Goal: Task Accomplishment & Management: Use online tool/utility

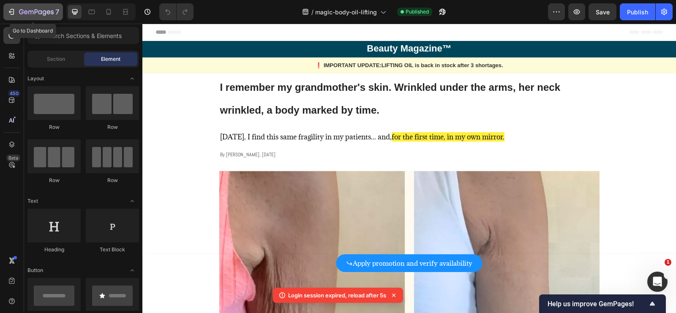
click at [18, 14] on div "7" at bounding box center [33, 12] width 52 height 10
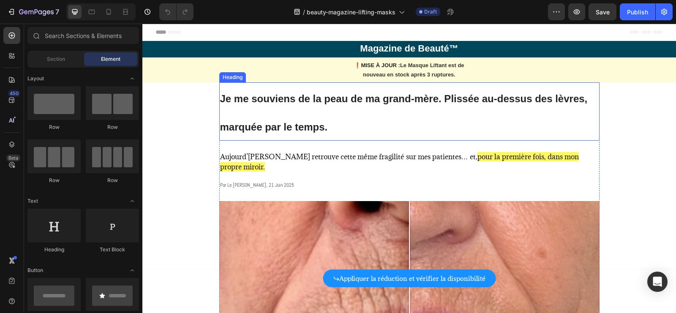
click at [318, 105] on h1 "Je me souviens de la peau de ma grand-mère. Plissée au-dessus des lèvres, marqu…" at bounding box center [409, 111] width 380 height 58
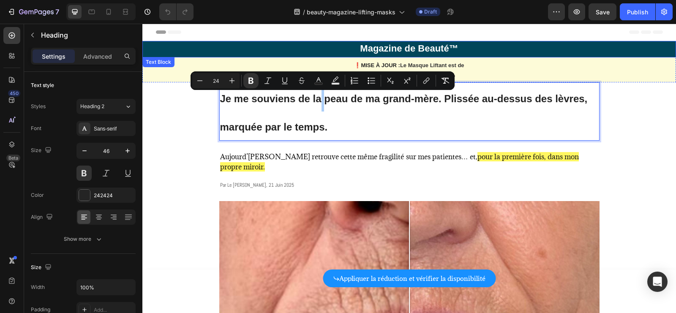
click at [423, 49] on strong "Magazine de Beauté™" at bounding box center [409, 48] width 98 height 11
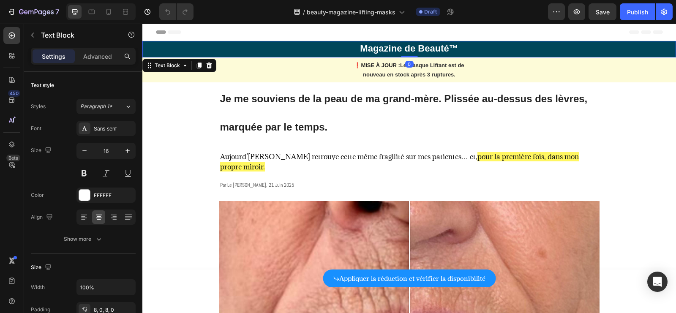
click at [423, 49] on strong "Magazine de Beauté™" at bounding box center [409, 48] width 98 height 11
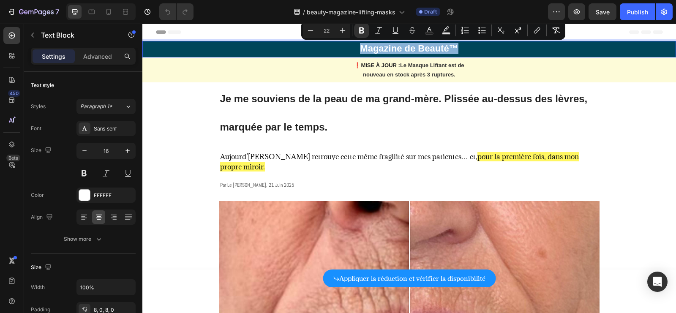
click at [423, 49] on strong "Magazine de Beauté™" at bounding box center [409, 48] width 98 height 11
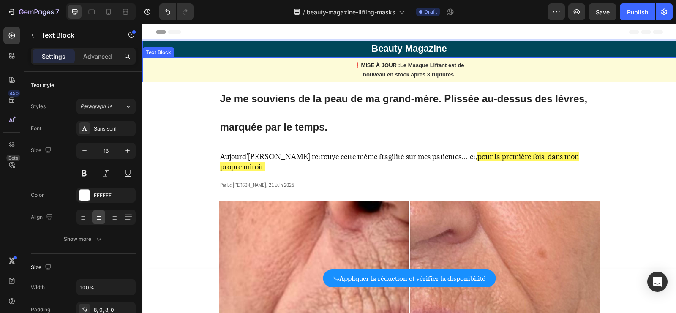
click at [380, 76] on strong "nouveau en stock après 3 ruptures." at bounding box center [409, 74] width 93 height 6
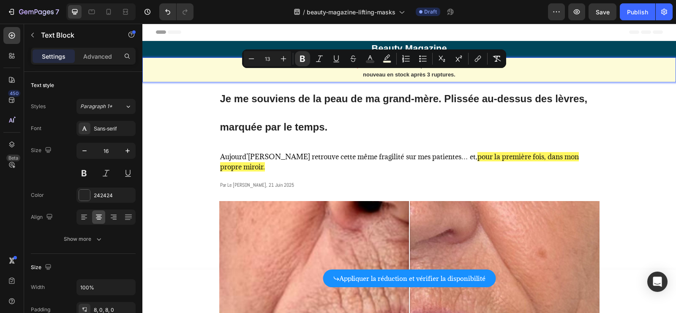
click at [393, 71] on strong "nouveau en stock après 3 ruptures." at bounding box center [409, 74] width 93 height 6
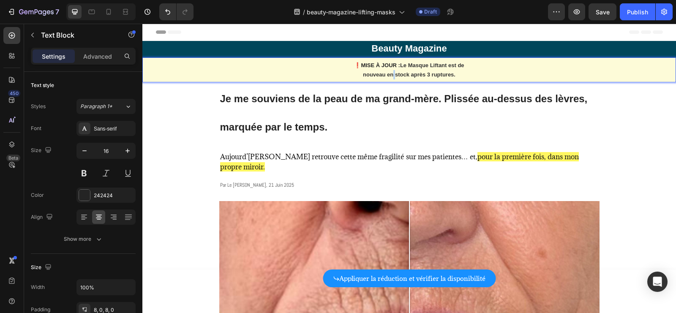
click at [393, 71] on strong "nouveau en stock après 3 ruptures." at bounding box center [409, 74] width 93 height 6
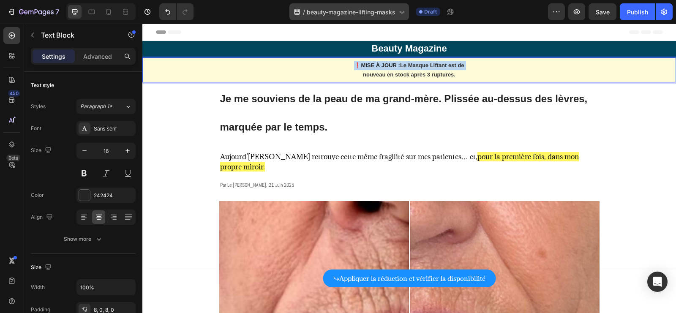
copy p "❗️ MISE À JOUR : Le Masque Liftant est de"
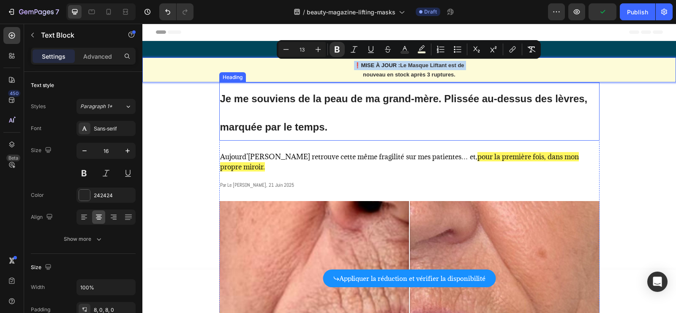
click at [320, 108] on p "⁠⁠⁠⁠⁠⁠⁠ Je me souviens de la peau de ma grand-mère. Plissée au-dessus des lèvre…" at bounding box center [409, 111] width 378 height 57
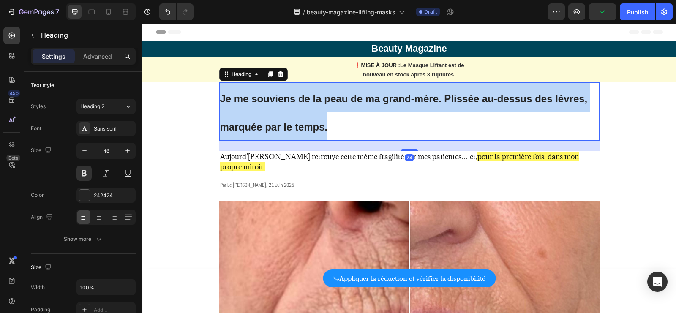
click at [319, 109] on p "Je me souviens de la peau de ma grand-mère. Plissée au-dessus des lèvres, marqu…" at bounding box center [409, 111] width 378 height 57
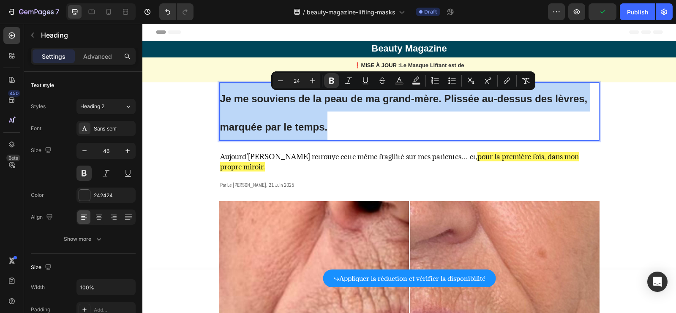
copy strong "Je me souviens de la peau de ma grand-mère. Plissée au-dessus des lèvres, marqu…"
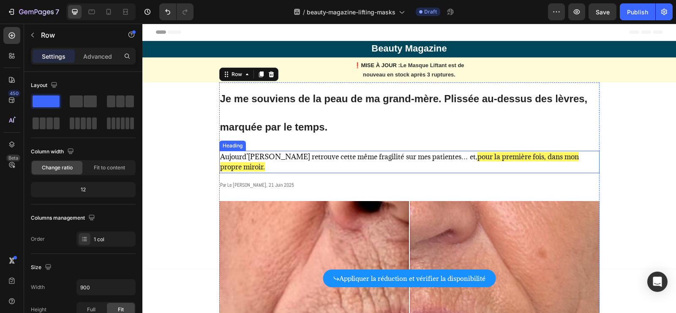
click at [299, 158] on span "Aujourd’hui, je retrouve cette même fragilité sur mes patientes… et," at bounding box center [348, 156] width 257 height 9
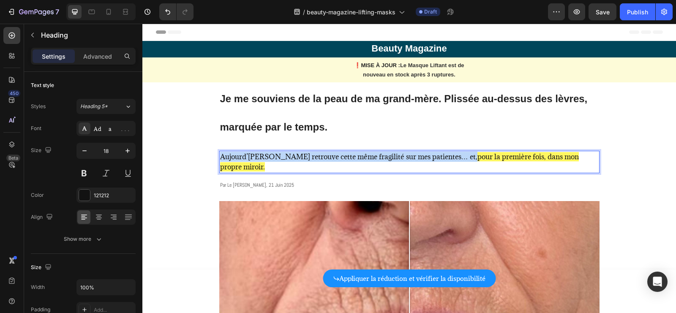
copy span "Aujourd’hui, je retrouve cette même fragilité sur mes patientes… et,"
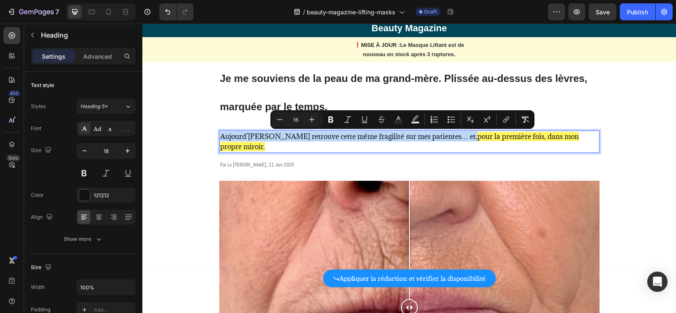
scroll to position [37, 0]
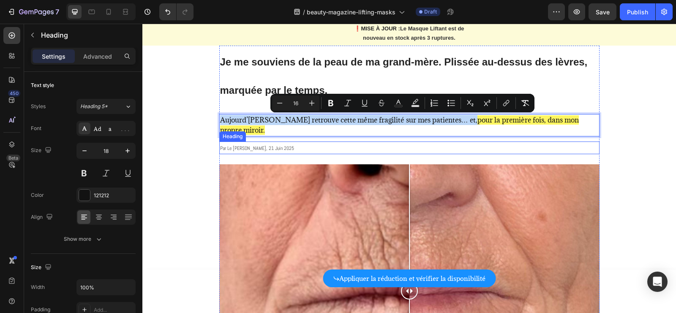
click at [262, 145] on span "par le dr. sophie klein, 21 juin 2025" at bounding box center [257, 148] width 74 height 7
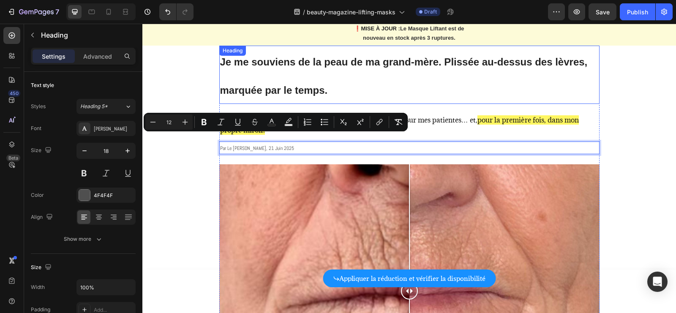
scroll to position [0, 0]
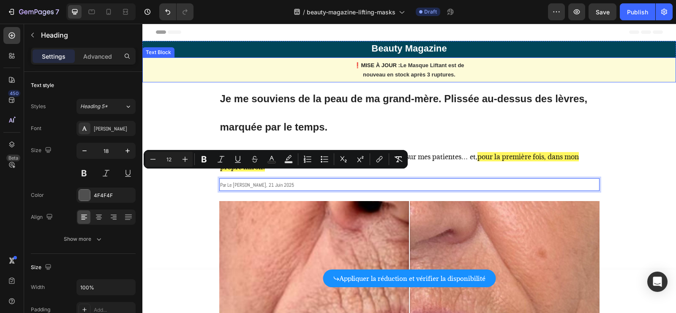
click at [376, 64] on strong "MISE À JOUR :" at bounding box center [380, 65] width 39 height 6
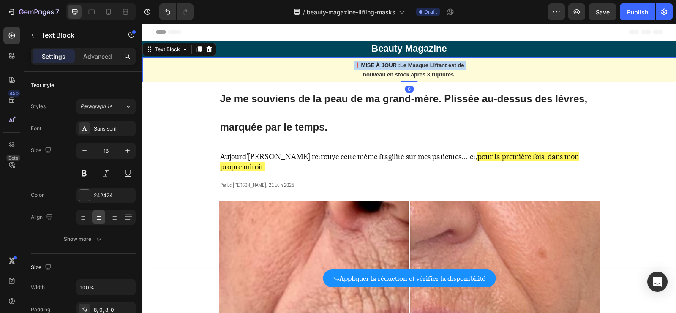
click at [376, 65] on strong "MISE À JOUR :" at bounding box center [380, 65] width 39 height 6
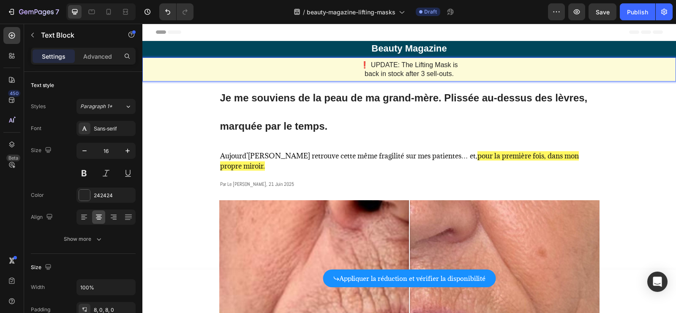
click at [370, 65] on p "❗️ UPDATE: The Lifting Mask is back in stock after 3 sell-outs." at bounding box center [409, 70] width 532 height 18
click at [349, 67] on p "❗️ IMPORTANT UPDATE: The Lifting Mask is back in stock after 3 sell-outs." at bounding box center [409, 70] width 532 height 18
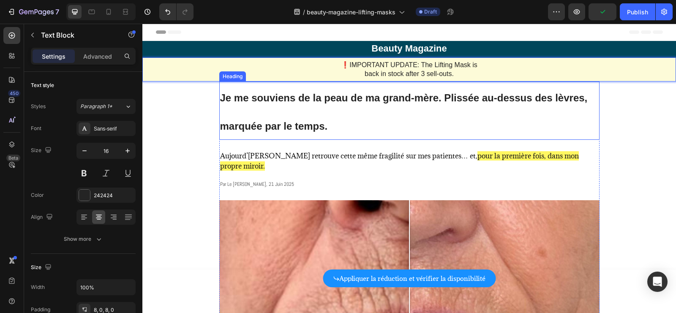
click at [325, 122] on strong "Je me souviens de la peau de ma grand-mère. Plissée au-dessus des lèvres, marqu…" at bounding box center [403, 112] width 367 height 40
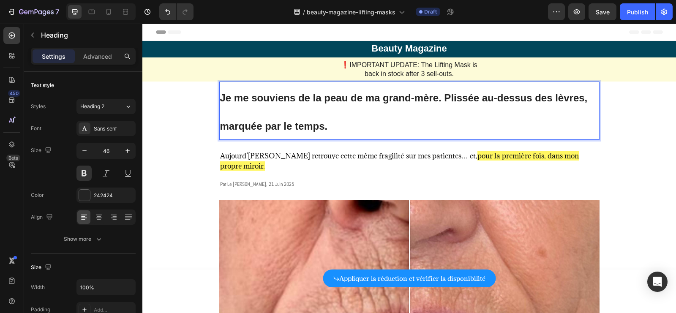
click at [325, 122] on strong "Je me souviens de la peau de ma grand-mère. Plissée au-dessus des lèvres, marqu…" at bounding box center [403, 112] width 367 height 40
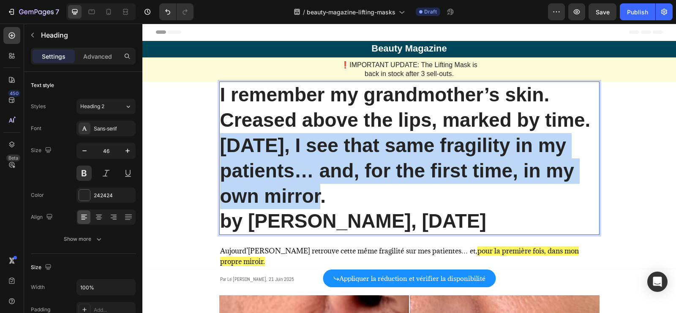
drag, startPoint x: 223, startPoint y: 143, endPoint x: 341, endPoint y: 199, distance: 130.4
click at [341, 199] on p "Today, I see that same fragility in my patients… and, for the first time, in my…" at bounding box center [409, 171] width 378 height 76
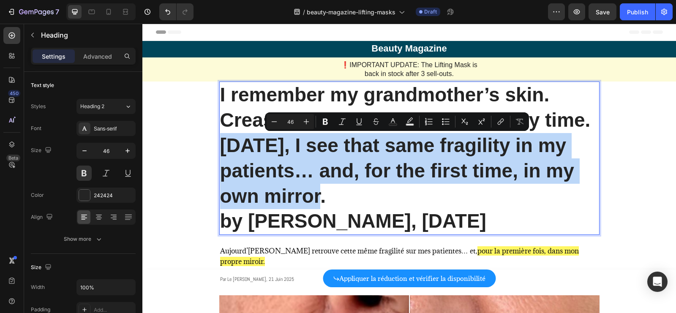
copy p "Today, I see that same fragility in my patients… and, for the first time, in my…"
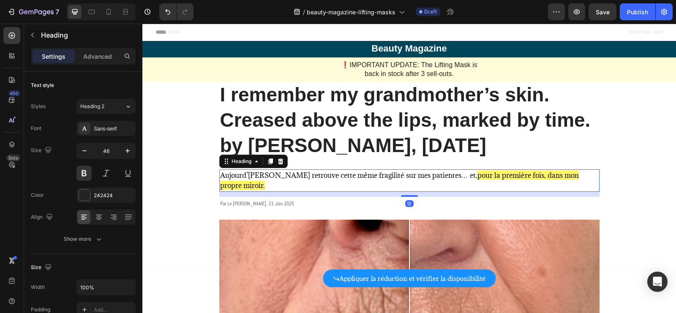
click at [306, 177] on span "Aujourd’hui, je retrouve cette même fragilité sur mes patientes… et," at bounding box center [348, 175] width 257 height 9
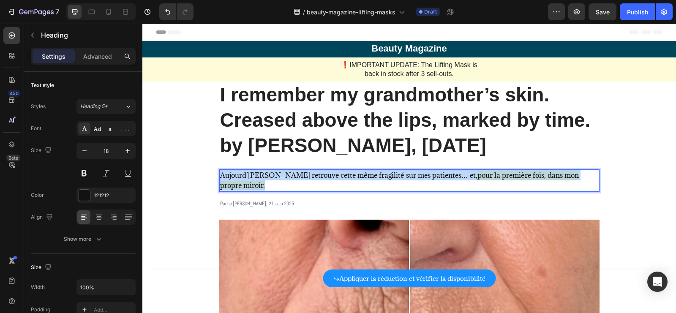
click at [306, 177] on span "Aujourd’hui, je retrouve cette même fragilité sur mes patientes… et," at bounding box center [348, 175] width 257 height 9
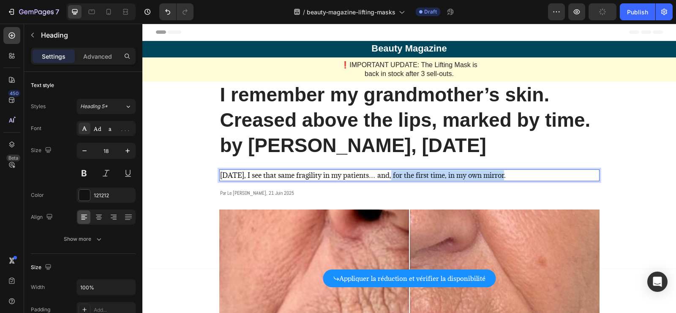
drag, startPoint x: 504, startPoint y: 177, endPoint x: 390, endPoint y: 176, distance: 113.6
click at [389, 176] on p "Today, I see that same fragility in my patients… and, for the first time, in my…" at bounding box center [409, 175] width 378 height 10
click at [385, 177] on span "Today, I see that same fragility in my patients… and, for the first time, in my…" at bounding box center [363, 175] width 286 height 9
drag, startPoint x: 388, startPoint y: 177, endPoint x: 506, endPoint y: 176, distance: 118.7
click at [507, 176] on p "Today, I see that same fragility in my patients… and, for the first time, in my…" at bounding box center [409, 175] width 378 height 10
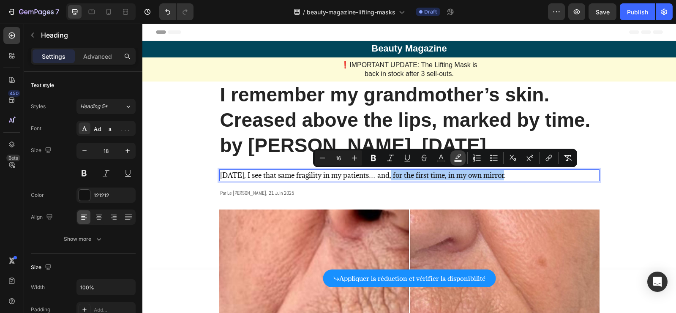
click at [459, 161] on rect "Editor contextual toolbar" at bounding box center [458, 161] width 8 height 2
type input "000000"
type input "77"
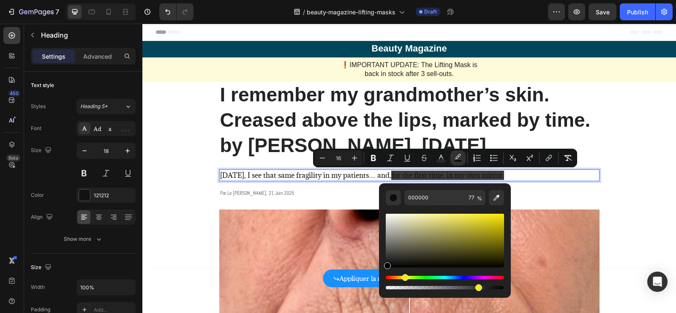
click at [404, 277] on div "Hue" at bounding box center [445, 277] width 118 height 3
drag, startPoint x: 464, startPoint y: 237, endPoint x: 503, endPoint y: 208, distance: 49.2
click at [503, 208] on div "Editor contextual toolbar" at bounding box center [445, 248] width 118 height 86
type input "FFE902"
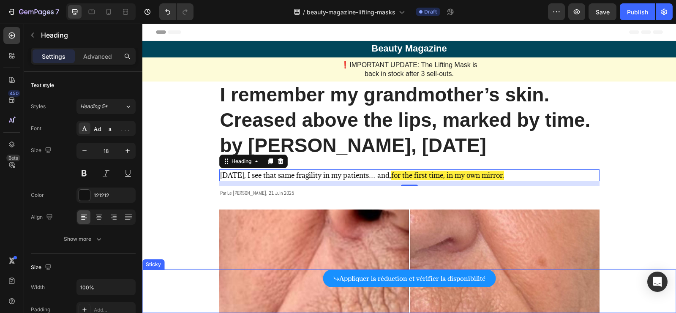
drag, startPoint x: 624, startPoint y: 313, endPoint x: 507, endPoint y: 288, distance: 119.3
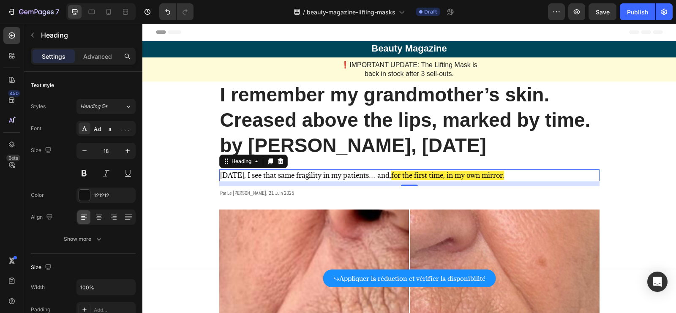
click at [504, 183] on div "12" at bounding box center [409, 183] width 380 height 5
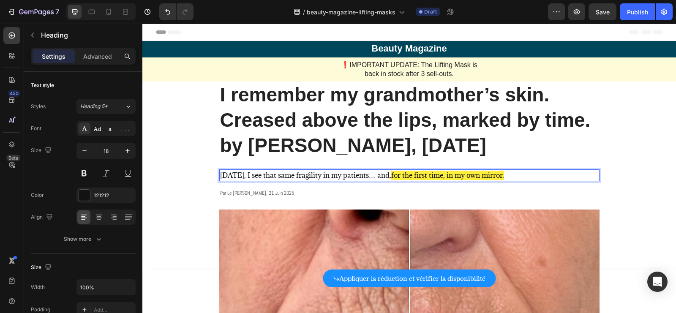
click at [507, 178] on p "Today, I see that same fragility in my patients… and, for the first time, in my…" at bounding box center [409, 175] width 378 height 10
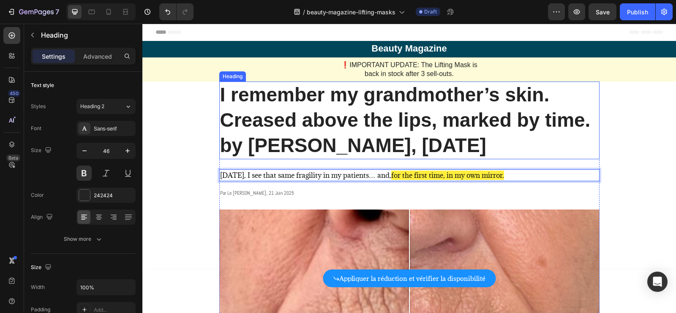
click at [327, 137] on p "I remember my grandmother’s skin. Creased above the lips, marked by time. by Dr…" at bounding box center [409, 120] width 378 height 76
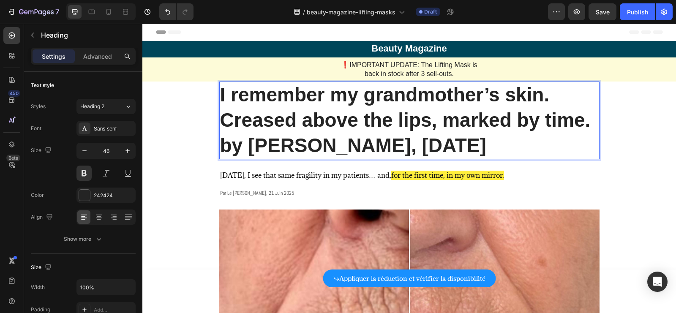
click at [304, 149] on p "I remember my grandmother’s skin. Creased above the lips, marked by time. by Dr…" at bounding box center [409, 120] width 378 height 76
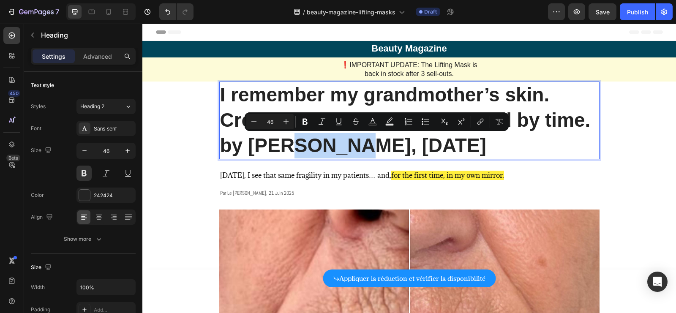
copy p "by Dr. Sophie Klein, June 21, 2025"
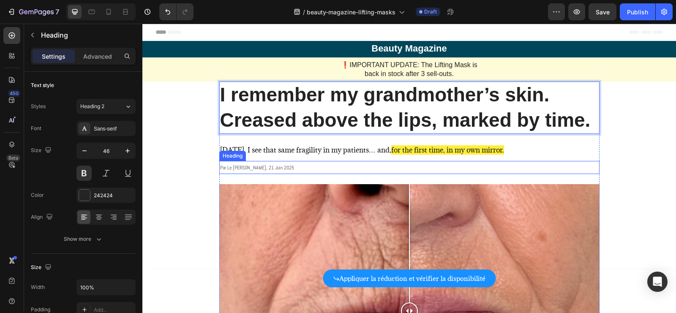
click at [244, 169] on span "par le dr. sophie klein, 21 juin 2025" at bounding box center [257, 167] width 74 height 7
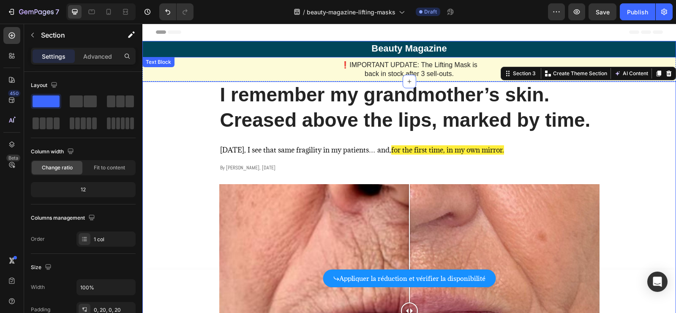
click at [447, 48] on p "Beauty Magazine" at bounding box center [409, 49] width 532 height 10
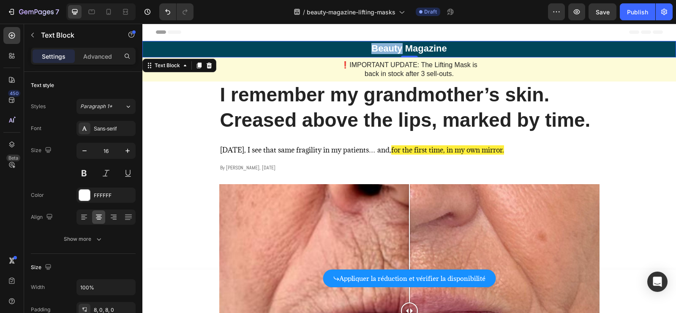
click at [400, 48] on strong "Beauty Magazine" at bounding box center [409, 48] width 76 height 11
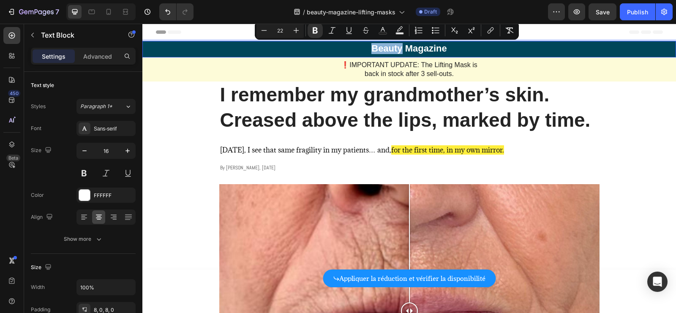
click at [403, 52] on strong "Beauty Magazine" at bounding box center [409, 48] width 76 height 11
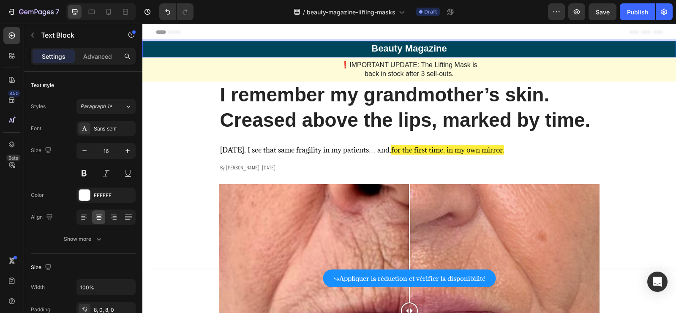
click at [401, 49] on strong "Beauty Magazine" at bounding box center [409, 48] width 76 height 11
click at [395, 49] on strong "Beauty" at bounding box center [385, 48] width 31 height 11
click at [419, 48] on strong "Magazine" at bounding box center [428, 48] width 42 height 11
click at [411, 48] on strong "Magazine" at bounding box center [428, 48] width 42 height 11
click at [448, 47] on strong "Magazine" at bounding box center [428, 48] width 42 height 11
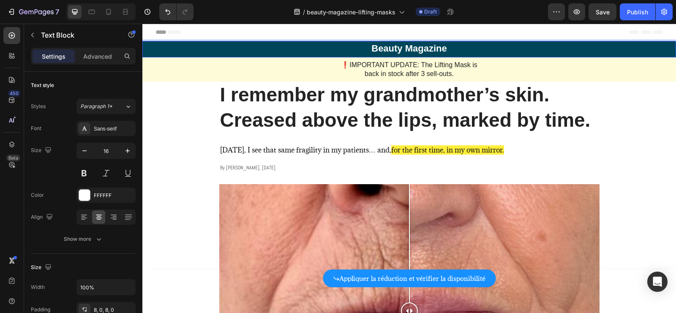
click at [443, 50] on strong "Beauty Magazine" at bounding box center [409, 48] width 76 height 11
click at [403, 52] on strong "Beauty Magazine" at bounding box center [409, 48] width 76 height 11
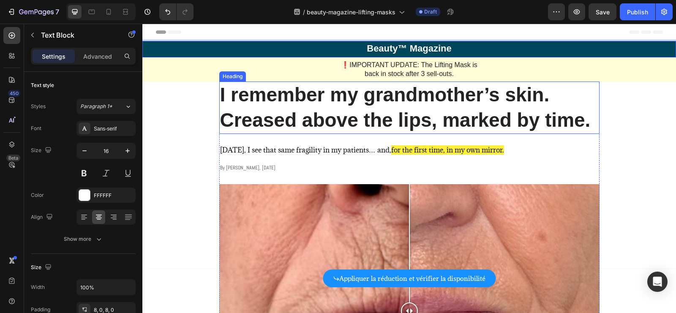
click at [458, 105] on p "I remember my grandmother’s skin. Creased above the lips, marked by time." at bounding box center [409, 107] width 378 height 51
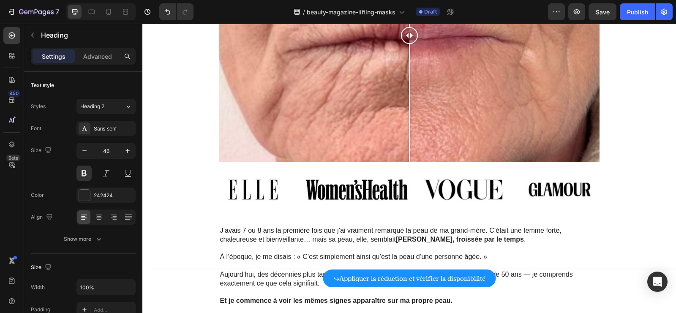
scroll to position [337, 0]
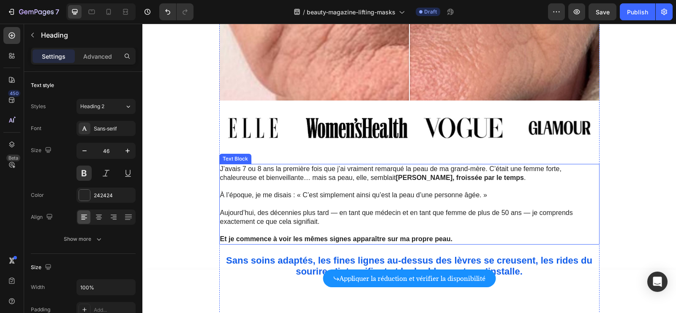
click at [379, 180] on span "J’avais 7 ou 8 ans la première fois que j’ai vraiment remarqué la peau de ma gr…" at bounding box center [390, 173] width 341 height 16
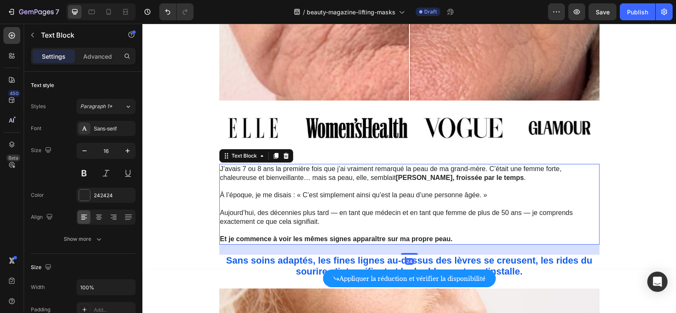
click at [379, 180] on span "J’avais 7 ou 8 ans la première fois que j’ai vraiment remarqué la peau de ma gr…" at bounding box center [390, 173] width 341 height 16
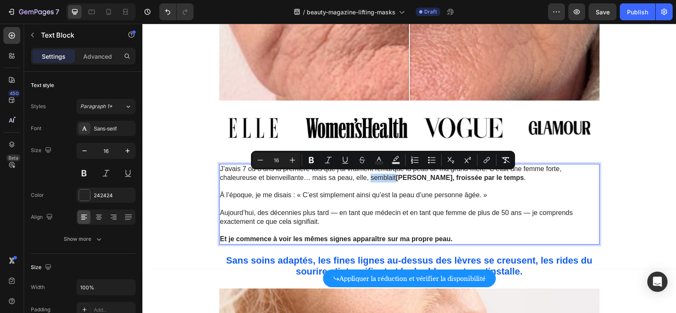
scroll to position [397, 0]
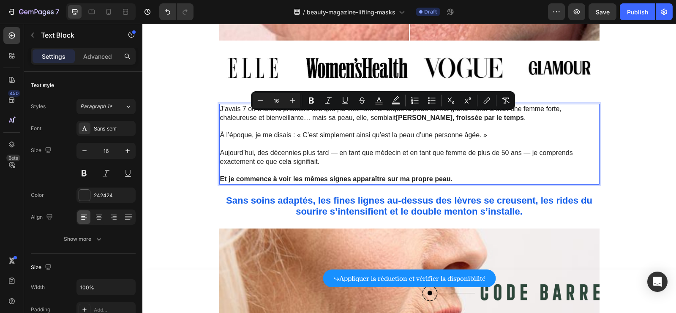
click at [410, 154] on span "Aujourd’hui, des décennies plus tard — en tant que médecin et en tant que femme…" at bounding box center [396, 157] width 353 height 16
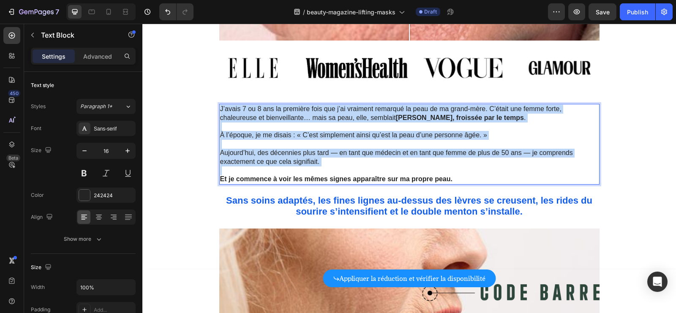
copy div "J’avais 7 ou 8 ans la première fois que j’ai vraiment remarqué la peau de ma gr…"
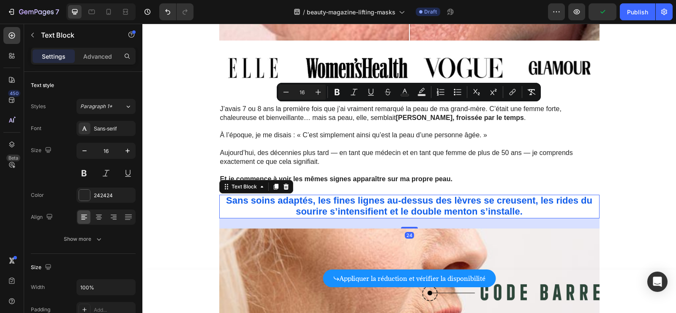
click at [341, 196] on strong "Sans soins adaptés, les fines lignes au-dessus des lèvres se creusent, les ride…" at bounding box center [409, 206] width 366 height 22
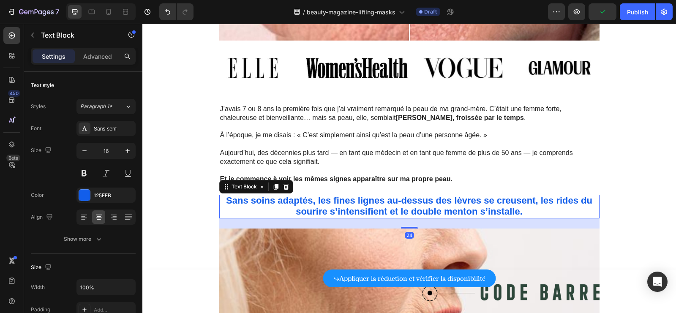
click at [340, 200] on strong "Sans soins adaptés, les fines lignes au-dessus des lèvres se creusent, les ride…" at bounding box center [409, 206] width 366 height 22
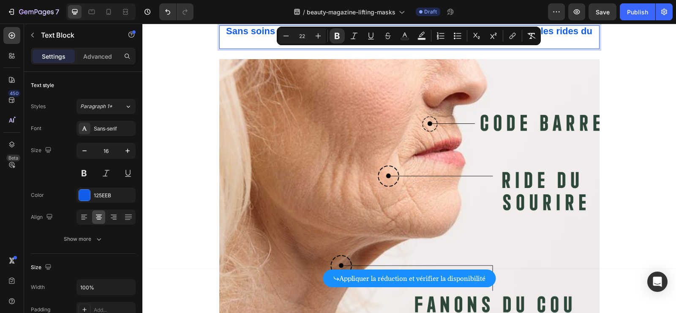
scroll to position [562, 0]
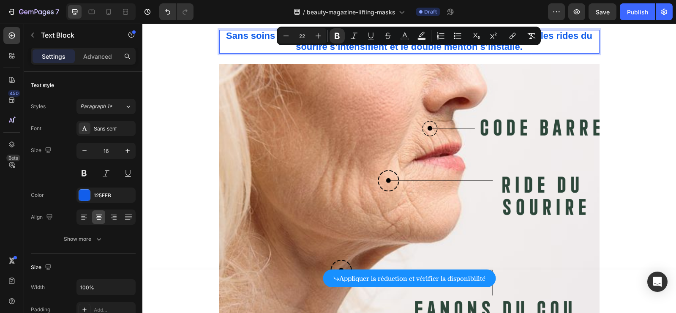
click at [340, 117] on img at bounding box center [409, 206] width 380 height 285
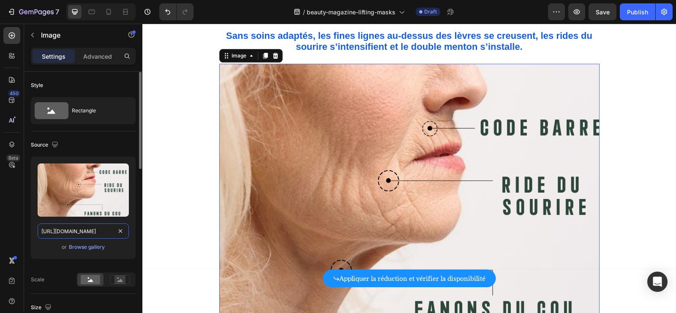
click at [91, 231] on input "https://cdn.shopify.com/s/files/1/0766/5061/0996/files/gempages_586313523378782…" at bounding box center [83, 230] width 91 height 15
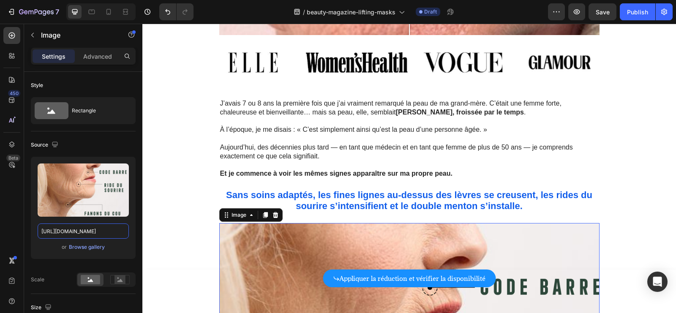
scroll to position [390, 0]
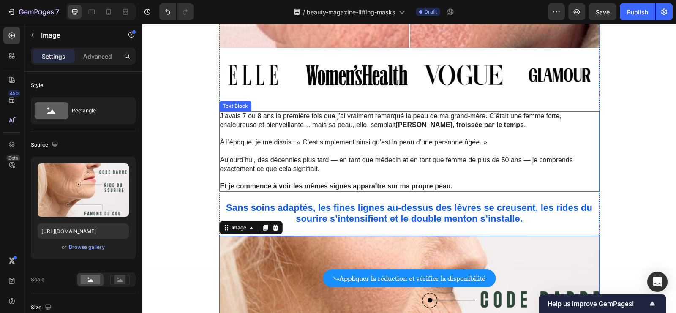
click at [277, 130] on p "Rich Text Editor. Editing area: main" at bounding box center [409, 134] width 378 height 9
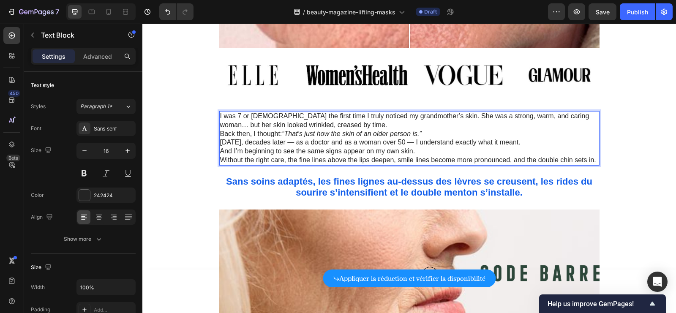
click at [470, 152] on p "And I’m beginning to see the same signs appear on my own skin." at bounding box center [409, 151] width 378 height 9
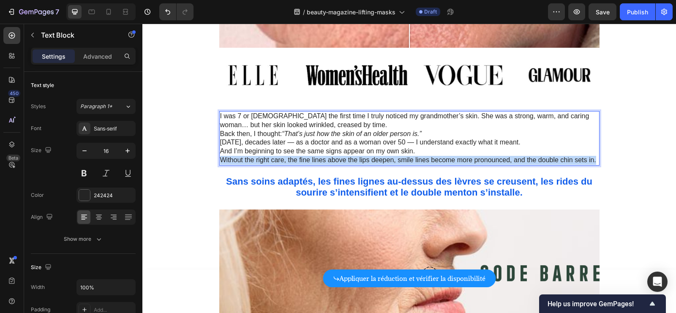
drag, startPoint x: 220, startPoint y: 159, endPoint x: 595, endPoint y: 161, distance: 374.7
click at [596, 161] on p "Without the right care, the fine lines above the lips deepen, smile lines becom…" at bounding box center [409, 160] width 378 height 9
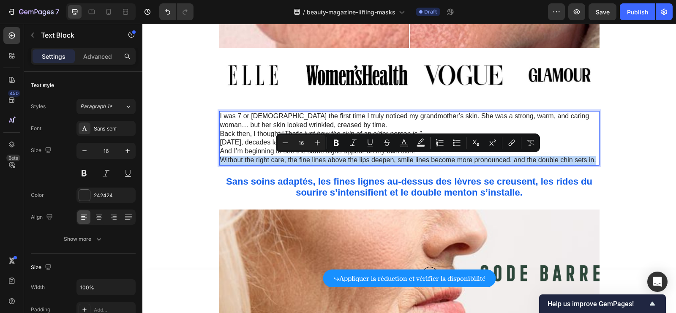
copy p "Without the right care, the fine lines above the lips deepen, smile lines becom…"
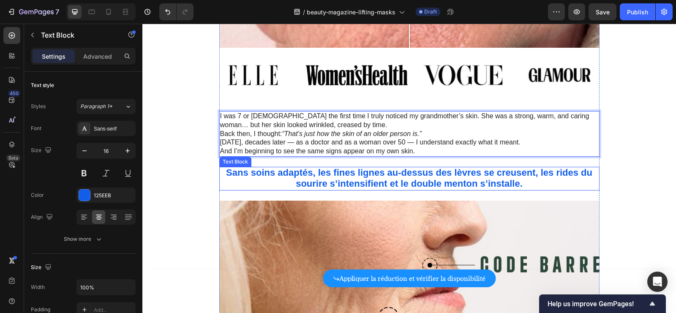
click at [455, 170] on strong "Sans soins adaptés, les fines lignes au-dessus des lèvres se creusent, les ride…" at bounding box center [409, 178] width 366 height 22
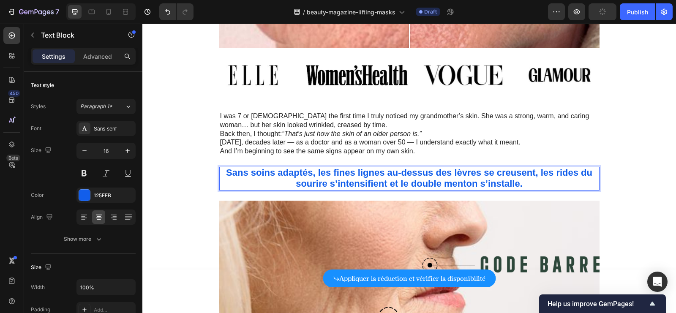
click at [528, 185] on p "Sans soins adaptés, les fines lignes au-dessus des lèvres se creusent, les ride…" at bounding box center [409, 179] width 378 height 22
click at [528, 184] on p "Sans soins adaptés, les fines lignes au-dessus des lèvres se creusent, les ride…" at bounding box center [409, 179] width 378 height 22
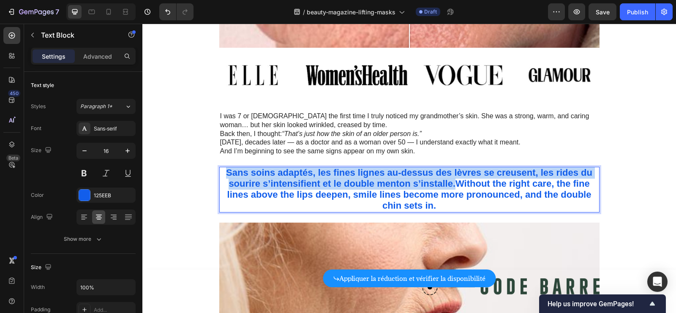
drag, startPoint x: 457, startPoint y: 185, endPoint x: 226, endPoint y: 174, distance: 230.5
click at [224, 174] on p "Sans soins adaptés, les fines lignes au-dessus des lèvres se creusent, les ride…" at bounding box center [409, 190] width 378 height 44
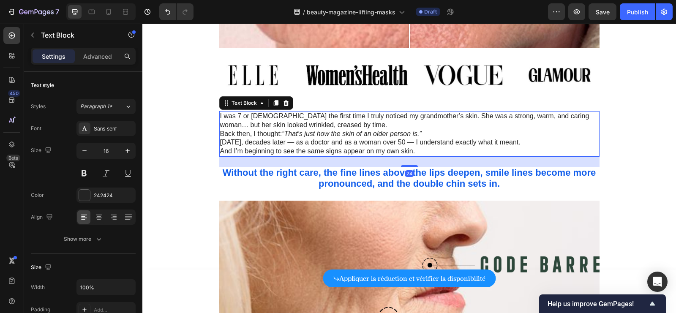
click at [523, 144] on p "[DATE], decades later — as a doctor and as a woman over 50 — I understand exact…" at bounding box center [409, 142] width 378 height 9
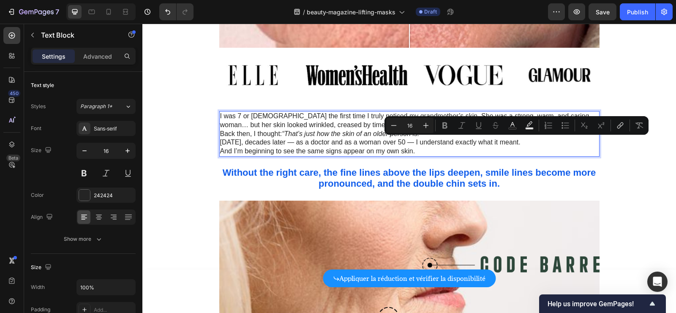
click at [520, 144] on p "[DATE], decades later — as a doctor and as a woman over 50 — I understand exact…" at bounding box center [409, 142] width 378 height 9
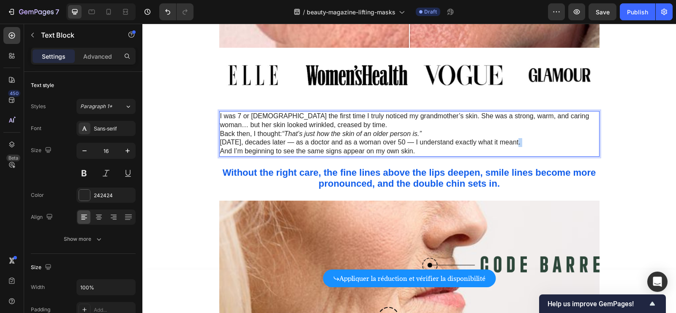
click at [520, 143] on p "[DATE], decades later — as a doctor and as a woman over 50 — I understand exact…" at bounding box center [409, 142] width 378 height 9
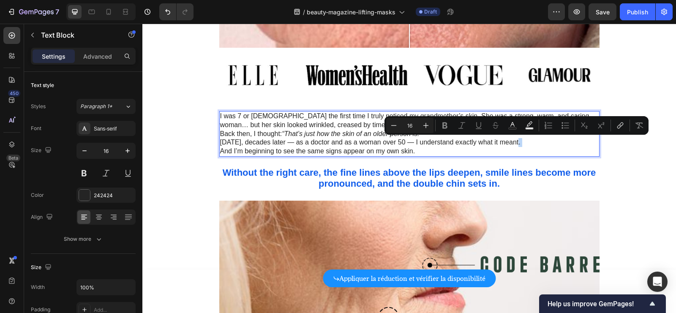
click at [520, 143] on p "[DATE], decades later — as a doctor and as a woman over 50 — I understand exact…" at bounding box center [409, 142] width 378 height 9
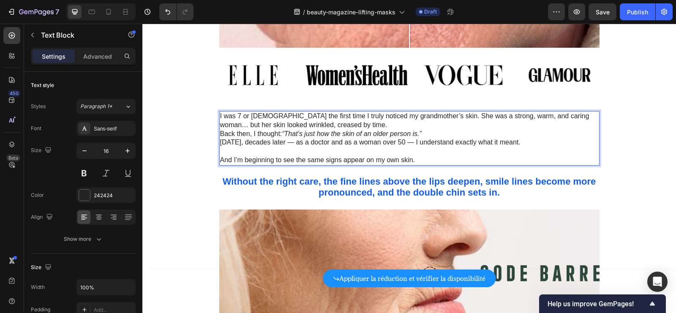
click at [397, 124] on p "I was 7 or [DEMOGRAPHIC_DATA] the first time I truly noticed my grandmother’s s…" at bounding box center [409, 121] width 378 height 18
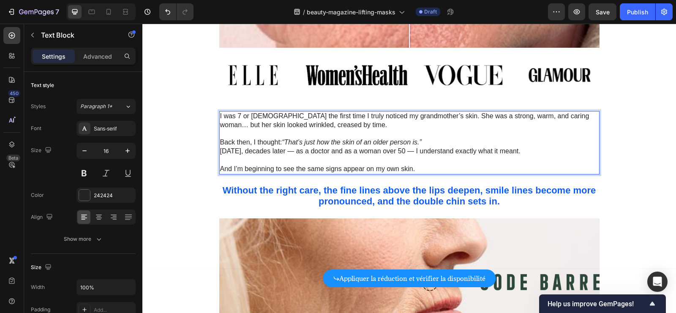
click at [428, 143] on p "Back then, I thought: “That’s just how the skin of an older person is.”" at bounding box center [409, 142] width 378 height 9
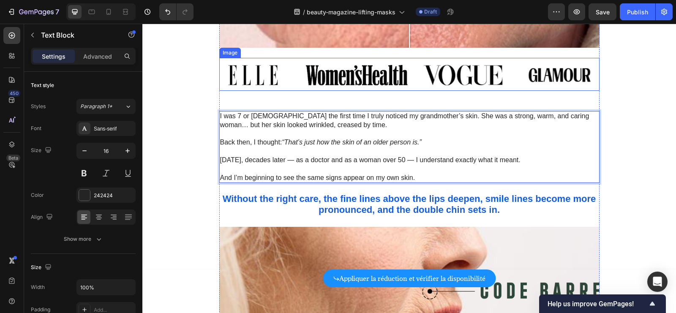
scroll to position [451, 0]
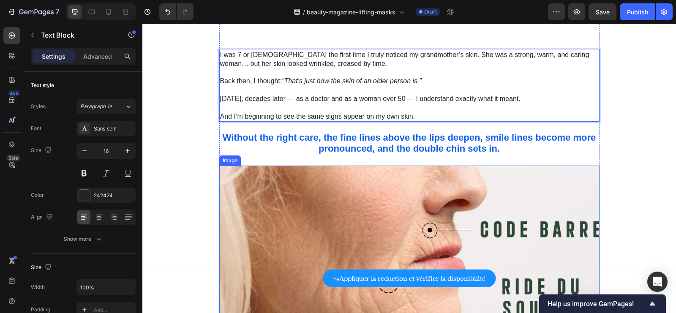
click at [298, 188] on img at bounding box center [409, 308] width 380 height 285
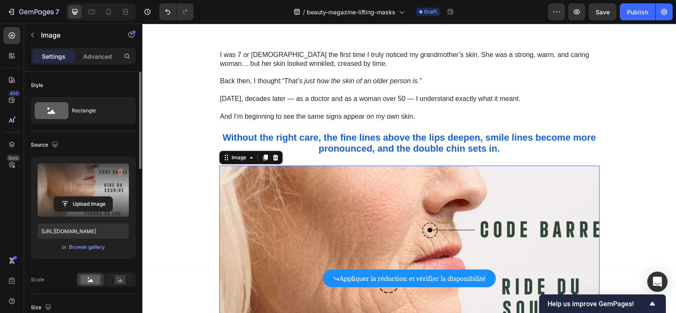
click at [90, 193] on label at bounding box center [83, 189] width 91 height 53
click at [90, 197] on input "file" at bounding box center [83, 204] width 58 height 14
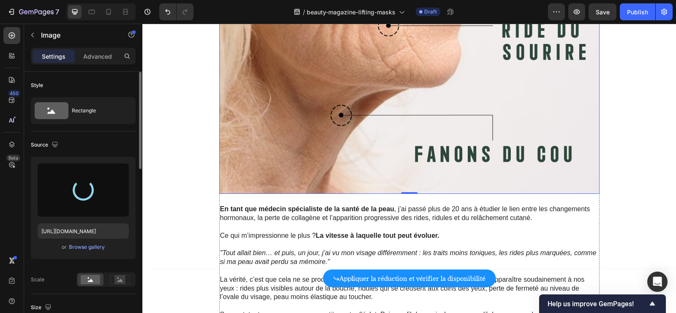
scroll to position [708, 0]
type input "https://cdn.shopify.com/s/files/1/0766/5061/0996/files/gempages_586313523378782…"
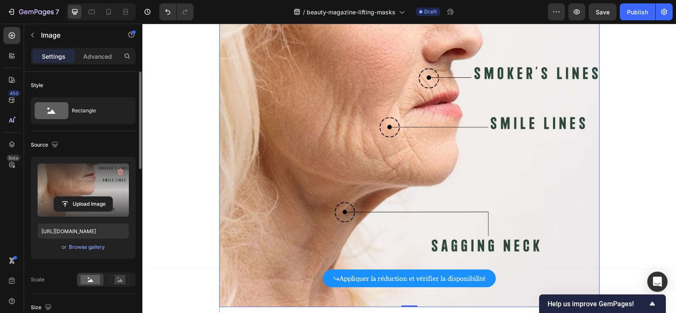
scroll to position [535, 0]
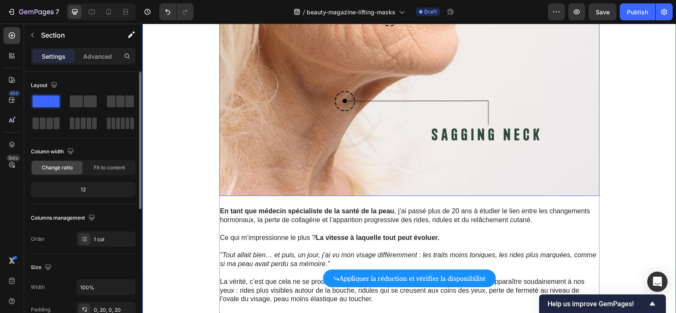
scroll to position [795, 0]
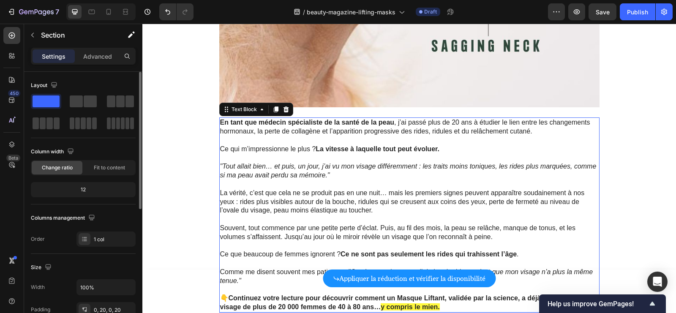
click at [493, 157] on p at bounding box center [409, 158] width 378 height 9
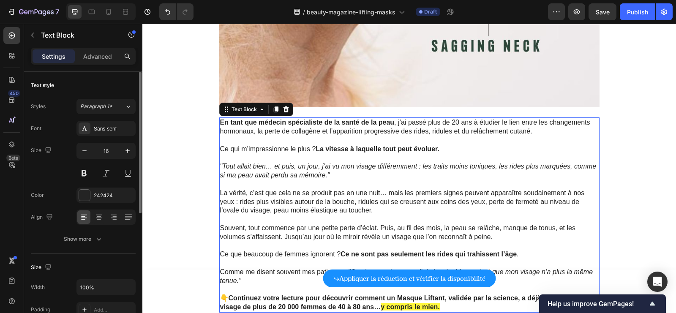
click at [493, 157] on p at bounding box center [409, 158] width 378 height 9
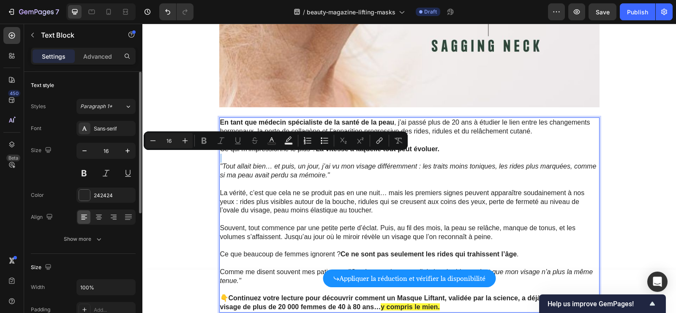
scroll to position [866, 0]
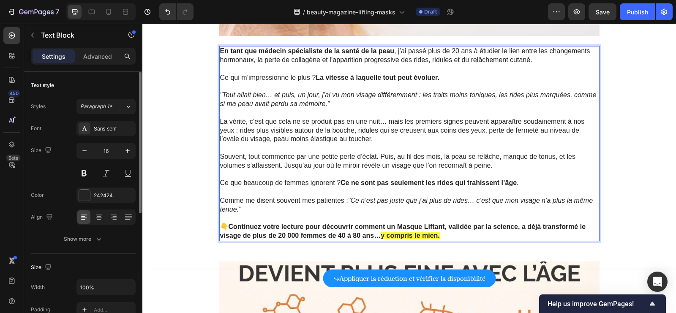
click at [490, 158] on span "Souvent, tout commence par une petite perte d’éclat. Puis, au fil des mois, la …" at bounding box center [397, 161] width 355 height 16
click at [475, 149] on p "La vérité, c’est que cela ne se produit pas en une nuit… mais les premiers sign…" at bounding box center [409, 148] width 378 height 62
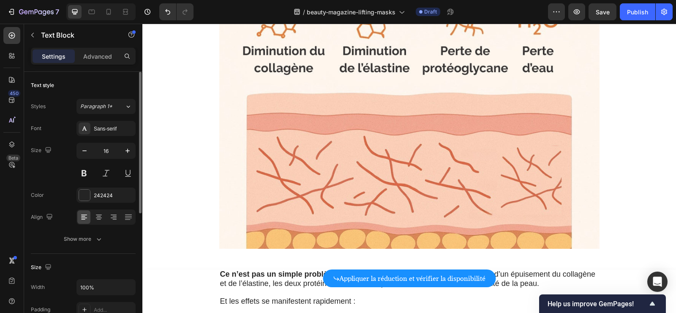
scroll to position [1079, 0]
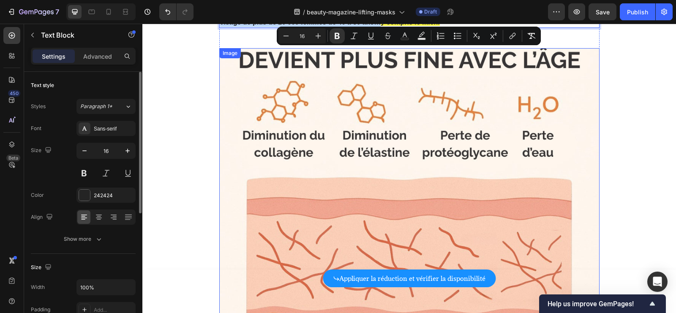
click at [373, 113] on img at bounding box center [409, 190] width 380 height 285
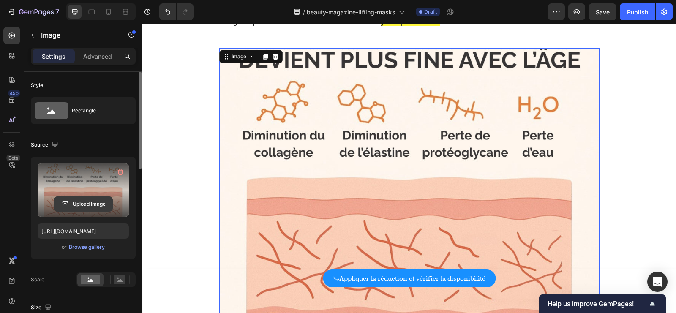
click at [81, 199] on input "file" at bounding box center [83, 204] width 58 height 14
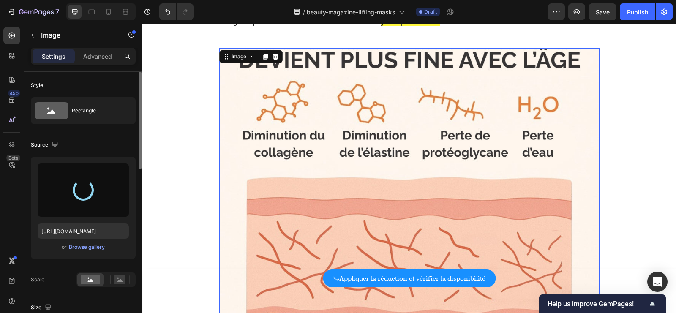
type input "https://cdn.shopify.com/s/files/1/0766/5061/0996/files/gempages_586313523378782…"
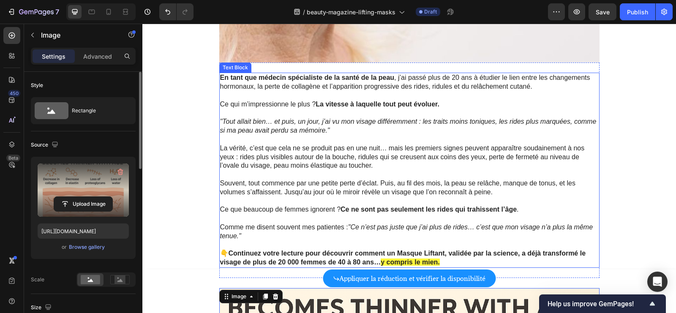
scroll to position [870, 0]
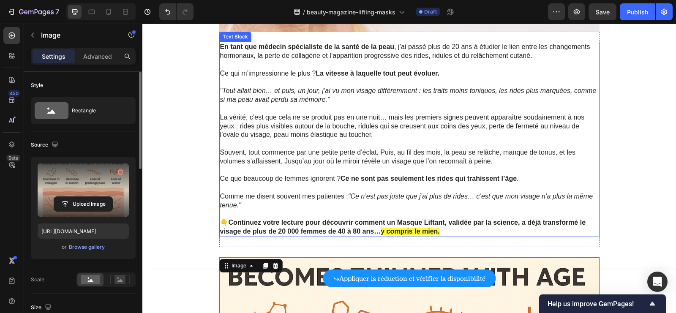
click at [327, 111] on p "Rich Text Editor. Editing area: main" at bounding box center [409, 108] width 378 height 9
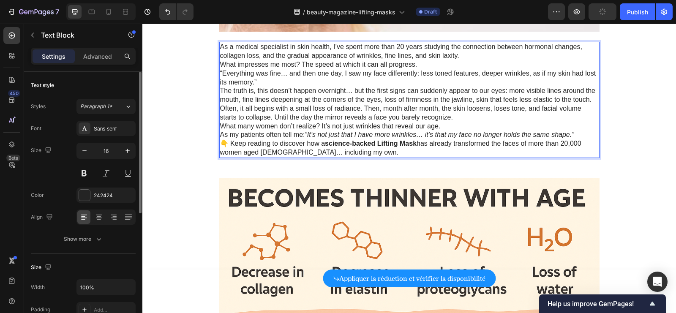
click at [471, 57] on p "As a medical specialist in skin health, I’ve spent more than 20 years studying …" at bounding box center [409, 52] width 378 height 18
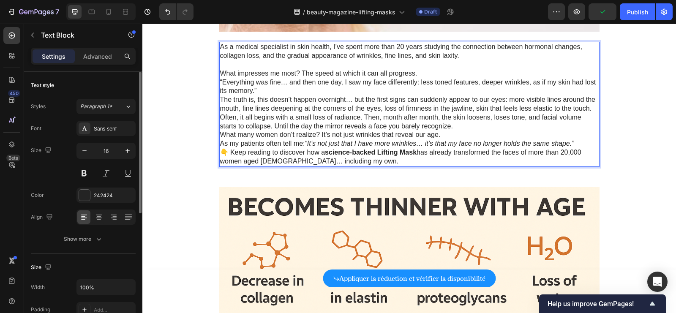
click at [440, 72] on p "What impresses me most? The speed at which it can all progress." at bounding box center [409, 73] width 378 height 9
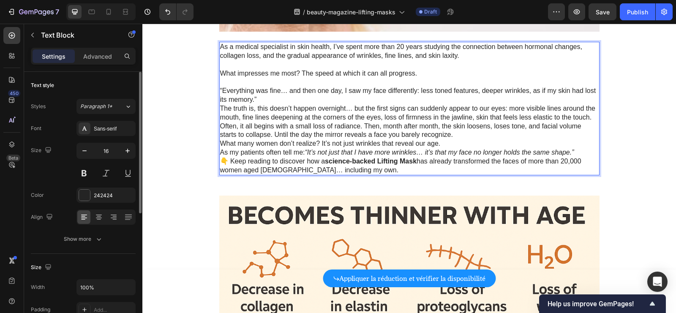
click at [365, 99] on p "“Everything was fine… and then one day, I saw my face differently: less toned f…" at bounding box center [409, 96] width 378 height 18
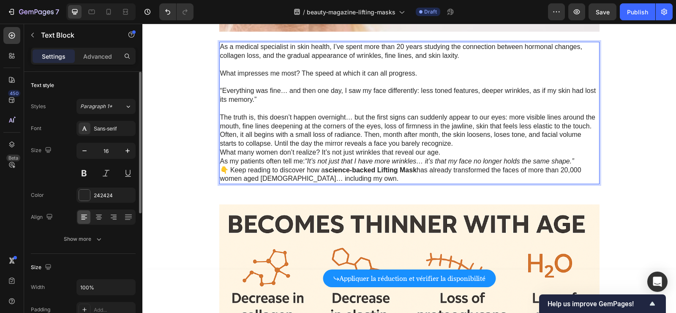
click at [463, 142] on p "Often, it all begins with a small loss of radiance. Then, month after month, th…" at bounding box center [409, 140] width 378 height 18
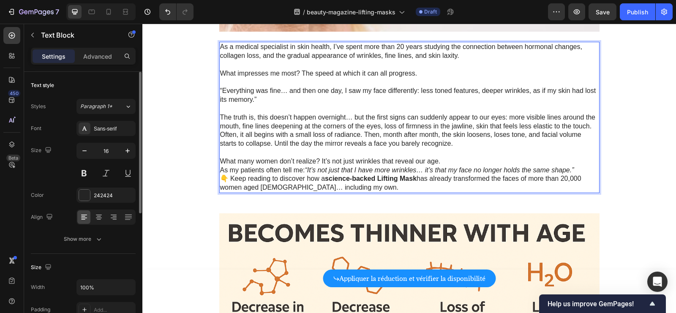
click at [452, 157] on p "What many women don’t realize? It’s not just wrinkles that reveal our age." at bounding box center [409, 161] width 378 height 9
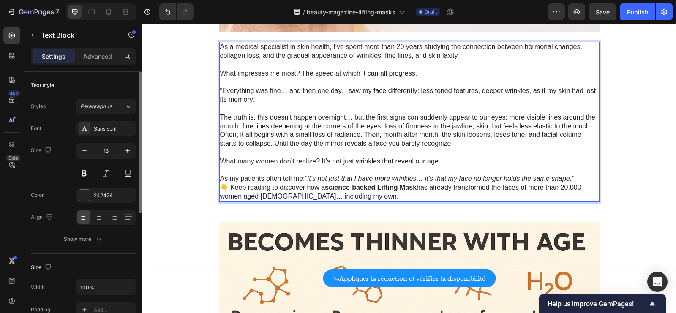
click at [582, 177] on p "As my patients often tell me: “It’s not just that I have more wrinkles… it’s th…" at bounding box center [409, 178] width 378 height 9
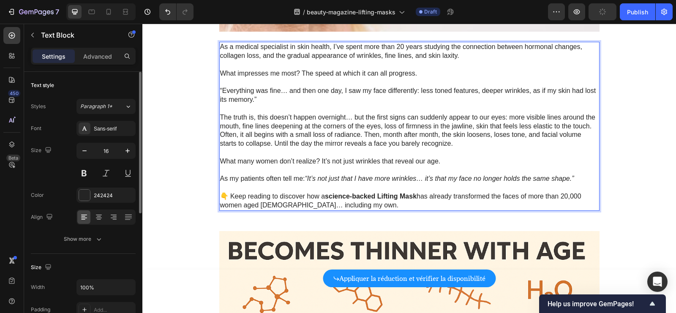
click at [412, 74] on p "What impresses me most? The speed at which it can all progress." at bounding box center [409, 73] width 378 height 9
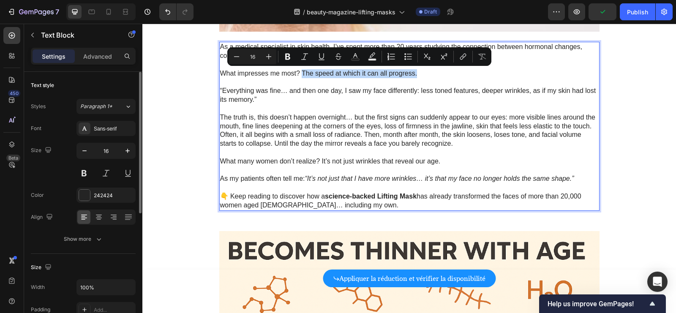
drag, startPoint x: 417, startPoint y: 74, endPoint x: 302, endPoint y: 75, distance: 115.3
click at [302, 75] on p "What impresses me most? The speed at which it can all progress." at bounding box center [409, 73] width 378 height 9
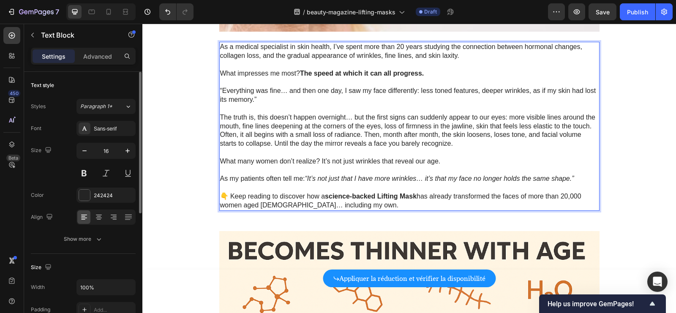
click at [328, 91] on p "“Everything was fine… and then one day, I saw my face differently: less toned f…" at bounding box center [409, 96] width 378 height 18
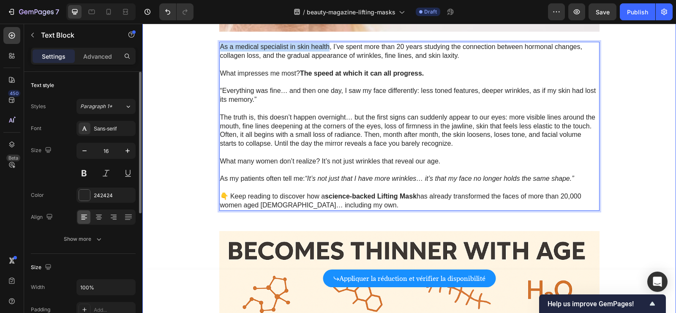
drag, startPoint x: 330, startPoint y: 46, endPoint x: 216, endPoint y: 47, distance: 114.1
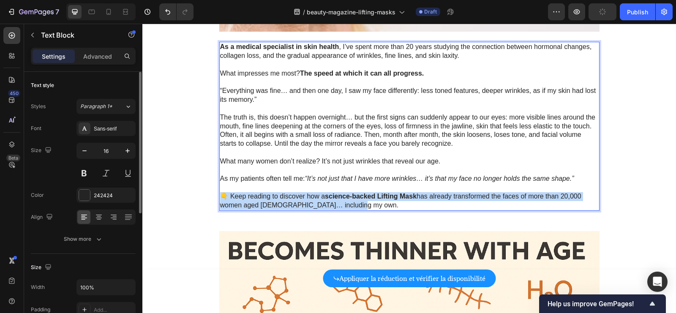
drag, startPoint x: 351, startPoint y: 205, endPoint x: 220, endPoint y: 196, distance: 131.2
click at [220, 196] on p "👇 Keep reading to discover how a science-backed Lifting Mask has already transf…" at bounding box center [409, 201] width 378 height 18
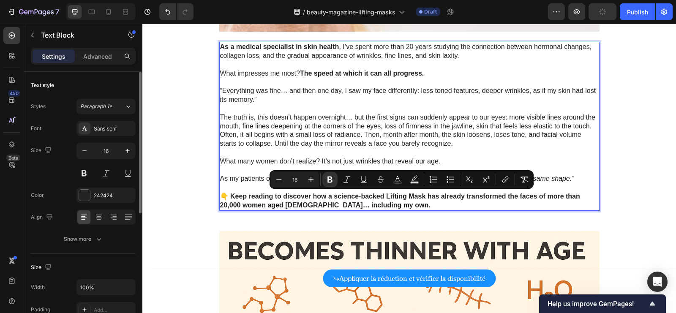
click at [380, 208] on p "👇 Keep reading to discover how a science-backed Lifting Mask has already transf…" at bounding box center [409, 201] width 378 height 18
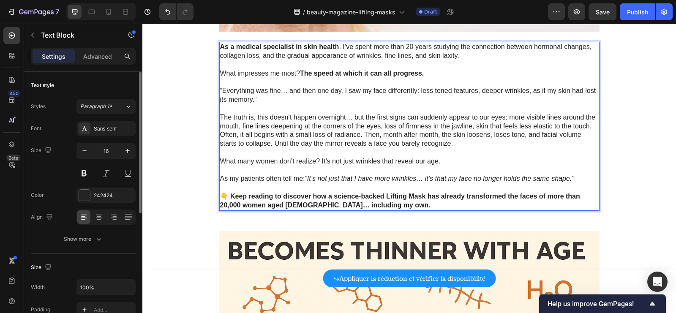
drag, startPoint x: 378, startPoint y: 207, endPoint x: 319, endPoint y: 208, distance: 59.1
click at [319, 208] on p "👇 Keep reading to discover how a science-backed Lifting Mask has already transf…" at bounding box center [409, 201] width 378 height 18
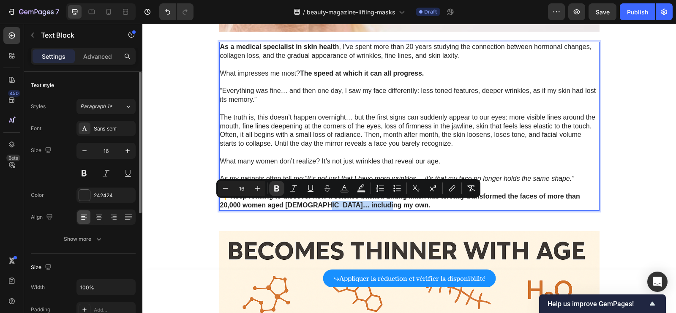
drag, startPoint x: 383, startPoint y: 206, endPoint x: 318, endPoint y: 206, distance: 64.6
click at [318, 206] on p "👇 Keep reading to discover how a science-backed Lifting Mask has already transf…" at bounding box center [409, 201] width 378 height 18
click at [360, 192] on rect "Editor contextual toolbar" at bounding box center [361, 192] width 8 height 2
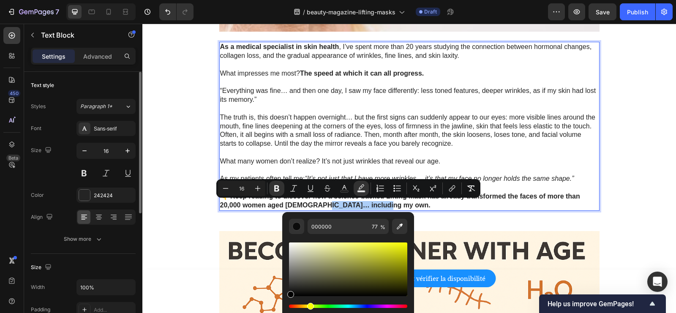
click at [309, 307] on div "Hue" at bounding box center [348, 306] width 118 height 3
drag, startPoint x: 304, startPoint y: 307, endPoint x: 310, endPoint y: 307, distance: 6.3
click at [310, 307] on div "Hue" at bounding box center [348, 306] width 118 height 3
drag, startPoint x: 305, startPoint y: 286, endPoint x: 396, endPoint y: 243, distance: 100.7
click at [396, 243] on div "Editor contextual toolbar" at bounding box center [348, 269] width 118 height 54
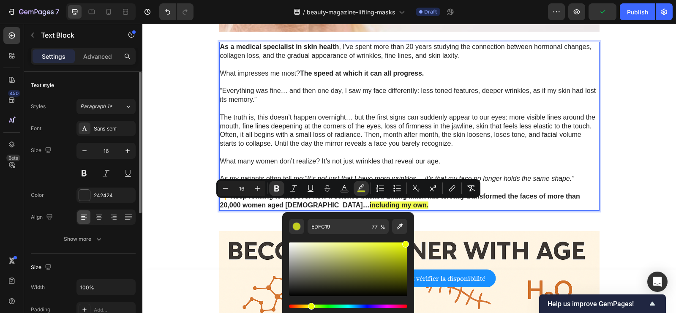
drag, startPoint x: 400, startPoint y: 243, endPoint x: 408, endPoint y: 242, distance: 8.5
click at [408, 242] on div "Editor contextual toolbar" at bounding box center [405, 244] width 7 height 7
type input "EEFF00"
click at [310, 307] on div "Hue" at bounding box center [311, 306] width 7 height 7
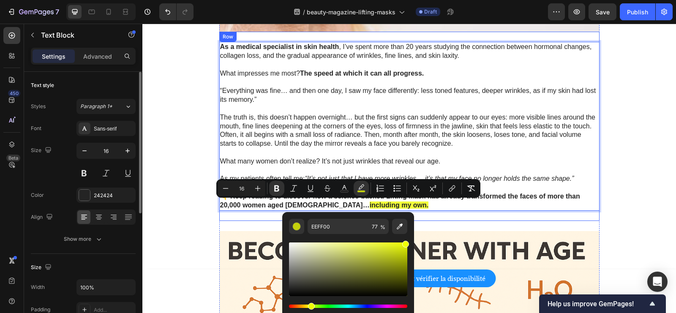
click at [458, 212] on div "As a medical specialist in skin health , I’ve spent more than 20 years studying…" at bounding box center [409, 126] width 380 height 189
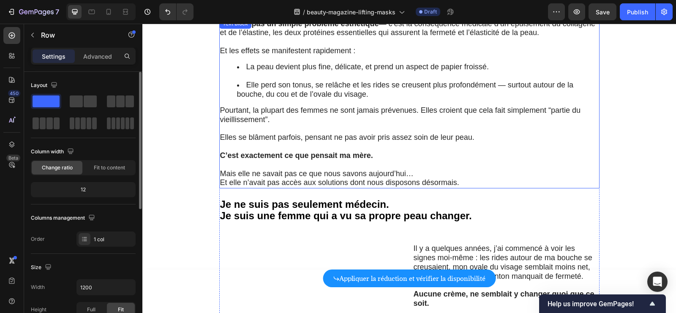
scroll to position [1392, 0]
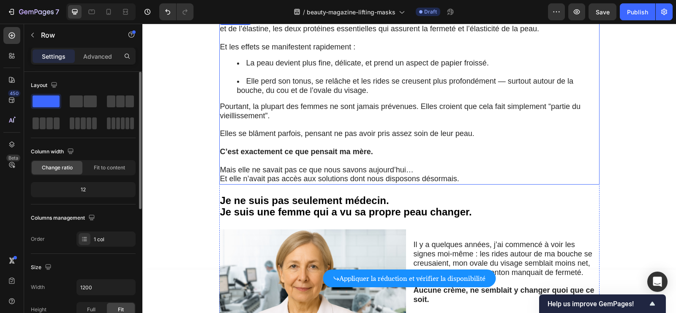
click at [390, 121] on p "Elles se blâment parfois, pensant ne pas avoir pris assez soin de leur peau." at bounding box center [409, 130] width 378 height 18
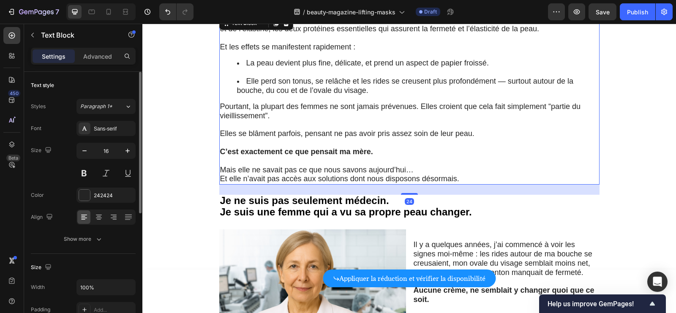
click at [390, 121] on p "Elles se blâment parfois, pensant ne pas avoir pris assez soin de leur peau." at bounding box center [409, 130] width 378 height 18
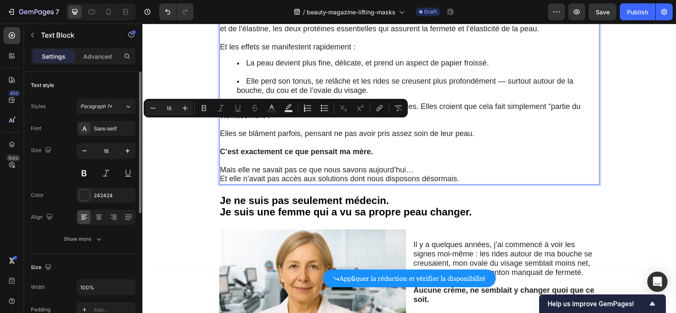
type input "18"
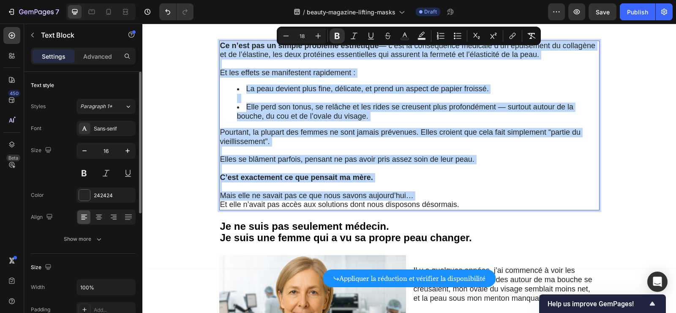
scroll to position [1357, 0]
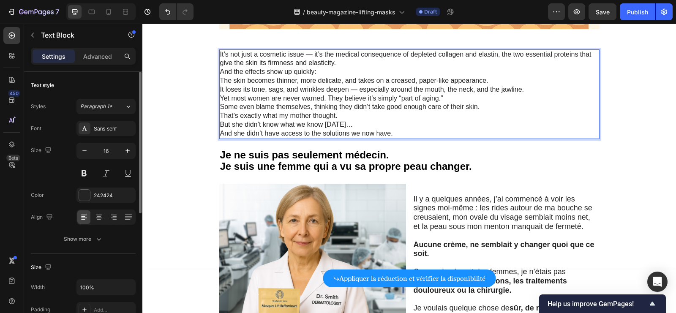
click at [350, 65] on p "It’s not just a cosmetic issue — it’s the medical consequence of depleted colla…" at bounding box center [409, 59] width 378 height 18
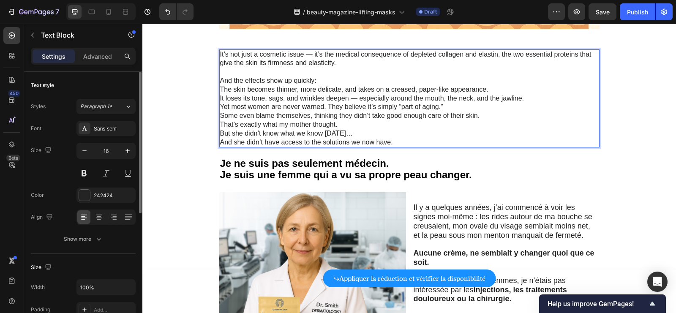
click at [530, 96] on p "It loses its tone, sags, and wrinkles deepen — especially around the mouth, the…" at bounding box center [409, 98] width 378 height 9
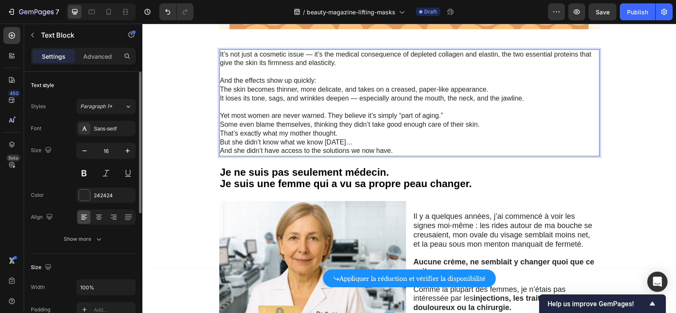
click at [471, 115] on p "Yet most women are never warned. They believe it’s simply “part of aging.”" at bounding box center [409, 116] width 378 height 9
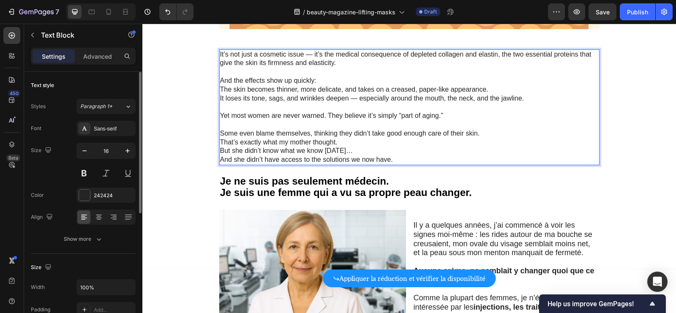
click at [485, 131] on p "Some even blame themselves, thinking they didn’t take good enough care of their…" at bounding box center [409, 133] width 378 height 9
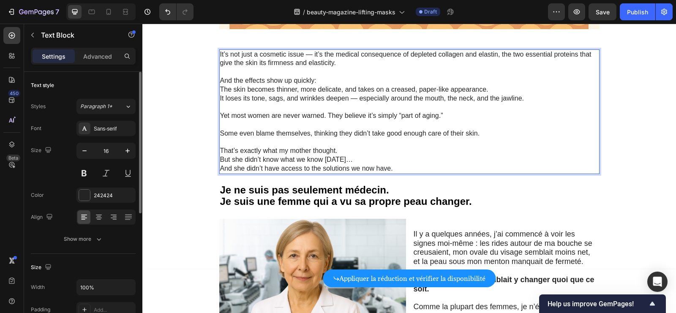
click at [360, 147] on p "That’s exactly what my mother thought." at bounding box center [409, 151] width 378 height 9
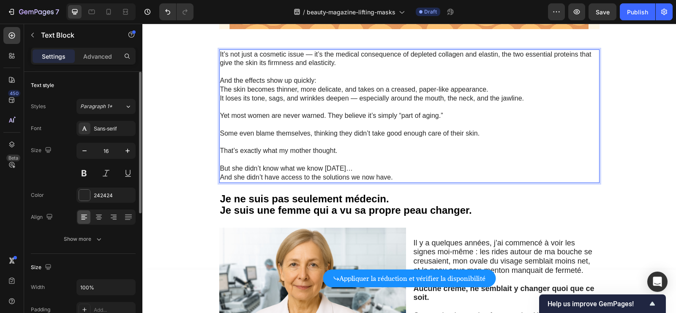
click at [362, 168] on p "But she didn’t know what we know today… And she didn’t have access to the solut…" at bounding box center [409, 173] width 378 height 18
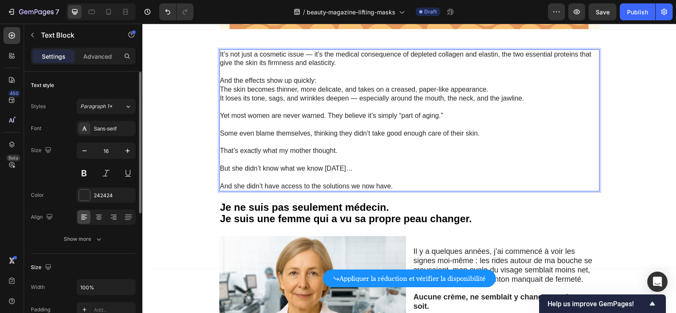
click at [279, 151] on p "That’s exactly what my mother thought." at bounding box center [409, 151] width 378 height 9
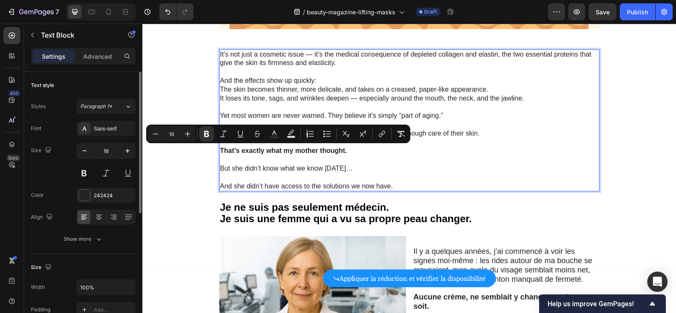
click at [350, 103] on p "Rich Text Editor. Editing area: main" at bounding box center [409, 107] width 378 height 9
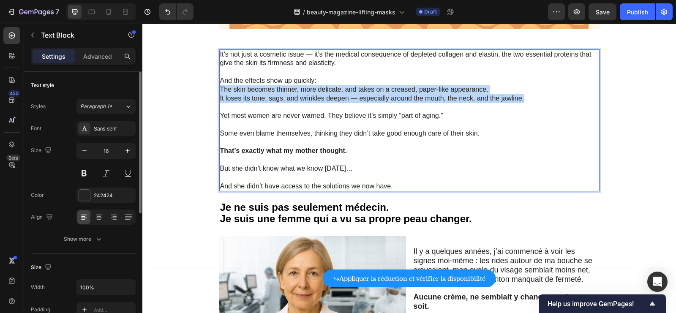
drag, startPoint x: 532, startPoint y: 98, endPoint x: 220, endPoint y: 88, distance: 311.9
click at [220, 88] on div "It’s not just a cosmetic issue — it’s the medical consequence of depleted colla…" at bounding box center [409, 120] width 380 height 142
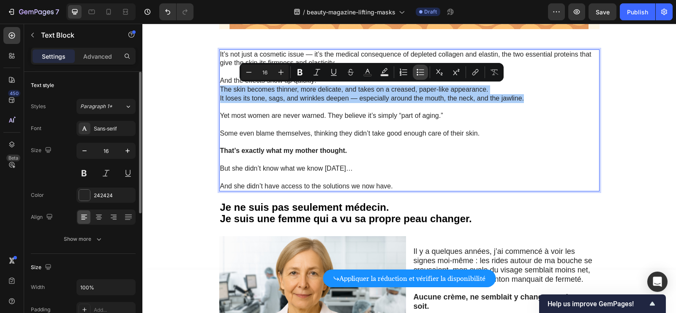
click at [418, 71] on icon "Editor contextual toolbar" at bounding box center [420, 72] width 8 height 8
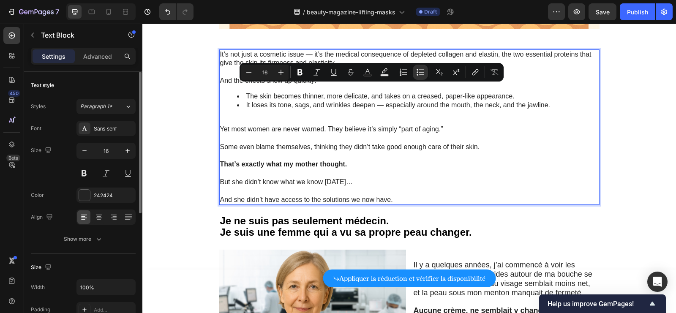
click at [326, 99] on li "The skin becomes thinner, more delicate, and takes on a creased, paper-like app…" at bounding box center [418, 96] width 362 height 9
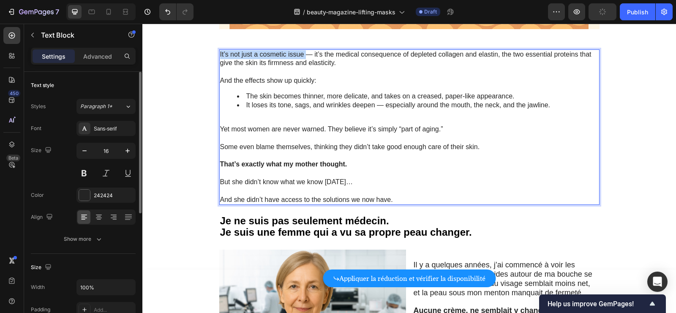
drag, startPoint x: 305, startPoint y: 55, endPoint x: 212, endPoint y: 55, distance: 92.5
click at [385, 100] on li "The skin becomes thinner, more delicate, and takes on a creased, paper-like app…" at bounding box center [418, 96] width 362 height 9
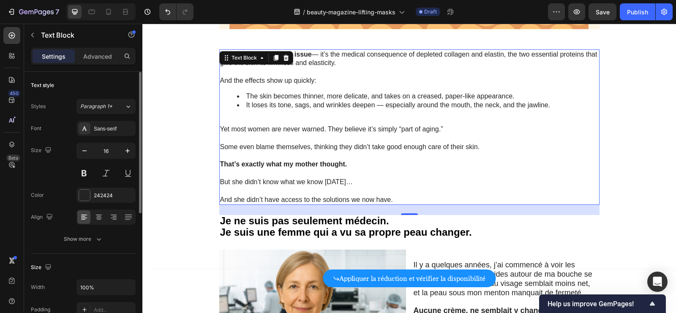
scroll to position [1479, 0]
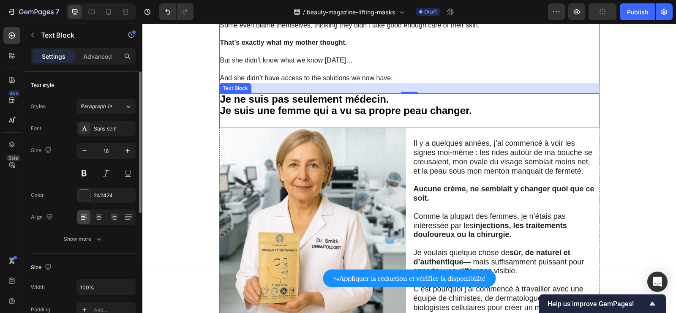
click at [323, 112] on span "Je suis une femme qui a vu sa propre peau changer." at bounding box center [346, 110] width 252 height 11
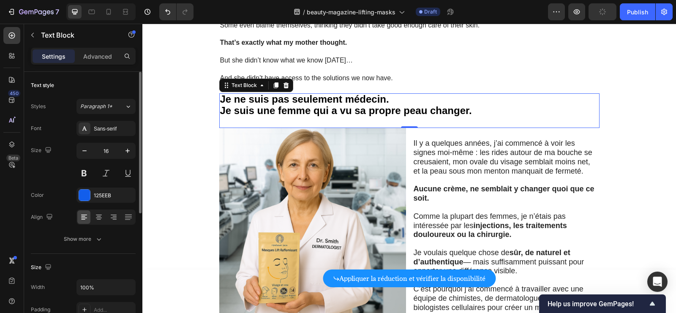
click at [323, 112] on span "Je suis une femme qui a vu sa propre peau changer." at bounding box center [346, 110] width 252 height 11
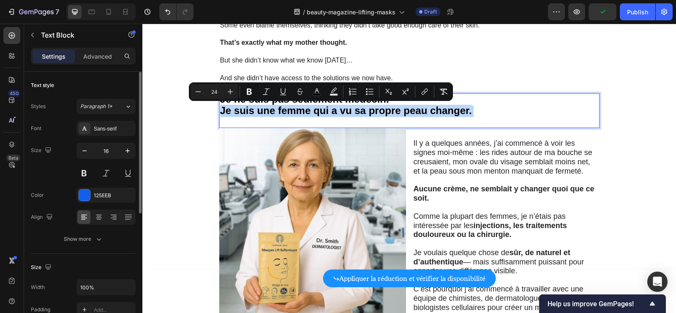
click at [323, 112] on span "Je suis une femme qui a vu sa propre peau changer." at bounding box center [346, 110] width 252 height 11
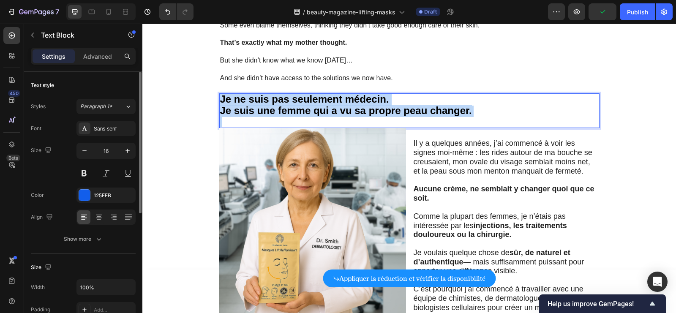
copy div "Je ne suis pas seulement médecin. Je suis une femme qui a vu sa propre peau cha…"
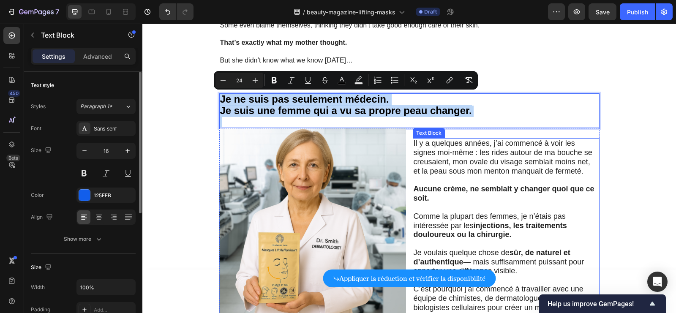
click at [447, 172] on span "Il y a quelques années, j’ai commencé à voir les signes moi-même : les rides au…" at bounding box center [503, 157] width 179 height 36
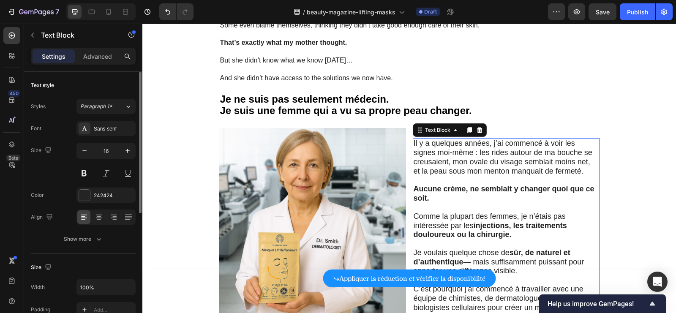
click at [447, 172] on span "Il y a quelques années, j’ai commencé à voir les signes moi-même : les rides au…" at bounding box center [503, 157] width 179 height 36
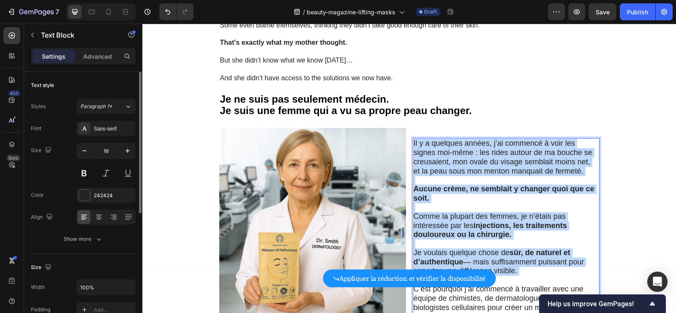
copy div "Il y a quelques années, j’ai commencé à voir les signes moi-même : les rides au…"
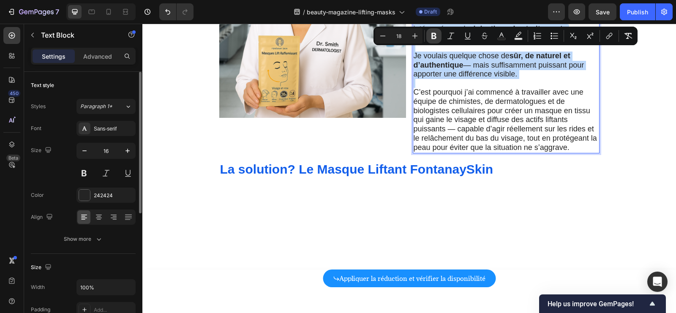
scroll to position [1696, 0]
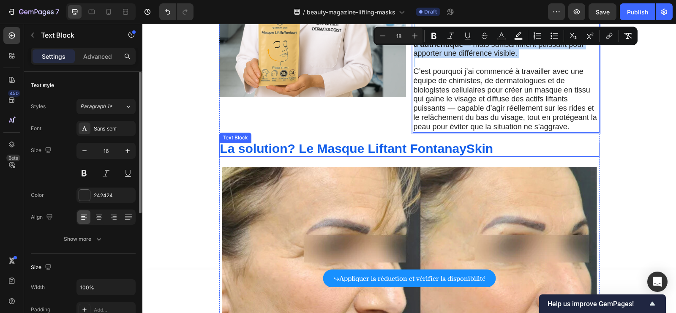
click at [441, 151] on span "La solution? Le Masque Liftant FontanaySkin" at bounding box center [356, 149] width 273 height 14
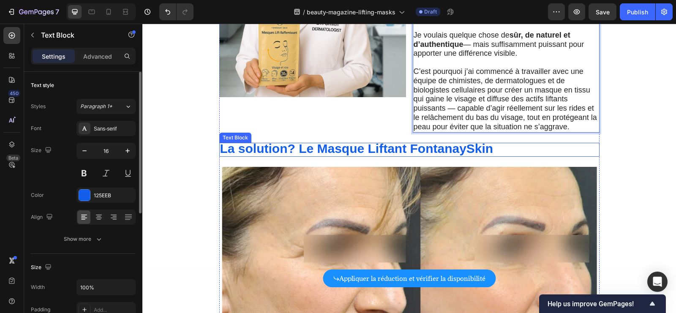
click at [441, 151] on span "La solution? Le Masque Liftant FontanaySkin" at bounding box center [356, 149] width 273 height 14
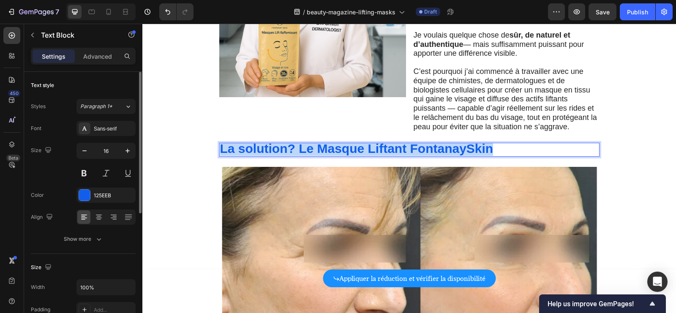
click at [441, 151] on span "La solution? Le Masque Liftant FontanaySkin" at bounding box center [356, 149] width 273 height 14
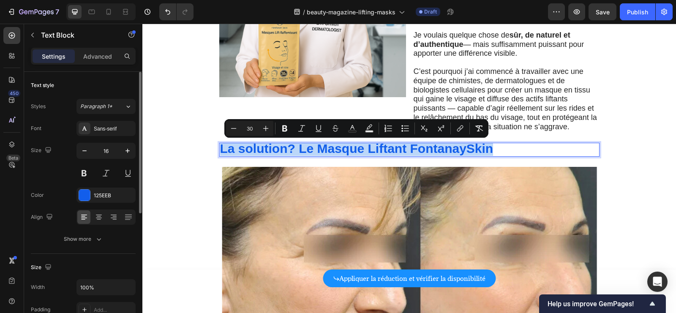
copy span "La solution? Le Masque Liftant FontanaySkin"
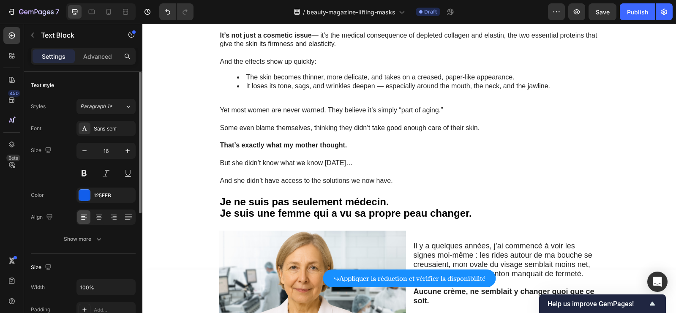
scroll to position [1443, 0]
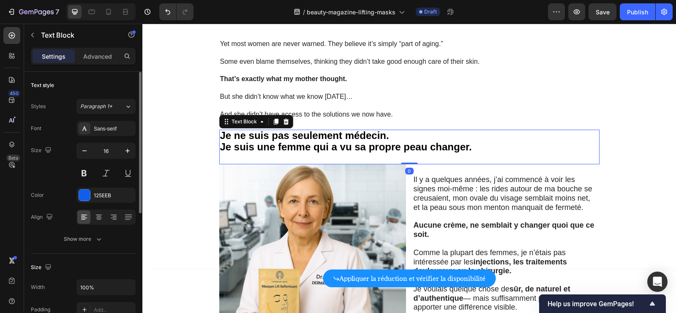
click at [297, 147] on span "Je suis une femme qui a vu sa propre peau changer." at bounding box center [346, 146] width 252 height 11
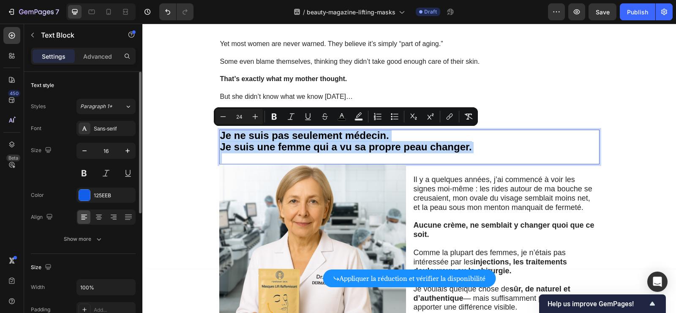
click at [395, 136] on p "Je ne suis pas seulement médecin." at bounding box center [409, 136] width 378 height 11
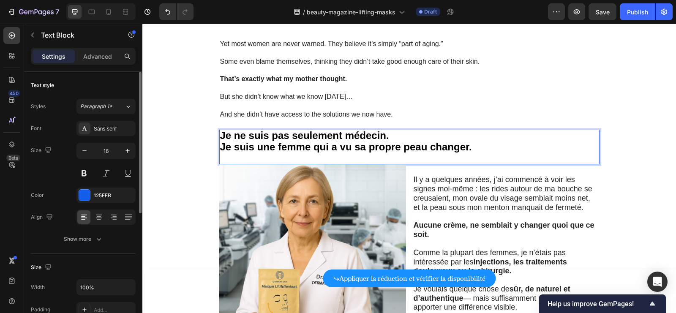
click at [479, 149] on p "Je suis une femme qui a vu sa propre peau changer." at bounding box center [409, 153] width 378 height 22
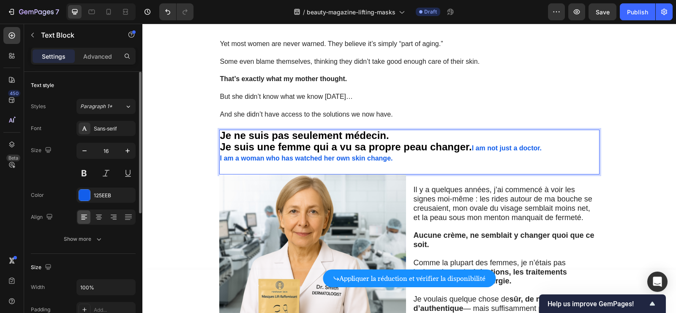
click at [459, 159] on p "I am a woman who has watched her own skin change." at bounding box center [409, 163] width 378 height 20
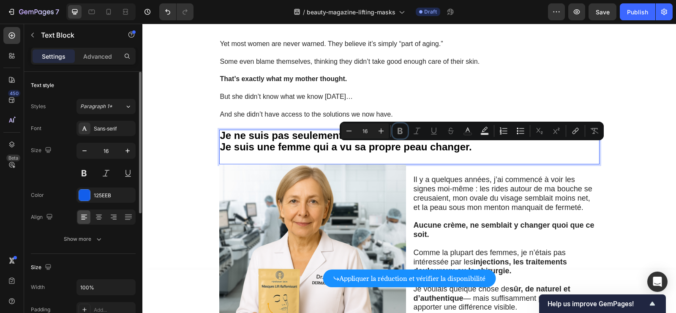
click at [393, 136] on div "Minus 16 Plus Bold Italic Underline Strikethrough color Text Background Color N…" at bounding box center [471, 130] width 261 height 15
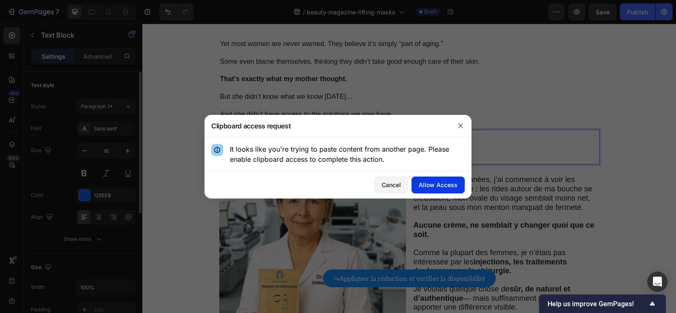
click at [430, 184] on div "Allow Access" at bounding box center [438, 184] width 39 height 9
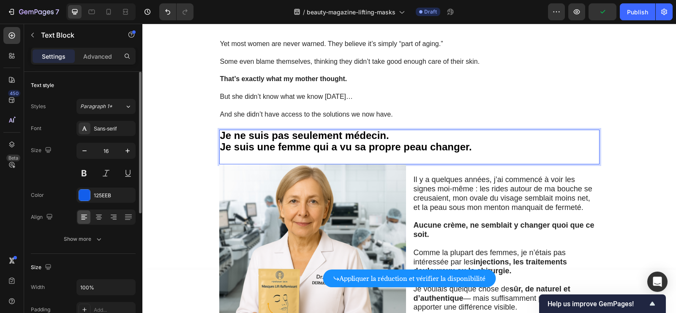
click at [478, 147] on p "Je suis une femme qui a vu sa propre peau changer." at bounding box center [409, 153] width 378 height 22
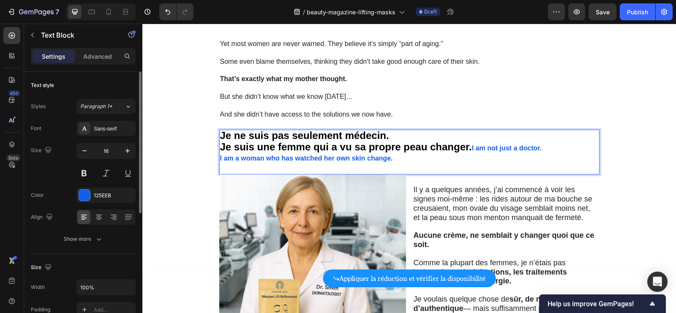
click at [388, 133] on span "Je ne suis pas seulement médecin." at bounding box center [304, 135] width 169 height 11
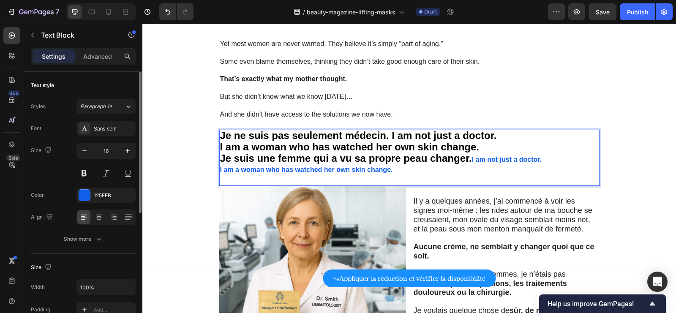
drag, startPoint x: 509, startPoint y: 177, endPoint x: 483, endPoint y: 146, distance: 41.1
click at [483, 146] on div "Je ne suis pas seulement médecin. I am not just a doctor. I am a woman who has …" at bounding box center [409, 158] width 380 height 56
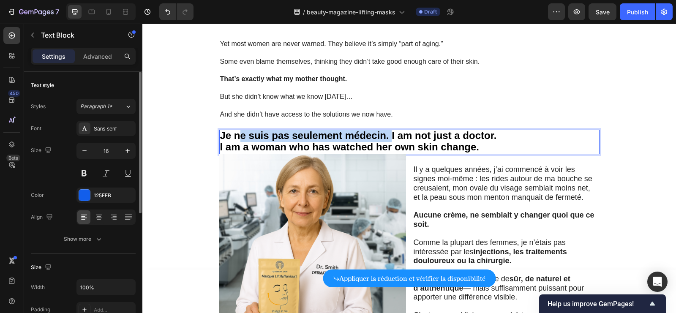
drag, startPoint x: 392, startPoint y: 136, endPoint x: 240, endPoint y: 134, distance: 152.5
click at [240, 134] on span "Je ne suis pas seulement médecin. I am not just a doctor." at bounding box center [358, 135] width 277 height 11
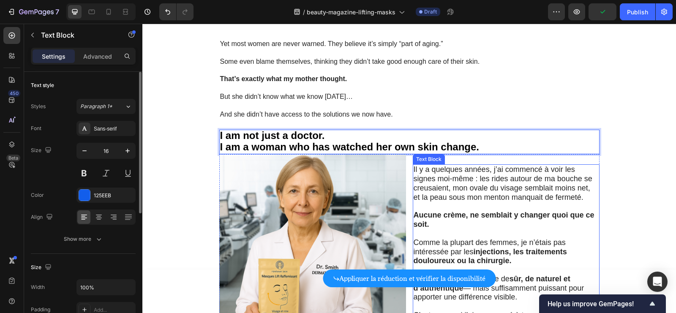
scroll to position [1509, 0]
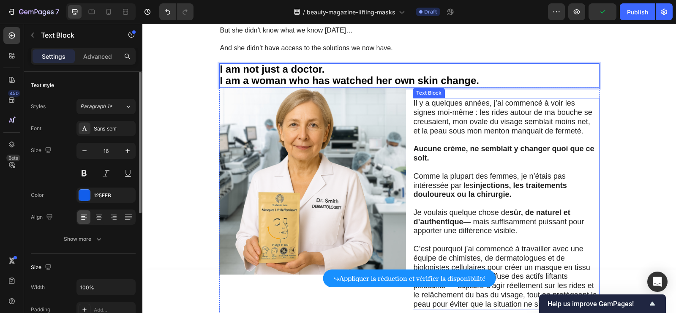
click at [517, 176] on span "Comme la plupart des femmes, je n’étais pas intéressée par les injections, les …" at bounding box center [490, 185] width 153 height 27
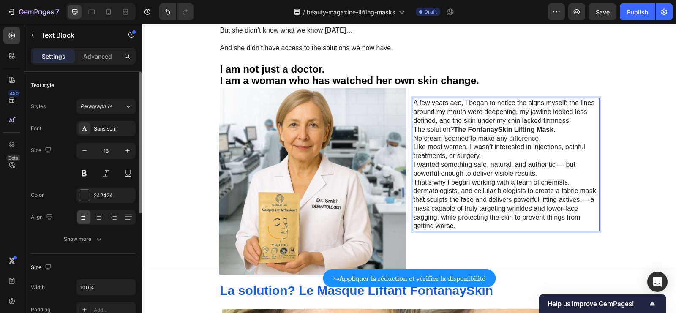
click at [574, 121] on p "A few years ago, I began to notice the signs myself: the lines around my mouth …" at bounding box center [506, 112] width 185 height 26
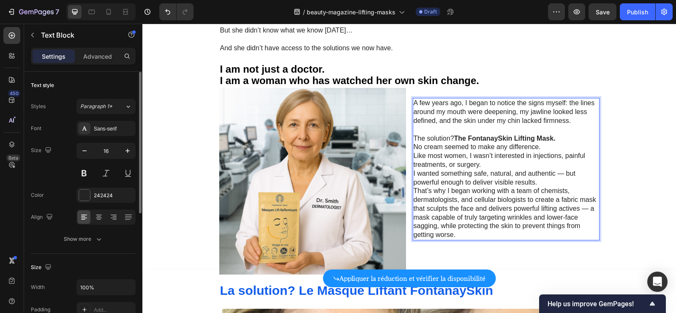
click at [554, 140] on strong "The FontanaySkin Lifting Mask." at bounding box center [504, 138] width 101 height 7
click at [564, 140] on p "The solution? The FontanaySkin Lifting Mask." at bounding box center [506, 138] width 185 height 9
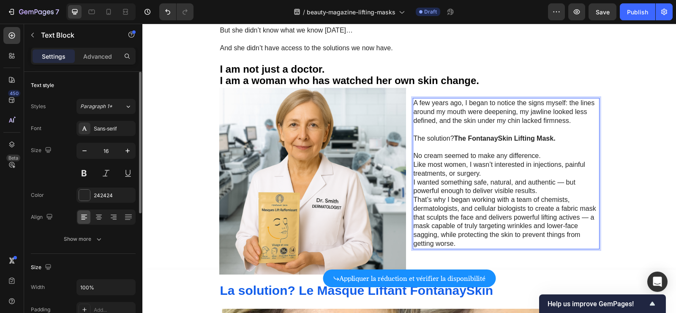
click at [516, 153] on p "No cream seemed to make any difference." at bounding box center [506, 156] width 185 height 9
click at [515, 154] on p "No cream seemed to make any difference." at bounding box center [506, 156] width 185 height 9
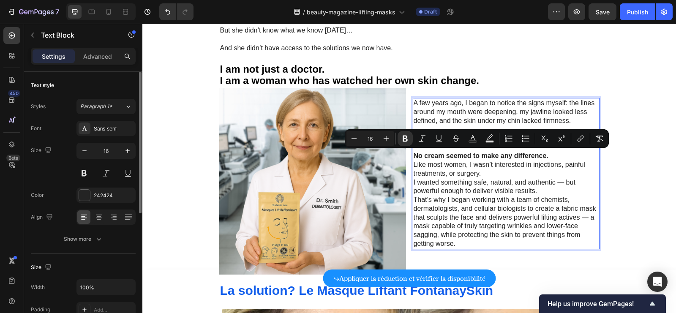
click at [541, 161] on p "Like most women, I wasn’t interested in injections, painful treatments, or surg…" at bounding box center [506, 170] width 185 height 18
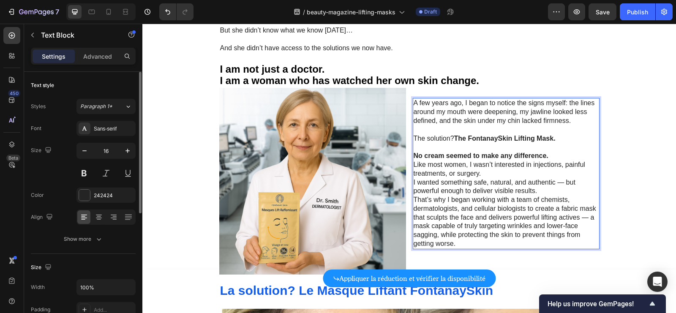
click at [551, 135] on strong "The FontanaySkin Lifting Mask." at bounding box center [504, 138] width 101 height 7
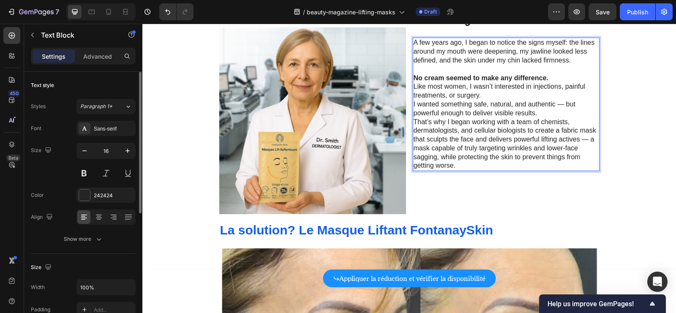
scroll to position [1642, 0]
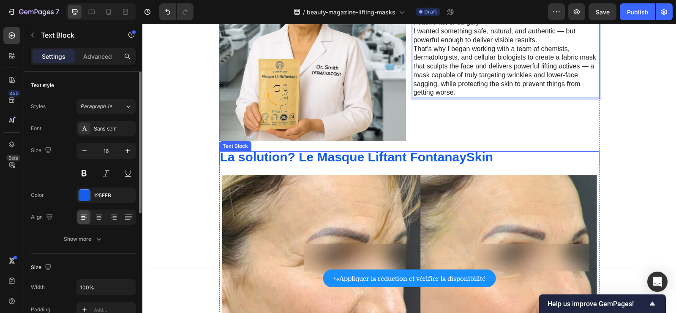
click at [406, 155] on span "La solution? Le Masque Liftant FontanaySkin" at bounding box center [356, 157] width 273 height 14
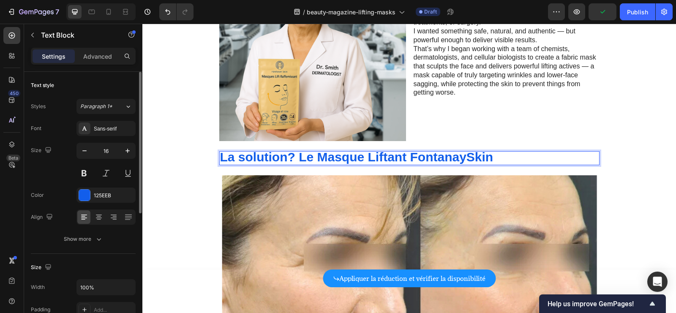
click at [222, 157] on span "La solution? Le Masque Liftant FontanaySkin" at bounding box center [356, 157] width 273 height 14
click at [221, 157] on span "La solution? Le Masque Liftant FontanaySkin" at bounding box center [356, 157] width 273 height 14
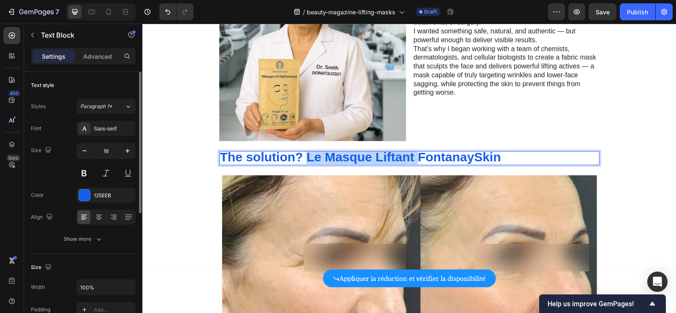
drag, startPoint x: 419, startPoint y: 157, endPoint x: 308, endPoint y: 156, distance: 110.3
click at [308, 156] on span "The solution? Le Masque Liftant FontanaySkin" at bounding box center [360, 157] width 281 height 14
click at [404, 161] on p "The solution? FontanaySkin" at bounding box center [409, 158] width 378 height 12
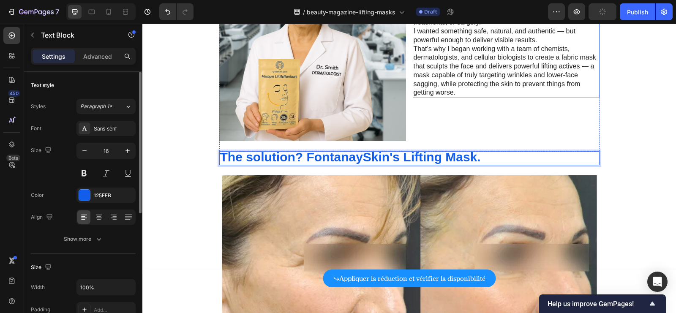
scroll to position [1560, 0]
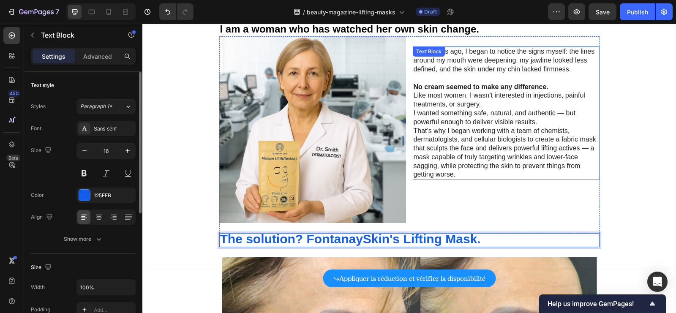
click at [466, 108] on p "Like most women, I wasn’t interested in injections, painful treatments, or surg…" at bounding box center [506, 100] width 185 height 18
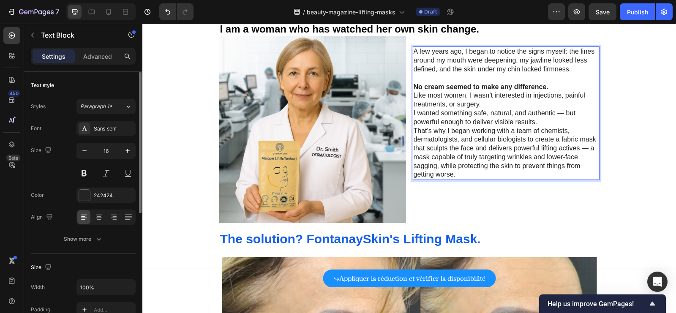
click at [551, 85] on p "No cream seemed to make any difference." at bounding box center [506, 87] width 185 height 9
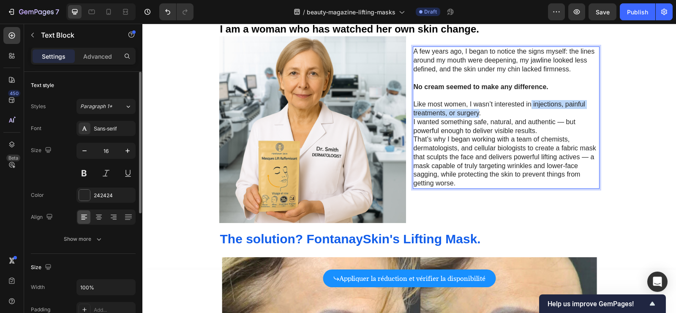
drag, startPoint x: 532, startPoint y: 104, endPoint x: 480, endPoint y: 115, distance: 53.0
click at [480, 115] on p "Like most women, I wasn’t interested in injections, painful treatments, or surg…" at bounding box center [506, 109] width 185 height 18
click at [501, 115] on p "Like most women, I wasn’t interested in injections, painful treatments, or surg…" at bounding box center [506, 109] width 185 height 18
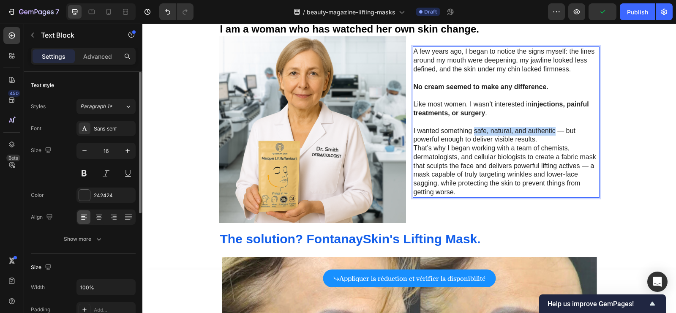
drag, startPoint x: 474, startPoint y: 130, endPoint x: 555, endPoint y: 130, distance: 81.1
click at [555, 131] on p "I wanted something safe, natural, and authentic — but powerful enough to delive…" at bounding box center [506, 136] width 185 height 18
click at [559, 142] on p "I wanted something safe, natural, and authentic — but powerful enough to delive…" at bounding box center [506, 136] width 185 height 18
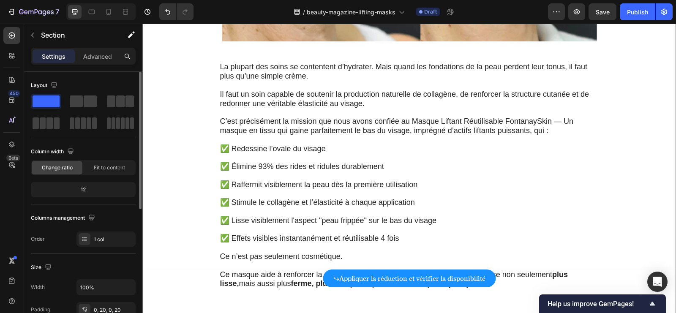
scroll to position [2072, 0]
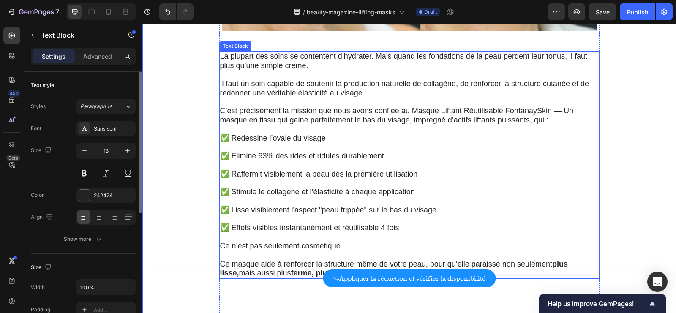
click at [446, 114] on p "C’est précisément la mission que nous avons confiée au Masque Liftant Réutilisa…" at bounding box center [409, 115] width 378 height 19
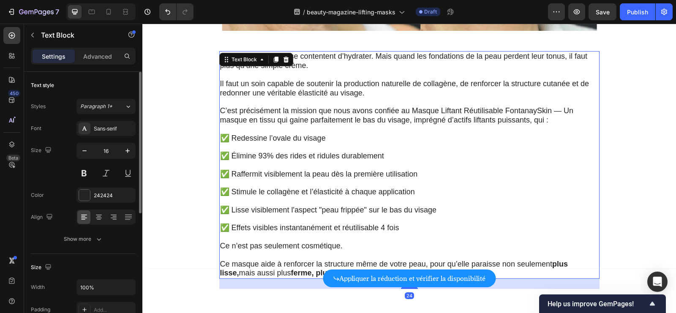
click at [420, 119] on span "C’est précisément la mission que nous avons confiée au Masque Liftant Réutilisa…" at bounding box center [396, 115] width 353 height 18
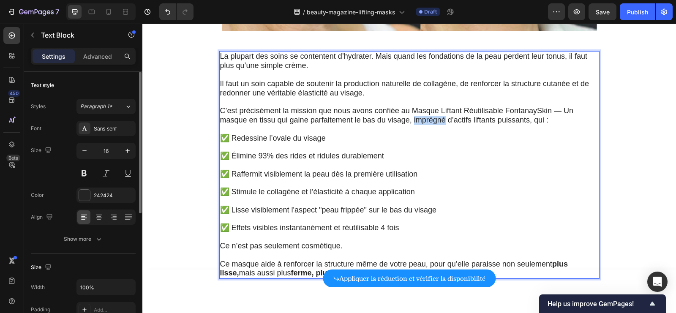
click at [419, 119] on span "C’est précisément la mission que nous avons confiée au Masque Liftant Réutilisa…" at bounding box center [396, 115] width 353 height 18
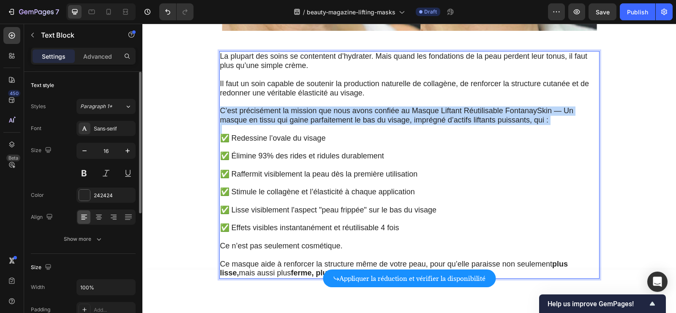
click at [419, 119] on span "C’est précisément la mission que nous avons confiée au Masque Liftant Réutilisa…" at bounding box center [396, 115] width 353 height 18
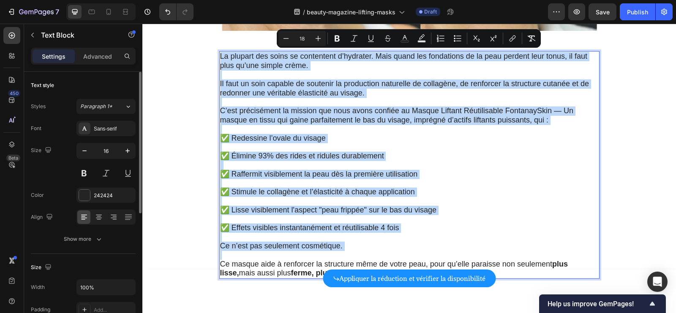
click at [313, 147] on p "Rich Text Editor. Editing area: main" at bounding box center [409, 147] width 378 height 9
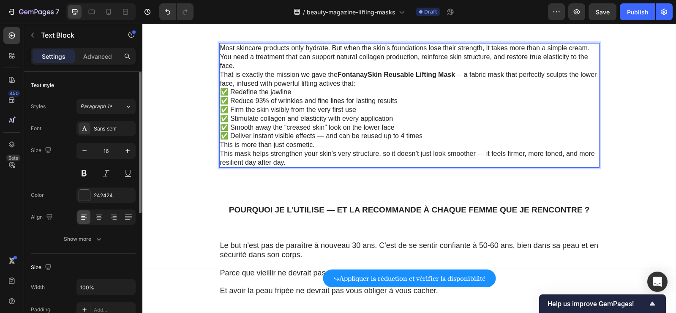
scroll to position [2080, 0]
click at [322, 145] on p "This is more than just cosmetic." at bounding box center [409, 144] width 378 height 9
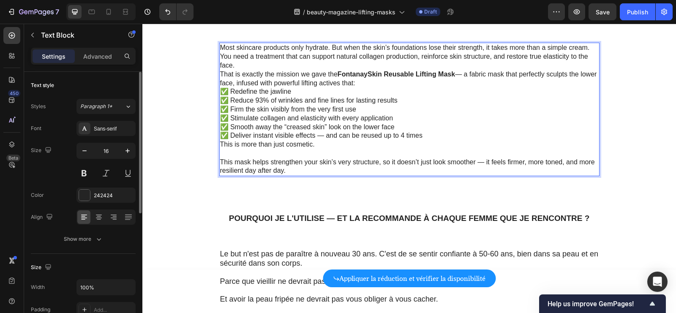
click at [412, 86] on p "That is exactly the mission we gave the FontanaySkin Reusable Lifting Mask — a …" at bounding box center [409, 79] width 378 height 18
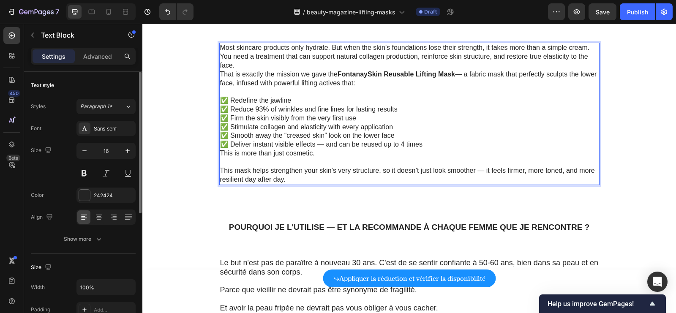
click at [323, 62] on p "You need a treatment that can support natural collagen production, reinforce sk…" at bounding box center [409, 61] width 378 height 18
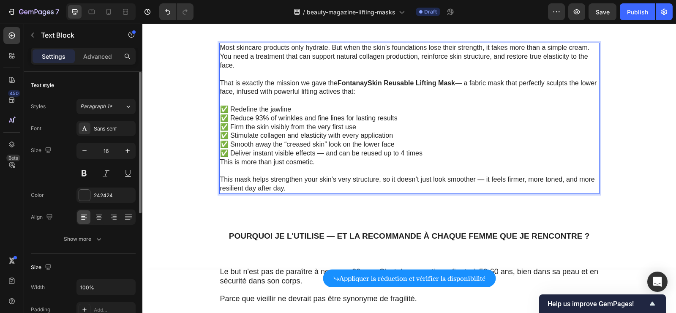
click at [464, 178] on p "This mask helps strengthen your skin’s very structure, so it doesn’t just look …" at bounding box center [409, 184] width 378 height 18
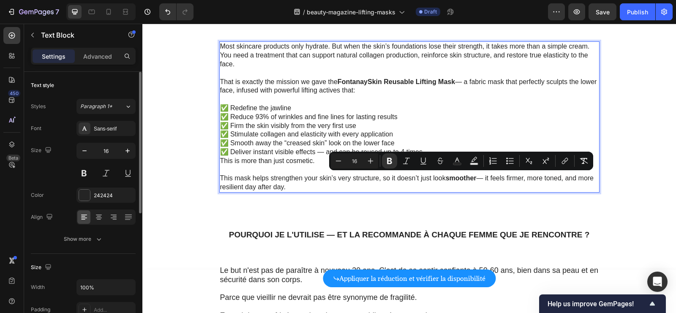
click at [515, 178] on p "This mask helps strengthen your skin’s very structure, so it doesn’t just look …" at bounding box center [409, 183] width 378 height 18
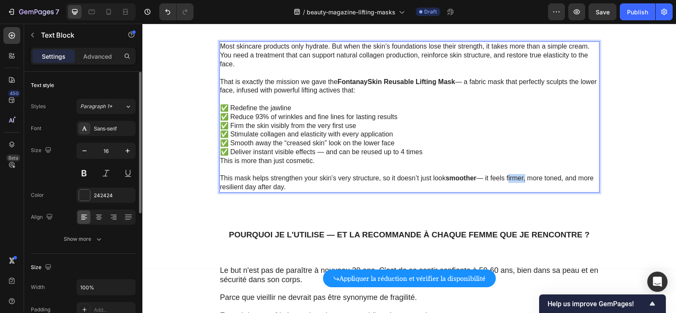
click at [515, 178] on p "This mask helps strengthen your skin’s very structure, so it doesn’t just look …" at bounding box center [409, 183] width 378 height 18
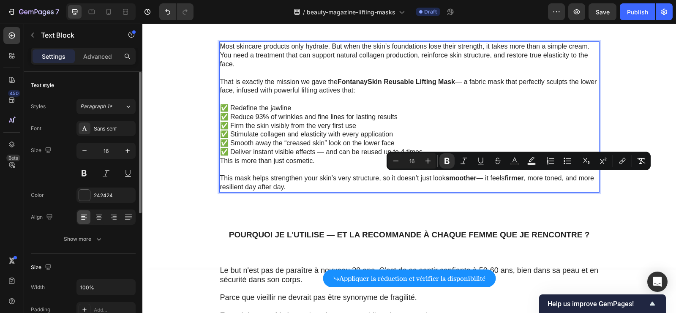
click at [555, 177] on p "This mask helps strengthen your skin’s very structure, so it doesn’t just look …" at bounding box center [409, 183] width 378 height 18
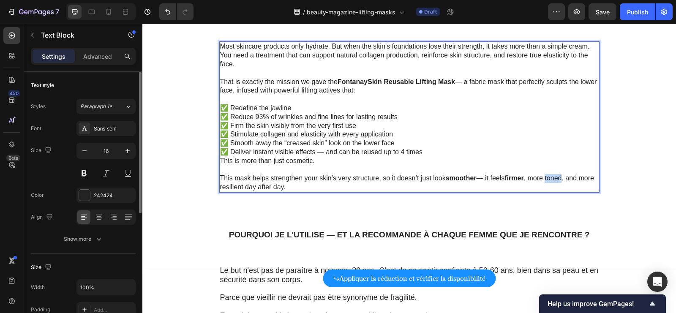
click at [555, 177] on p "This mask helps strengthen your skin’s very structure, so it doesn’t just look …" at bounding box center [409, 183] width 378 height 18
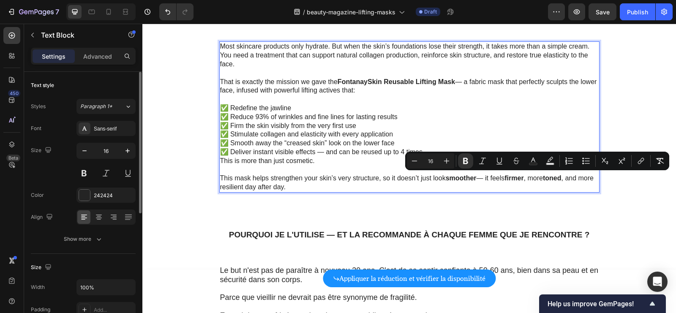
click at [251, 187] on p "This mask helps strengthen your skin’s very structure, so it doesn’t just look …" at bounding box center [409, 183] width 378 height 18
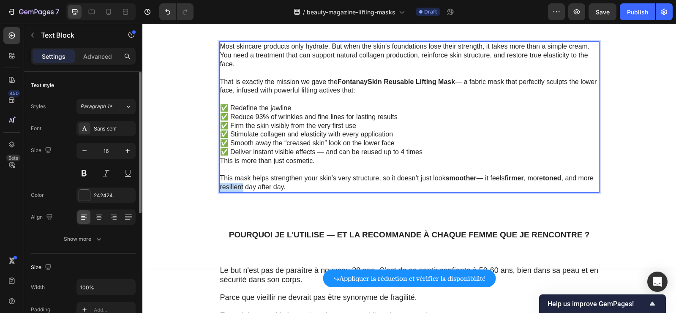
click at [250, 187] on p "This mask helps strengthen your skin’s very structure, so it doesn’t just look …" at bounding box center [409, 183] width 378 height 18
click at [228, 187] on p "This mask helps strengthen your skin’s very structure, so it doesn’t just look …" at bounding box center [409, 183] width 378 height 18
click at [227, 187] on p "This mask helps strengthen your skin’s very structure, so it doesn’t just look …" at bounding box center [409, 183] width 378 height 18
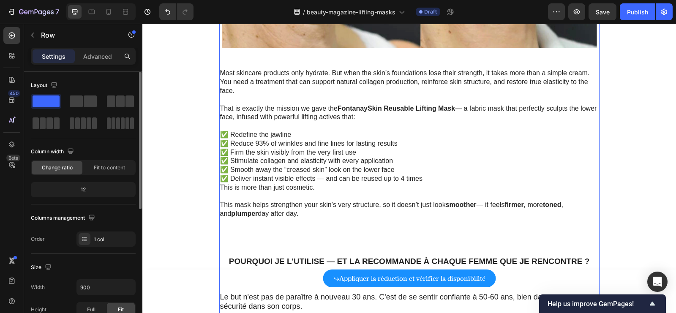
scroll to position [2075, 0]
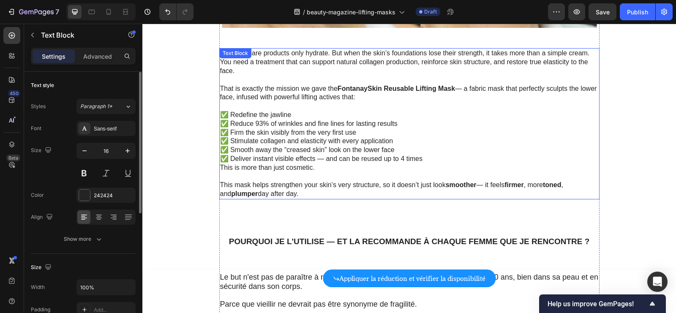
click at [318, 169] on p "This is more than just cosmetic." at bounding box center [409, 167] width 378 height 9
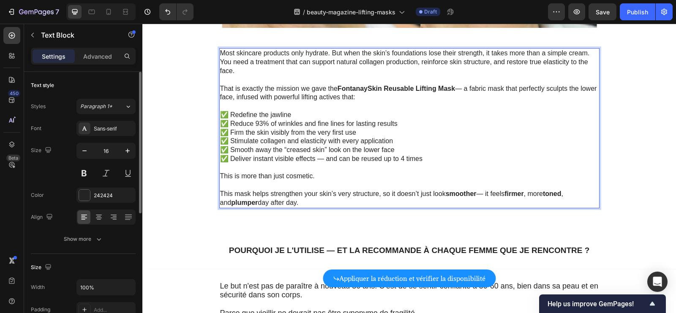
click at [411, 151] on p "✅ Smooth away the “creased skin” look on the lower face" at bounding box center [409, 150] width 378 height 9
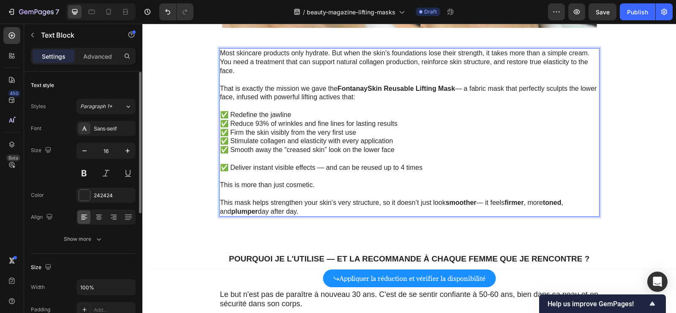
click at [404, 142] on p "✅ Stimulate collagen and elasticity with every application" at bounding box center [409, 141] width 378 height 9
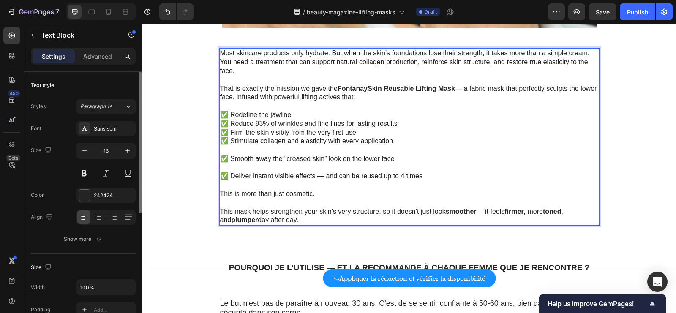
click at [370, 130] on p "✅ Firm the skin visibly from the very first use" at bounding box center [409, 132] width 378 height 9
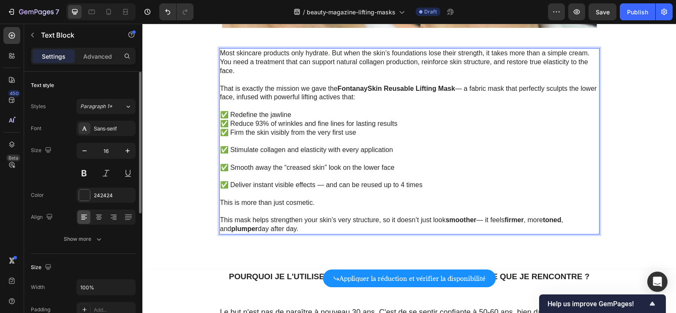
click at [401, 123] on p "✅ Reduce 93% of wrinkles and fine lines for lasting results" at bounding box center [409, 124] width 378 height 9
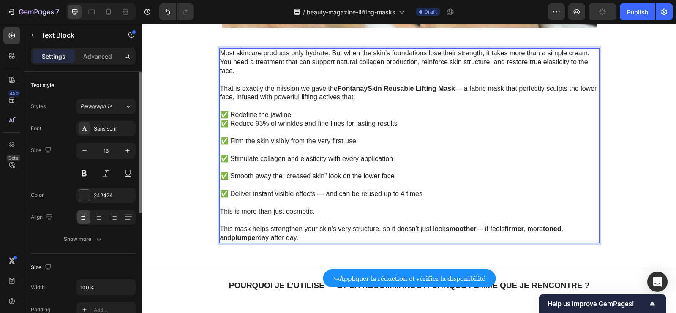
click at [328, 113] on p "✅ Redefine the jawline" at bounding box center [409, 115] width 378 height 9
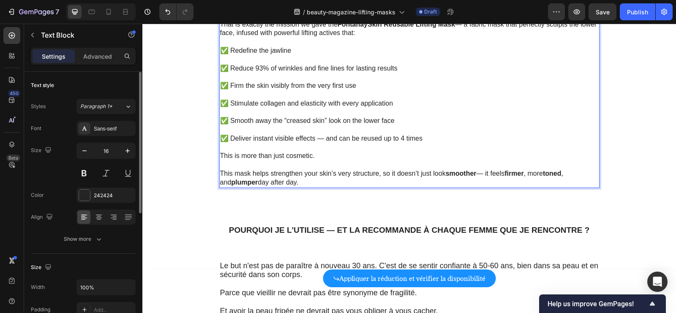
scroll to position [2206, 0]
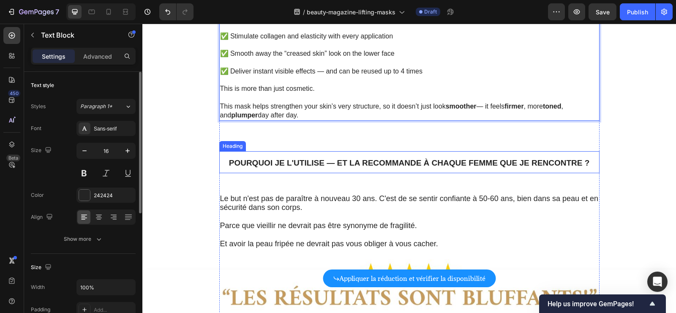
click at [317, 159] on strong "Pourquoi je l'utilise — et la recommande à chaque femme que je rencontre ?" at bounding box center [409, 162] width 361 height 9
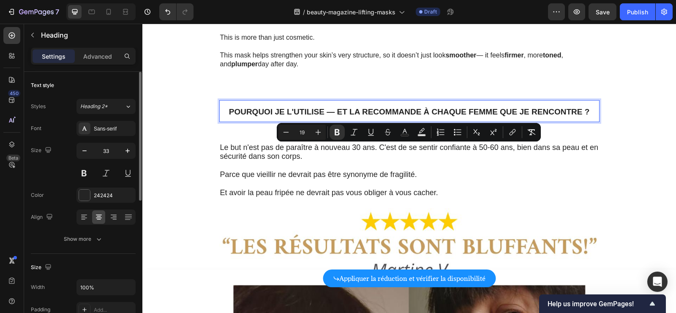
scroll to position [2318, 0]
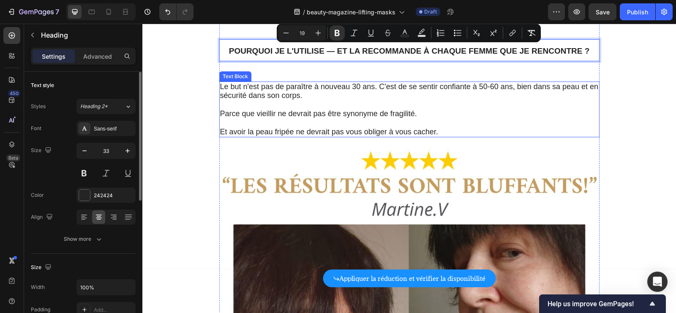
click at [342, 114] on span "Parce que vieillir ne devrait pas être synonyme de fragilité." at bounding box center [318, 113] width 197 height 8
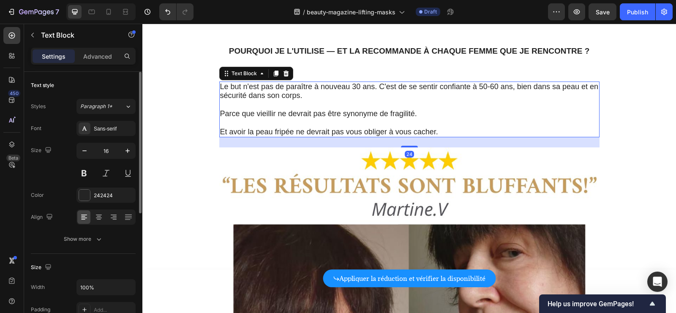
click at [342, 114] on span "Parce que vieillir ne devrait pas être synonyme de fragilité." at bounding box center [318, 113] width 197 height 8
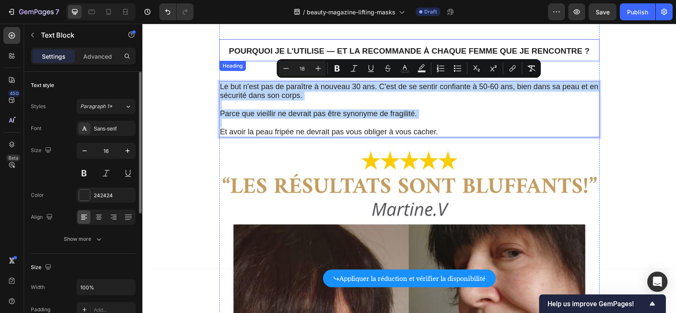
click at [282, 49] on strong "Pourquoi je l'utilise — et la recommande à chaque femme que je rencontre ?" at bounding box center [409, 50] width 361 height 9
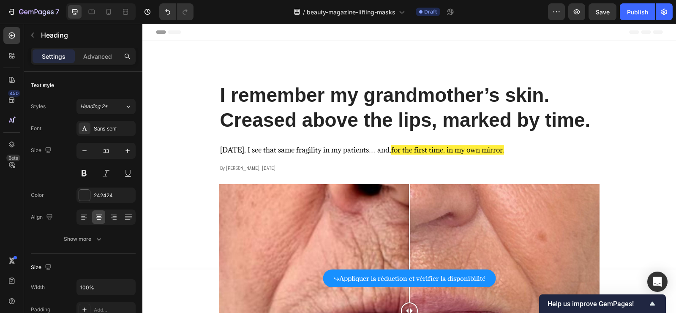
scroll to position [2318, 0]
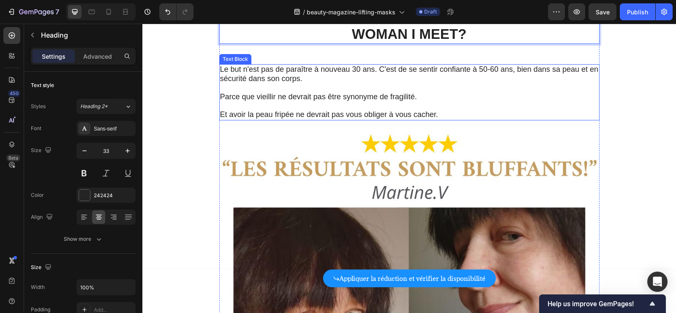
click at [344, 101] on span "Parce que vieillir ne devrait pas être synonyme de fragilité." at bounding box center [318, 97] width 197 height 8
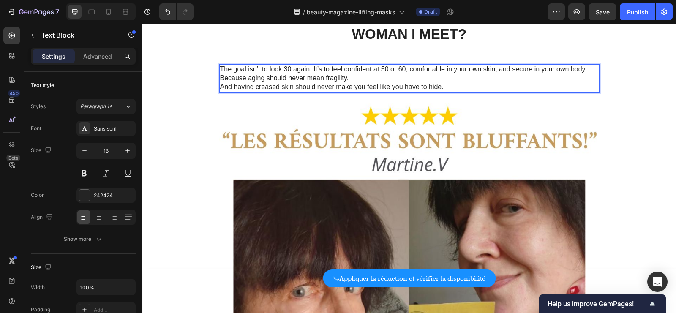
click at [591, 74] on p "The goal isn’t to look 30 again. It’s to feel confident at 50 or 60, comfortabl…" at bounding box center [409, 69] width 378 height 9
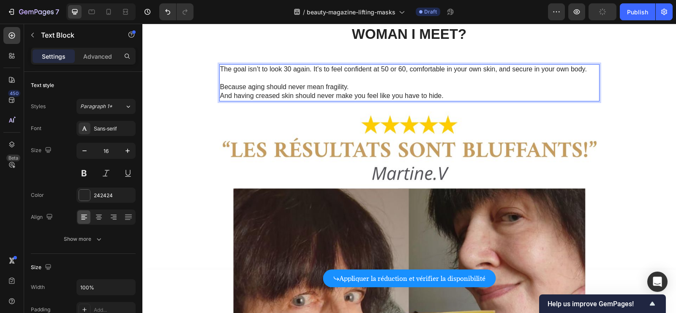
click at [376, 92] on p "Because aging should never mean fragility." at bounding box center [409, 87] width 378 height 9
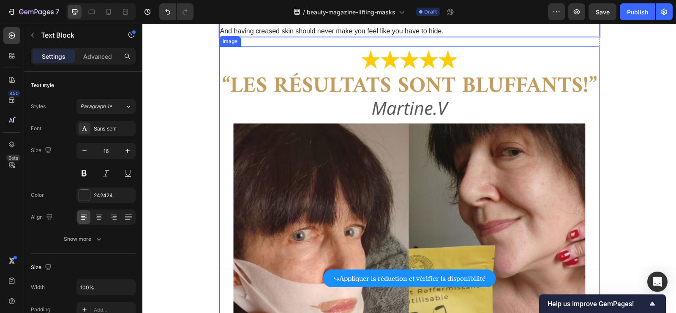
scroll to position [2414, 0]
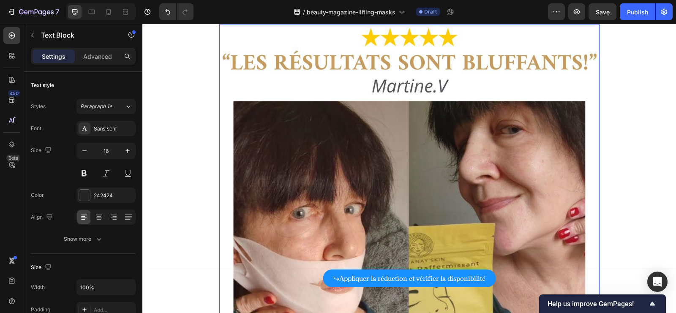
click at [338, 111] on img at bounding box center [409, 214] width 380 height 380
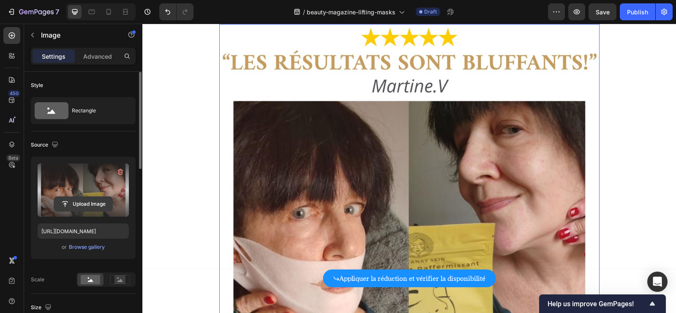
click at [84, 199] on input "file" at bounding box center [83, 204] width 58 height 14
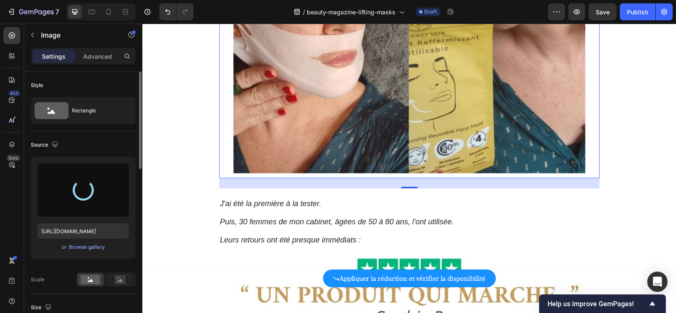
scroll to position [2670, 0]
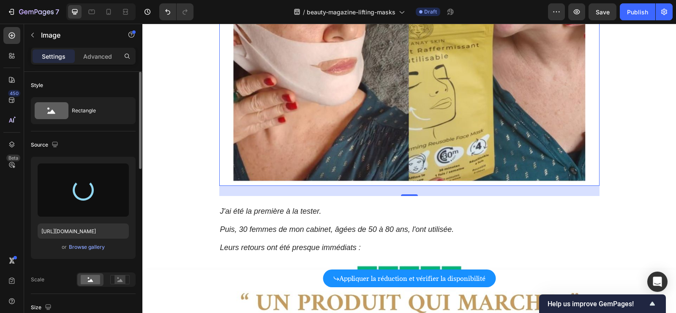
type input "https://cdn.shopify.com/s/files/1/0766/5061/0996/files/gempages_586313523378782…"
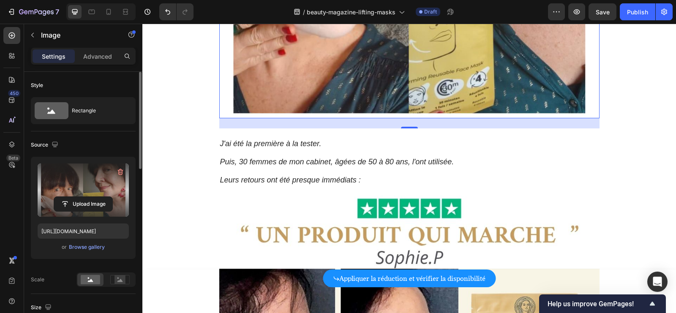
scroll to position [2767, 0]
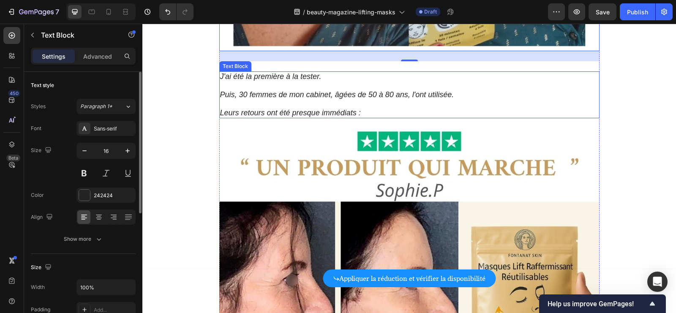
click at [313, 99] on icon "Puis, 30 femmes de mon cabinet, âgées de 50 à 80 ans, l'ont utilisée." at bounding box center [337, 94] width 234 height 8
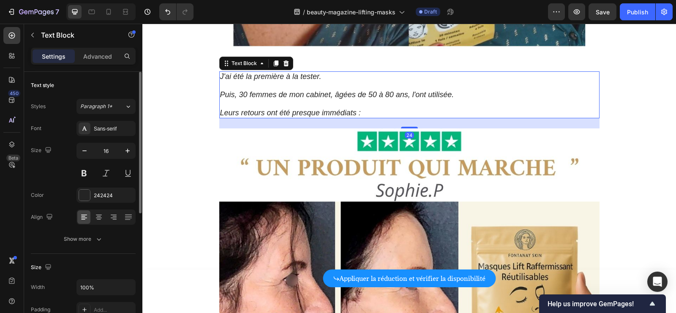
click at [313, 99] on icon "Puis, 30 femmes de mon cabinet, âgées de 50 à 80 ans, l'ont utilisée." at bounding box center [337, 94] width 234 height 8
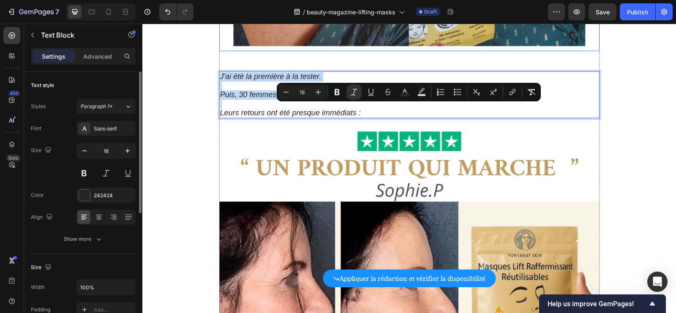
copy div "J'ai été la première à la tester. Puis, 30 femmes de mon cabinet, âgées de 50 à…"
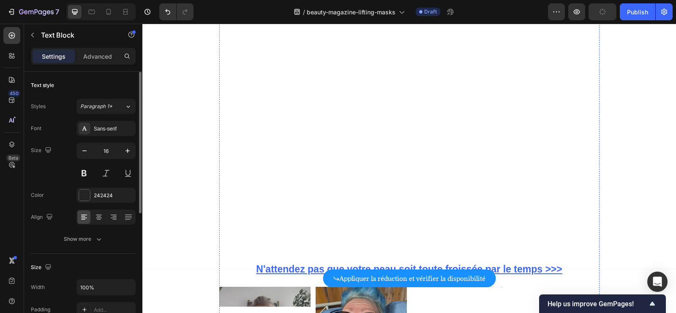
scroll to position [3427, 0]
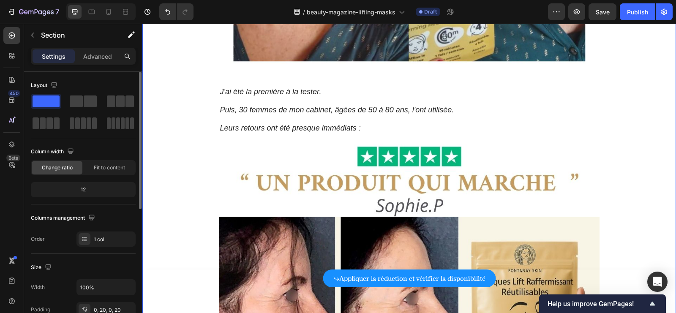
scroll to position [2790, 0]
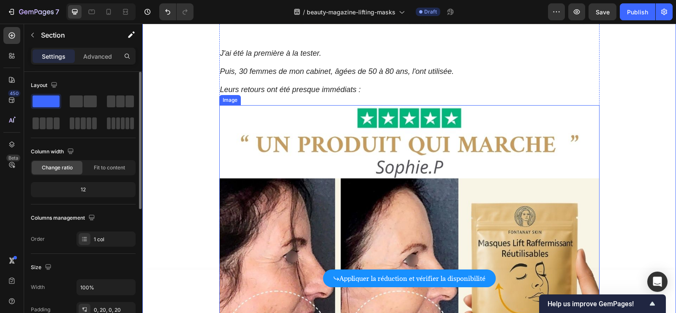
click at [273, 185] on img at bounding box center [409, 295] width 380 height 380
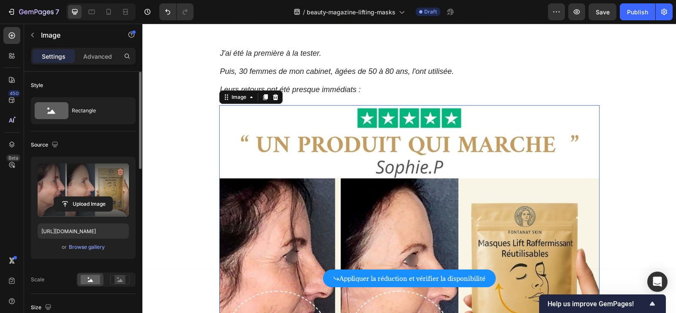
click at [84, 195] on label at bounding box center [83, 189] width 91 height 53
click at [84, 197] on input "file" at bounding box center [83, 204] width 58 height 14
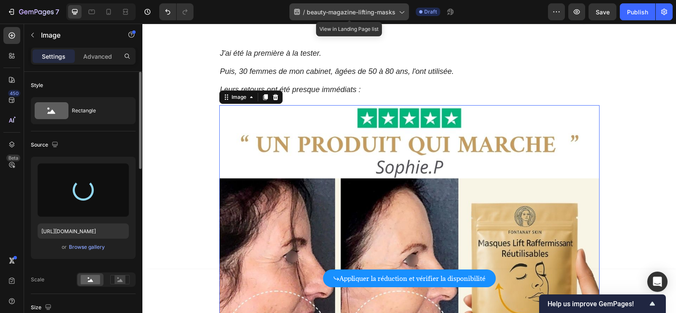
type input "https://cdn.shopify.com/s/files/1/0766/5061/0996/files/gempages_586313523378782…"
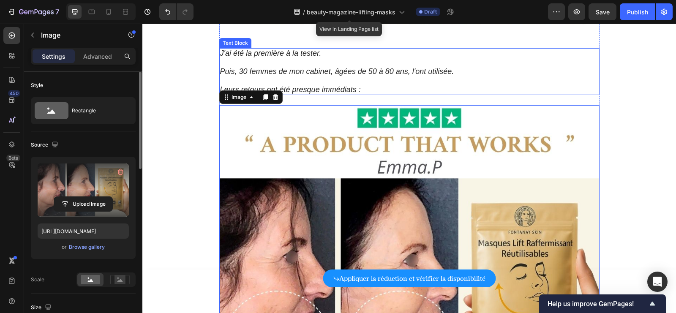
click at [315, 85] on p "Rich Text Editor. Editing area: main" at bounding box center [409, 80] width 378 height 9
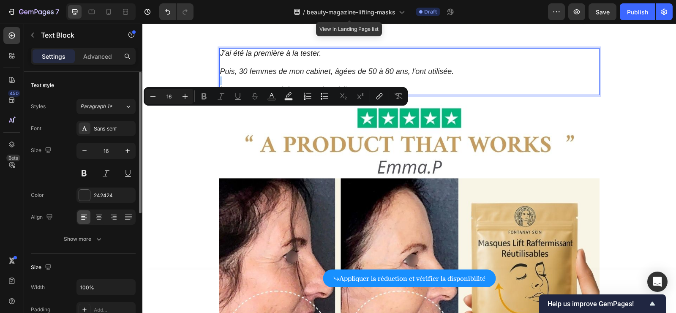
click at [315, 85] on p "Rich Text Editor. Editing area: main" at bounding box center [409, 80] width 378 height 9
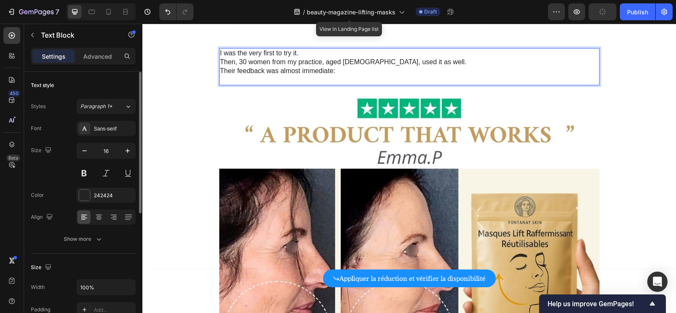
click at [316, 58] on p "I was the very first to try it." at bounding box center [409, 53] width 378 height 9
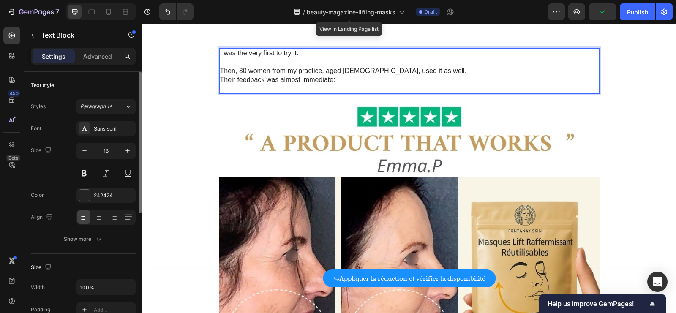
click at [431, 76] on p "Then, 30 women from my practice, aged [DEMOGRAPHIC_DATA], used it as well." at bounding box center [409, 71] width 378 height 9
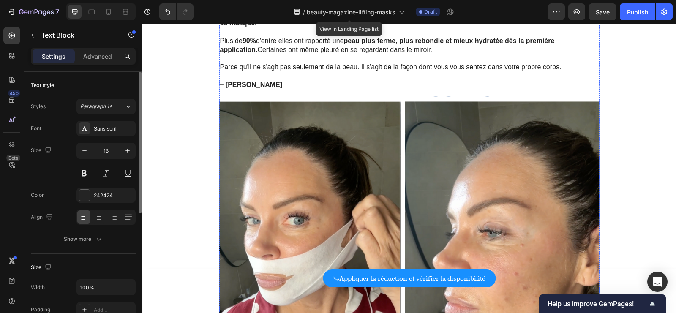
scroll to position [3331, 0]
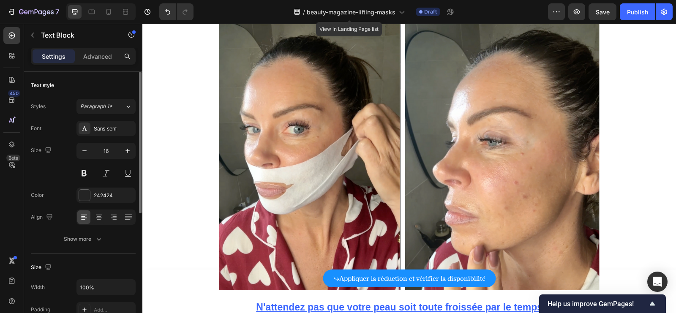
drag, startPoint x: 265, startPoint y: 160, endPoint x: 253, endPoint y: 160, distance: 12.2
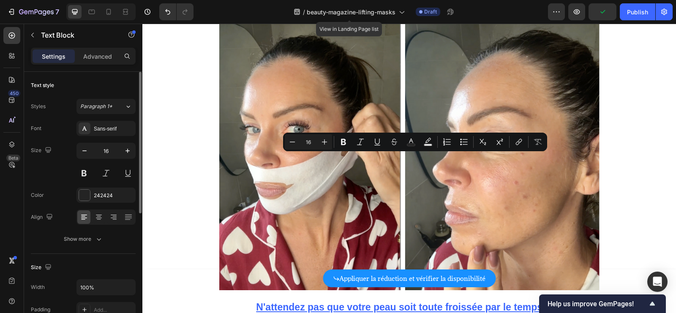
drag, startPoint x: 386, startPoint y: 158, endPoint x: 444, endPoint y: 158, distance: 58.7
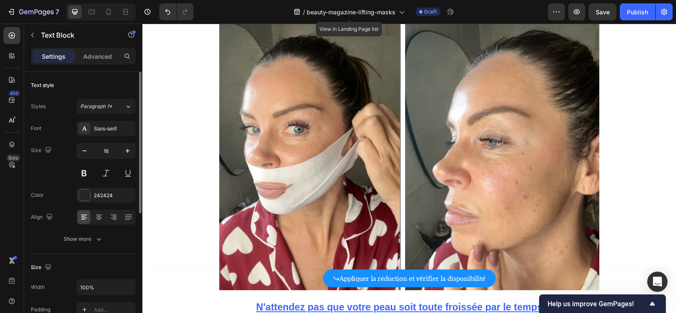
drag, startPoint x: 539, startPoint y: 160, endPoint x: 480, endPoint y: 161, distance: 58.7
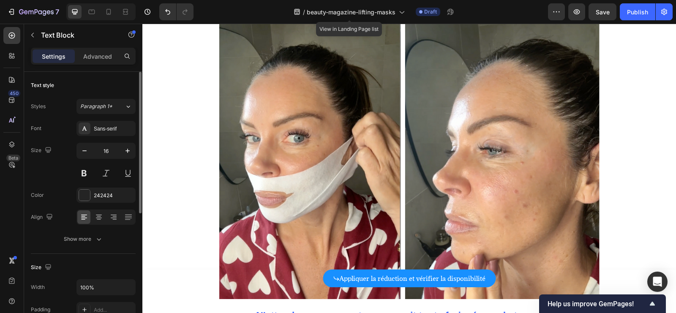
click at [250, 7] on p "– [PERSON_NAME]" at bounding box center [409, 2] width 378 height 9
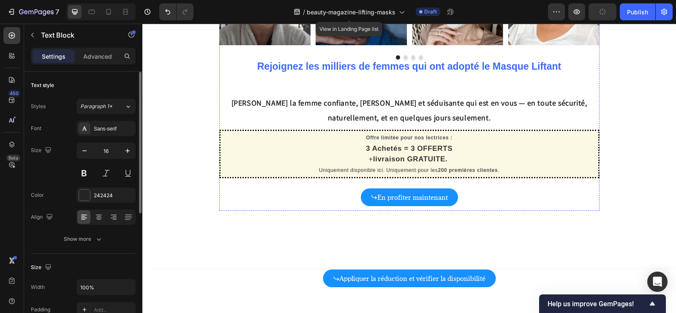
scroll to position [3756, 0]
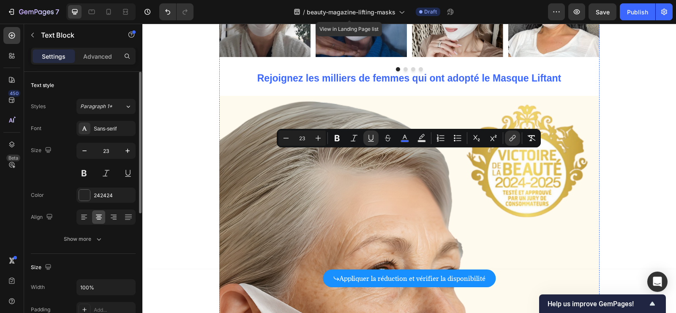
copy u "N'attendez pas que votre peau soit toute froissée par le temps >>>"
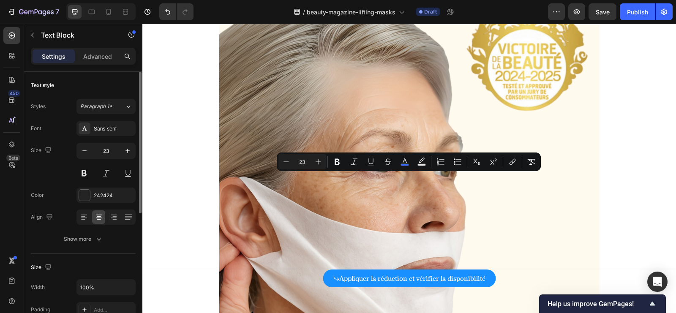
copy span "Rejoignez les milliers de femmes qui ont adopté le Masque Liftant"
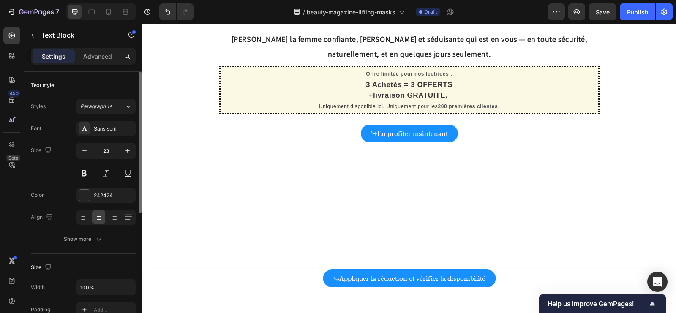
scroll to position [4202, 0]
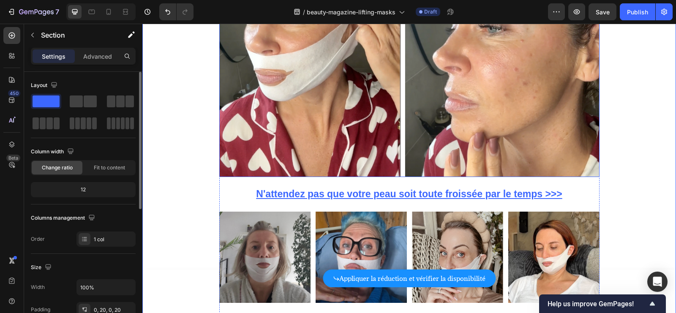
scroll to position [3502, 0]
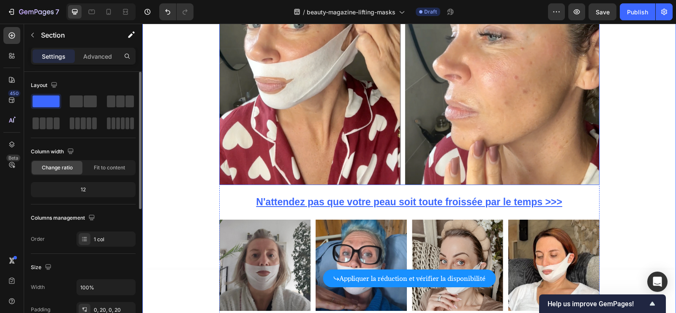
click at [517, 112] on img at bounding box center [409, 42] width 380 height 285
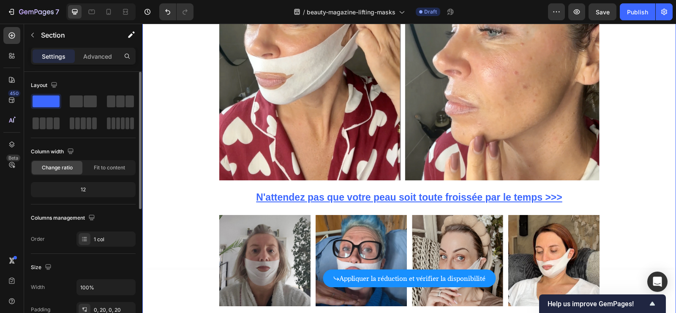
scroll to position [3497, 0]
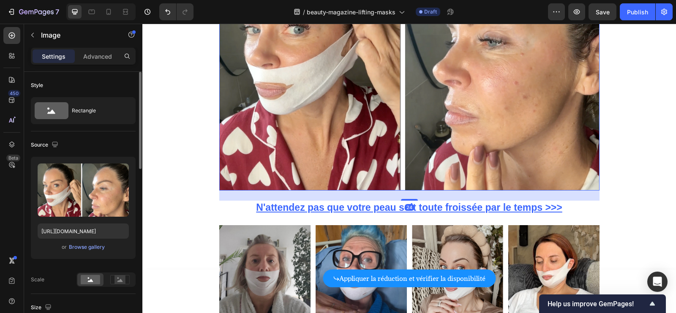
click at [562, 139] on img at bounding box center [409, 47] width 380 height 285
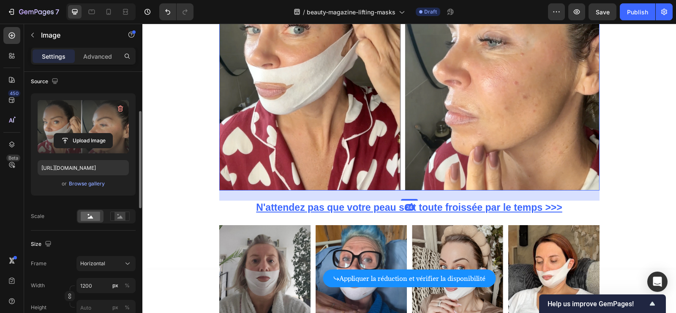
scroll to position [75, 0]
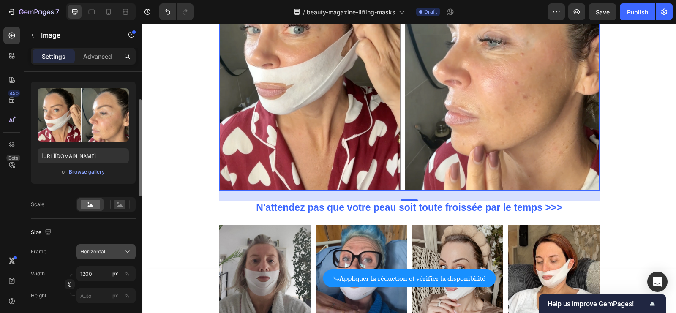
click at [98, 248] on span "Horizontal" at bounding box center [92, 252] width 25 height 8
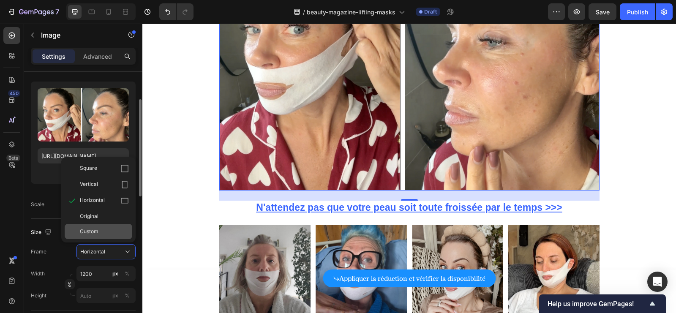
click at [100, 224] on div "Custom" at bounding box center [99, 231] width 68 height 15
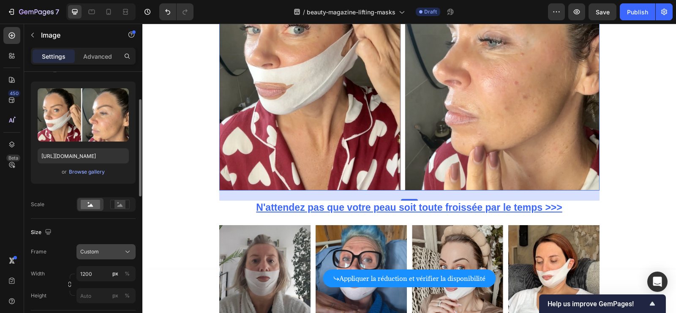
click at [102, 255] on button "Custom" at bounding box center [105, 251] width 59 height 15
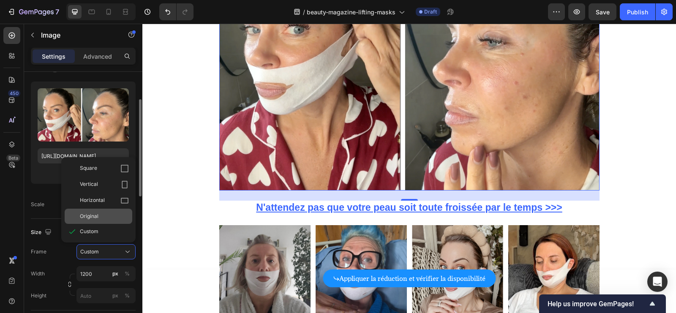
click at [106, 217] on div "Original" at bounding box center [104, 216] width 49 height 8
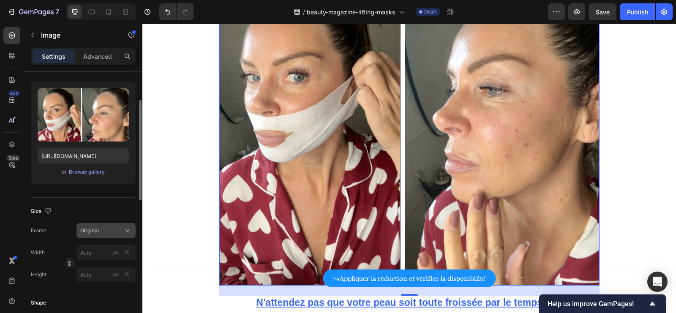
click at [98, 231] on span "Original" at bounding box center [89, 231] width 19 height 8
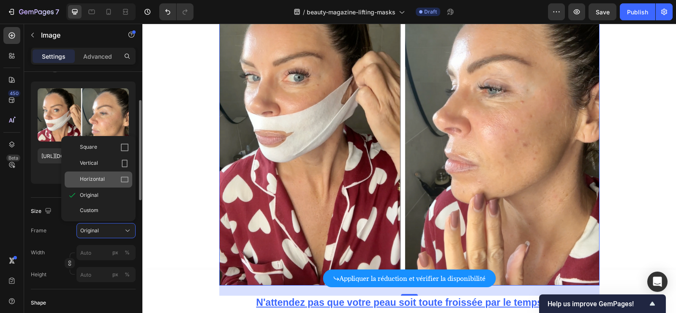
click at [108, 178] on div "Horizontal" at bounding box center [104, 179] width 49 height 8
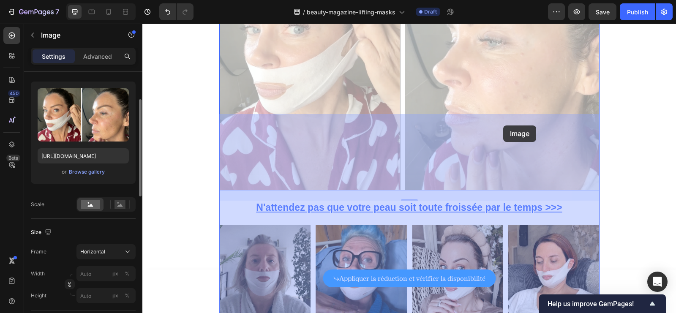
drag, startPoint x: 503, startPoint y: 132, endPoint x: 503, endPoint y: 125, distance: 7.2
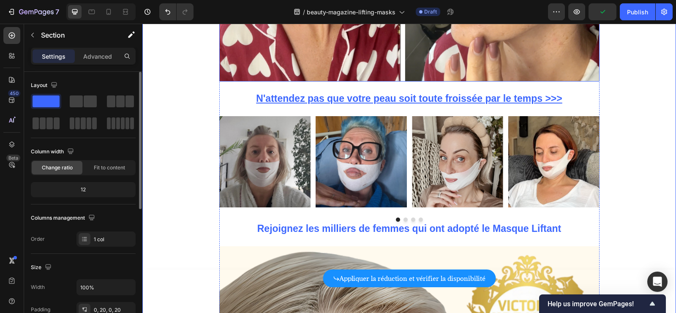
scroll to position [3658, 0]
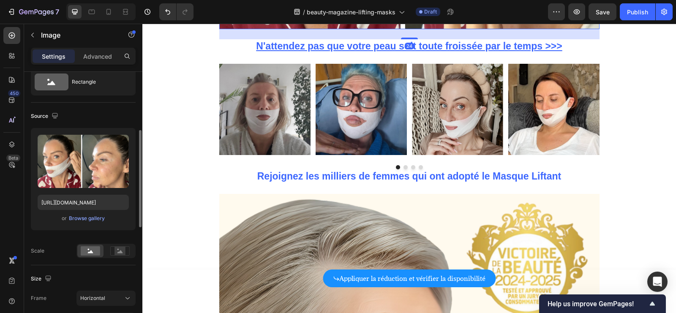
scroll to position [79, 0]
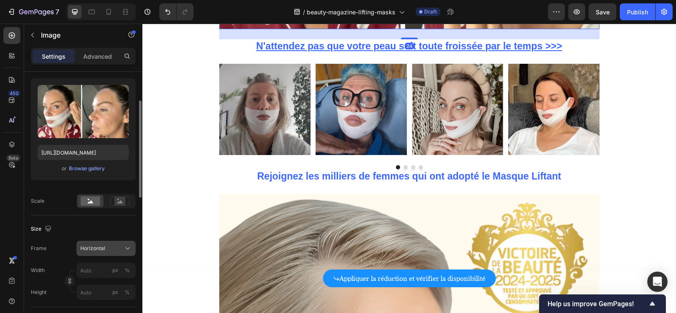
click at [102, 250] on span "Horizontal" at bounding box center [92, 249] width 25 height 8
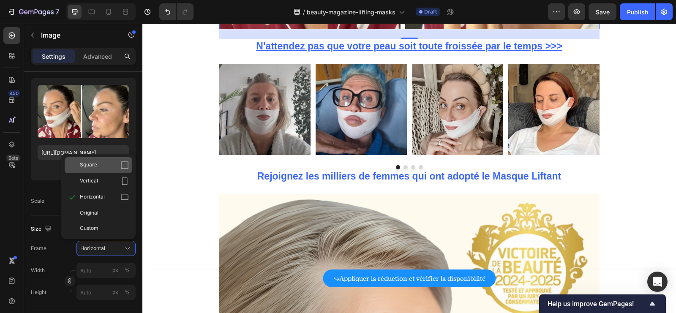
click at [110, 169] on div "Square" at bounding box center [99, 165] width 68 height 16
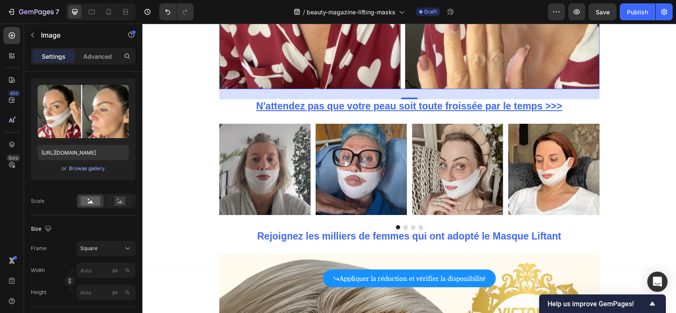
scroll to position [3706, 0]
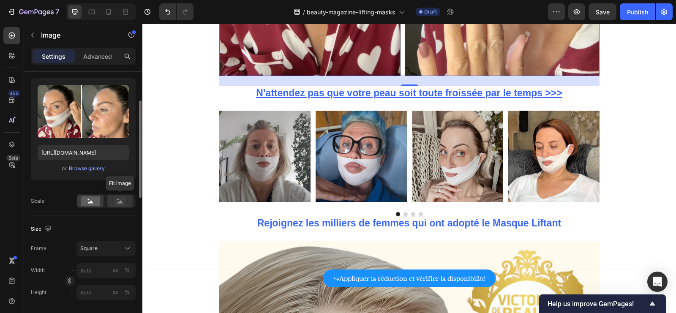
click at [109, 200] on div at bounding box center [120, 201] width 26 height 13
click at [88, 203] on rect at bounding box center [90, 200] width 19 height 9
click at [97, 248] on div "Square" at bounding box center [100, 249] width 41 height 8
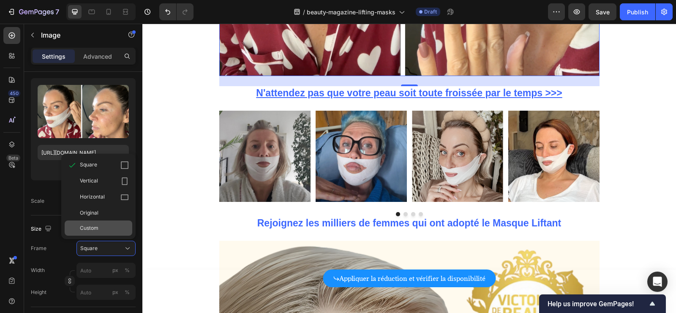
click at [101, 225] on div "Custom" at bounding box center [104, 228] width 49 height 8
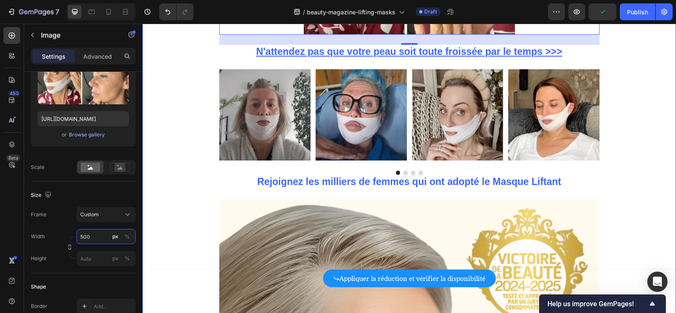
scroll to position [3566, 0]
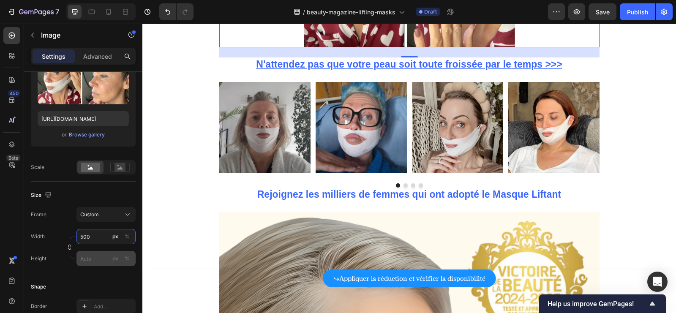
type input "500"
click at [95, 255] on input "px %" at bounding box center [105, 258] width 59 height 15
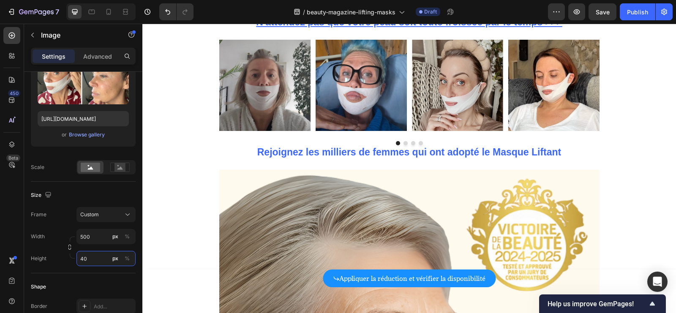
type input "4"
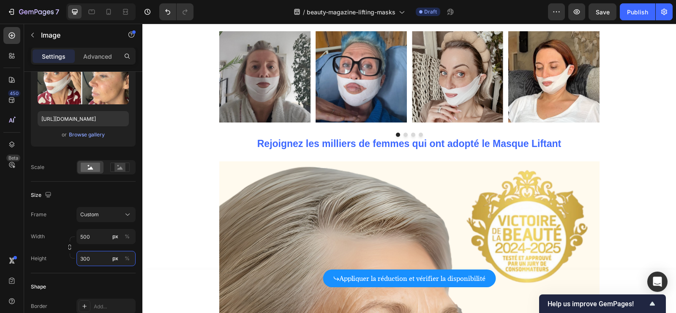
scroll to position [3529, 0]
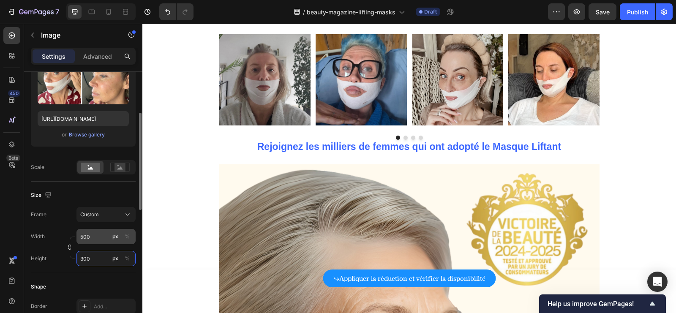
type input "300"
click at [98, 241] on input "500" at bounding box center [105, 236] width 59 height 15
type input "6"
type input "1"
type input "8"
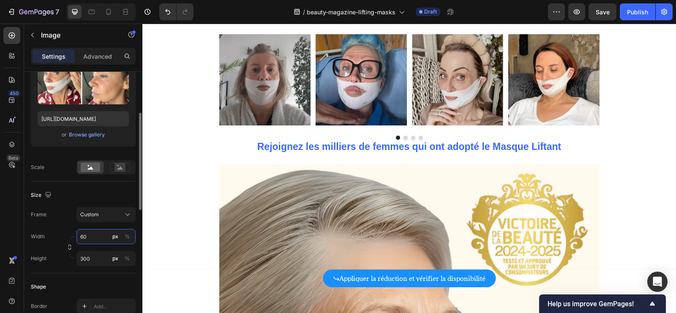
type input "6"
type input "5"
type input "400"
click at [110, 211] on div "Custom" at bounding box center [100, 215] width 41 height 8
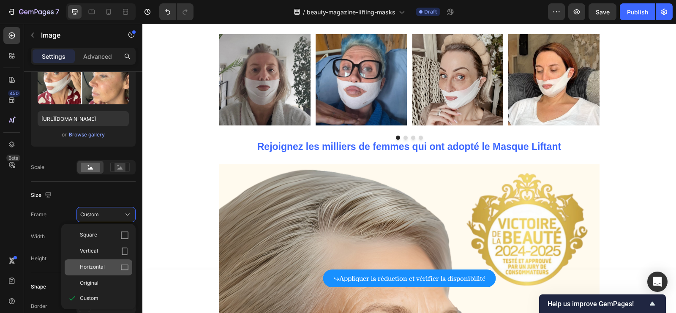
click at [100, 268] on span "Horizontal" at bounding box center [92, 267] width 25 height 8
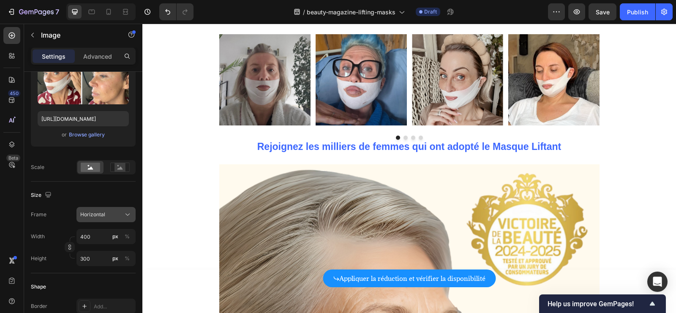
click at [121, 215] on div "Horizontal" at bounding box center [100, 215] width 41 height 8
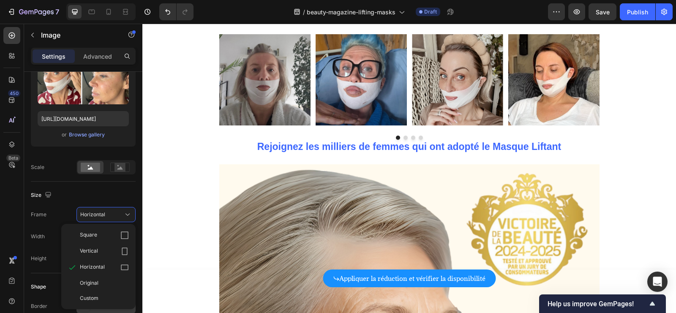
click at [93, 279] on span "Original" at bounding box center [89, 283] width 19 height 8
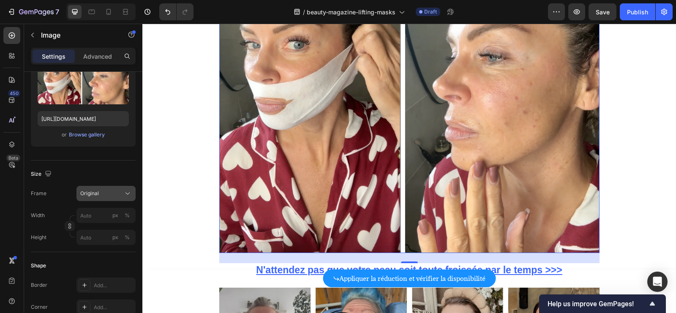
click at [113, 198] on button "Original" at bounding box center [105, 193] width 59 height 15
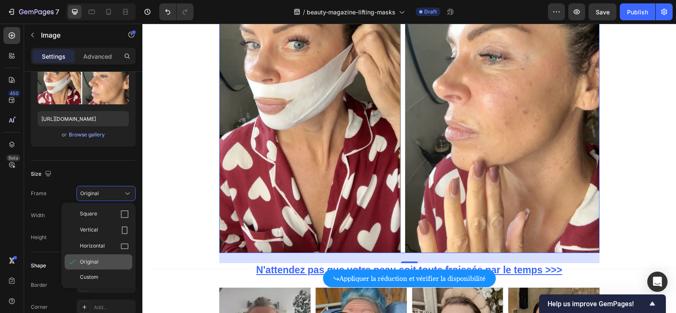
click at [106, 255] on div "Original" at bounding box center [99, 261] width 68 height 15
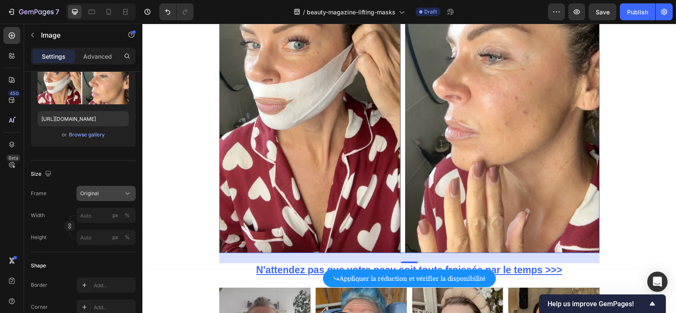
click at [108, 198] on button "Original" at bounding box center [105, 193] width 59 height 15
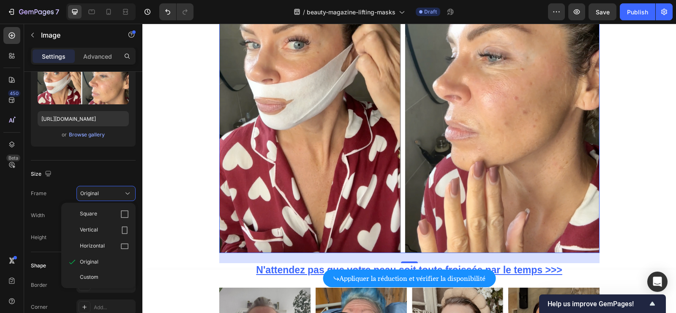
click at [104, 248] on span "Horizontal" at bounding box center [92, 246] width 25 height 8
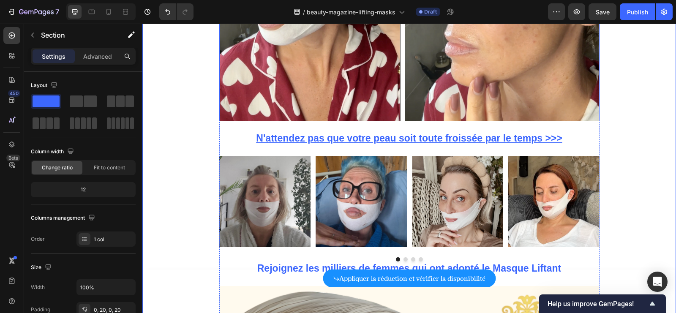
scroll to position [3577, 0]
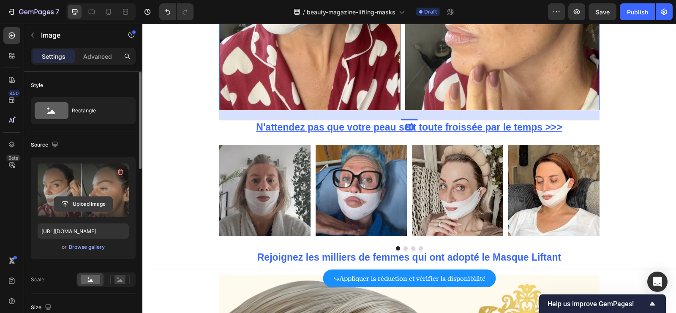
click at [100, 199] on input "file" at bounding box center [83, 204] width 58 height 14
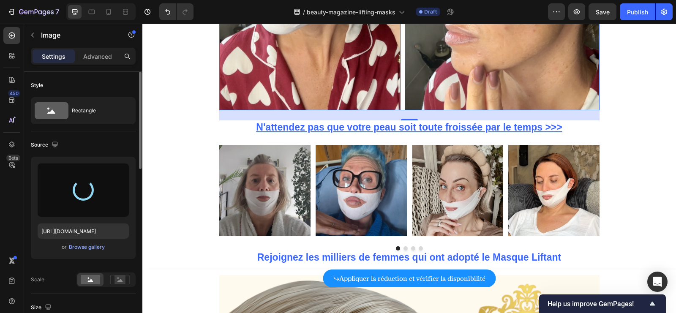
type input "https://cdn.shopify.com/s/files/1/0766/5061/0996/files/gempages_586313523378782…"
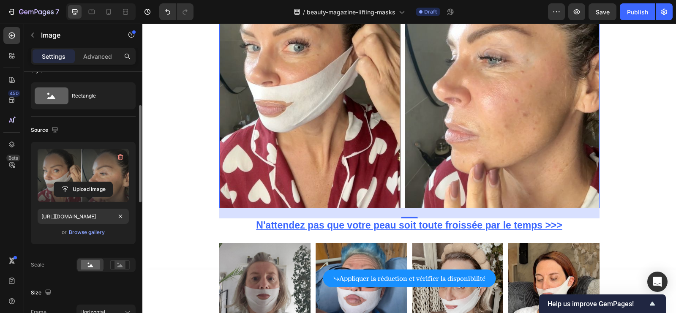
scroll to position [52, 0]
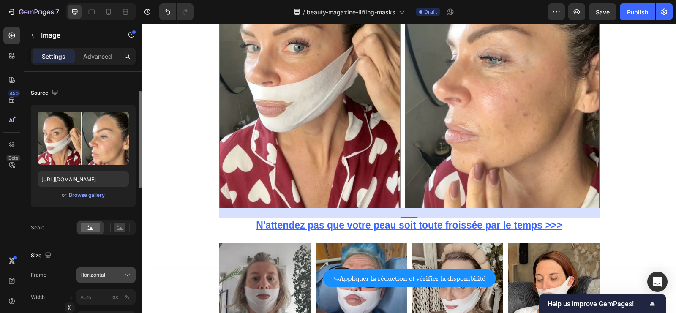
click at [96, 276] on span "Horizontal" at bounding box center [92, 275] width 25 height 8
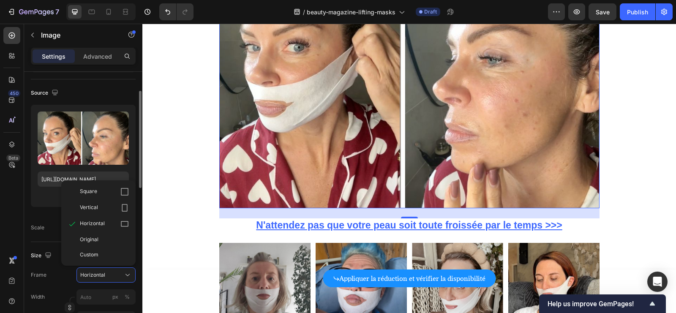
click at [104, 239] on div "Original" at bounding box center [104, 240] width 49 height 8
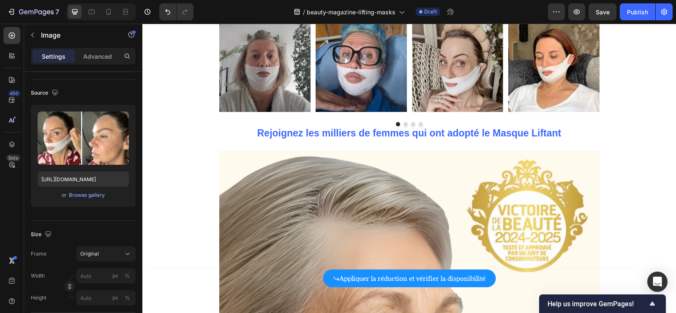
scroll to position [3810, 0]
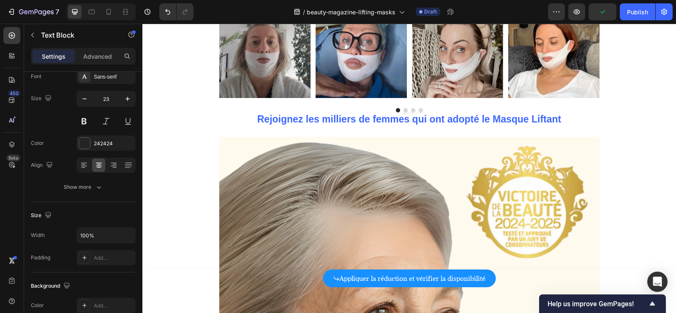
scroll to position [0, 0]
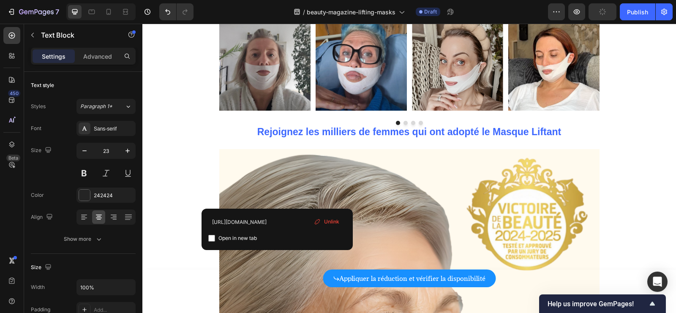
drag, startPoint x: 276, startPoint y: 198, endPoint x: 219, endPoint y: 194, distance: 57.1
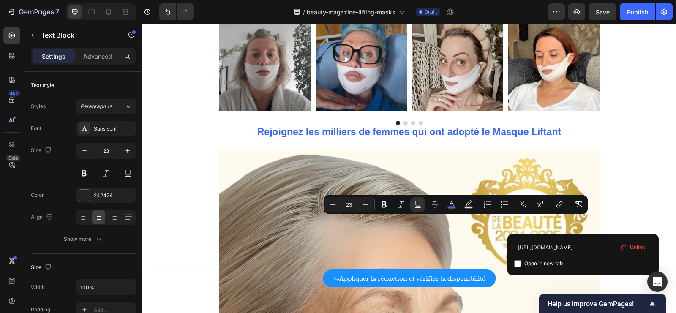
drag, startPoint x: 585, startPoint y: 225, endPoint x: 330, endPoint y: 225, distance: 254.7
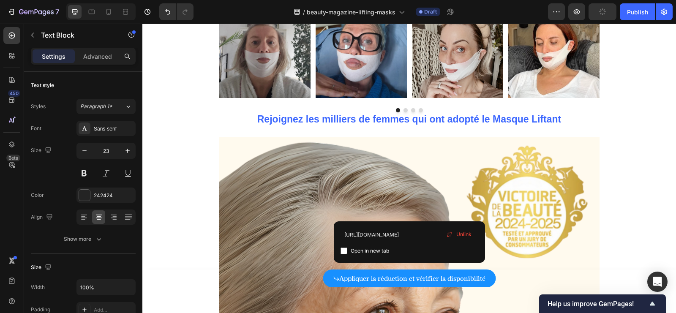
drag, startPoint x: 409, startPoint y: 207, endPoint x: 228, endPoint y: 197, distance: 181.5
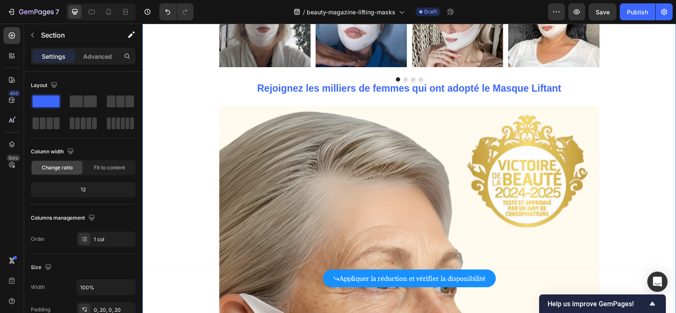
scroll to position [3846, 0]
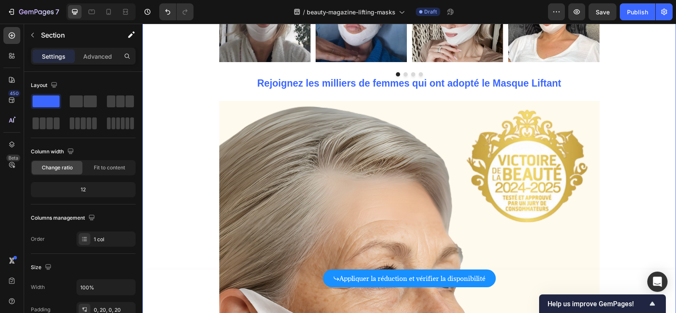
click at [163, 14] on icon "Undo/Redo" at bounding box center [167, 12] width 8 height 8
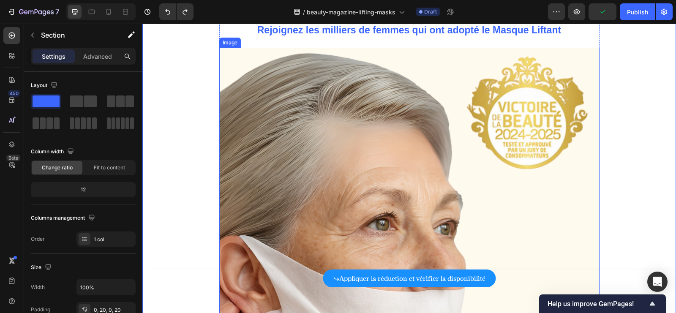
scroll to position [3956, 0]
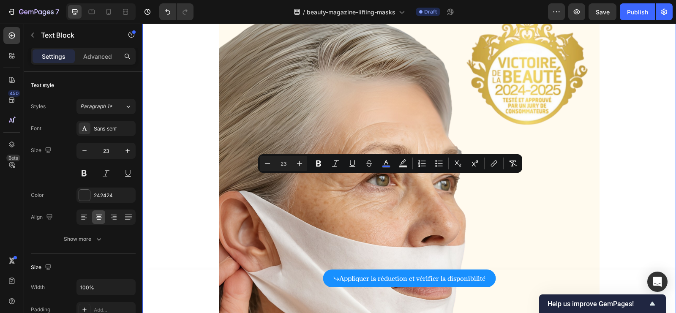
drag, startPoint x: 544, startPoint y: 182, endPoint x: 215, endPoint y: 180, distance: 329.1
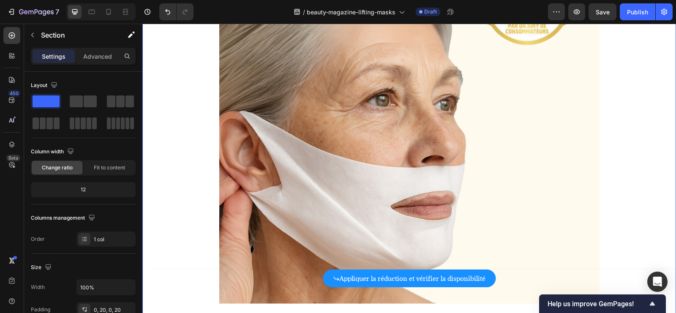
scroll to position [4162, 0]
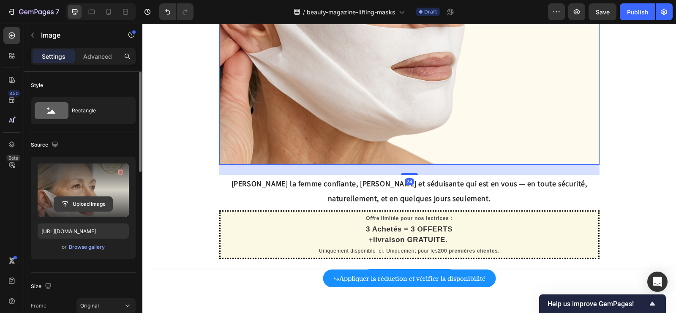
click at [67, 203] on input "file" at bounding box center [83, 204] width 58 height 14
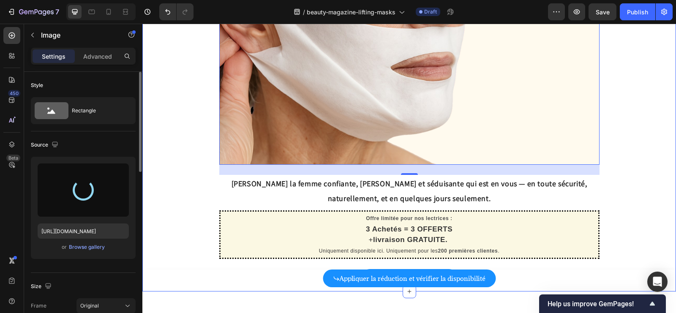
type input "https://cdn.shopify.com/s/files/1/0766/5061/0996/files/gempages_586313523378782…"
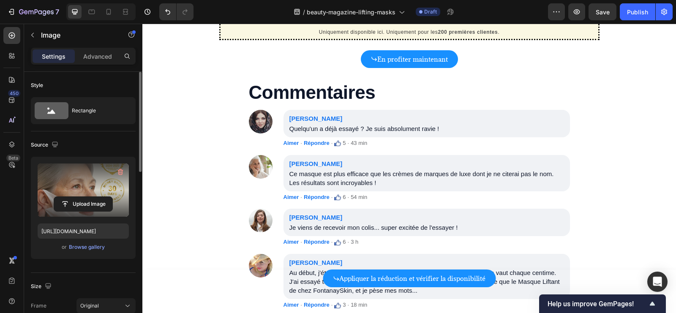
scroll to position [4394, 0]
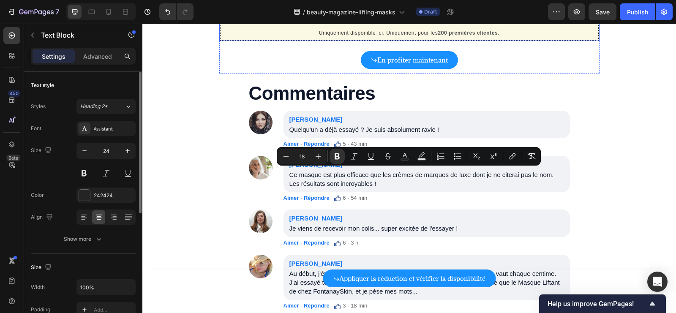
click at [399, 26] on strong "livraison GRATUITE." at bounding box center [410, 22] width 74 height 8
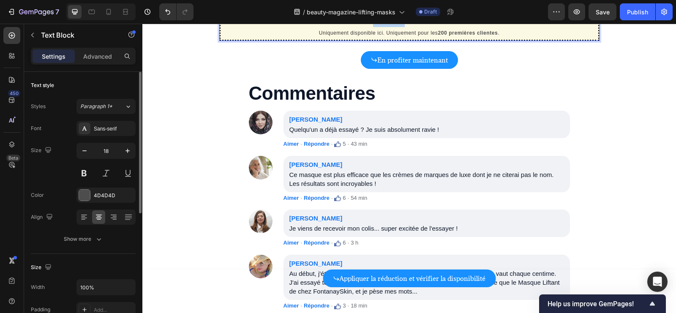
click at [398, 26] on strong "livraison GRATUITE." at bounding box center [410, 22] width 74 height 8
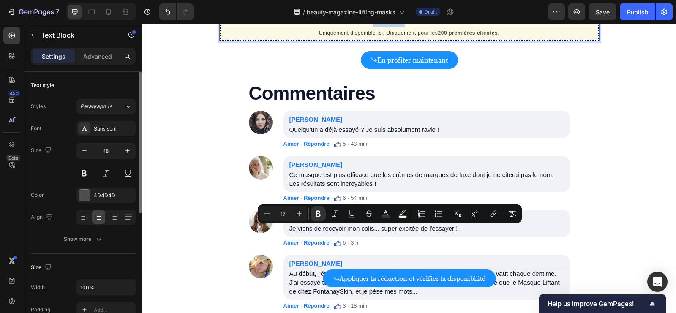
type input "12"
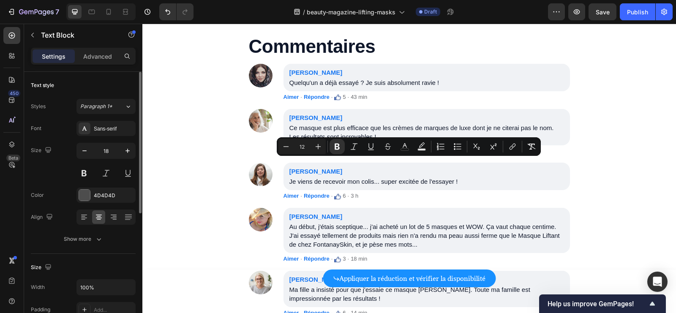
scroll to position [4505, 0]
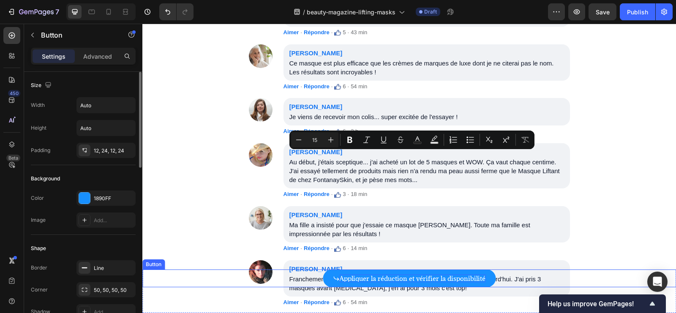
click at [401, 276] on p "Appliquer la réduction et vérifier la disponibilité" at bounding box center [412, 279] width 146 height 8
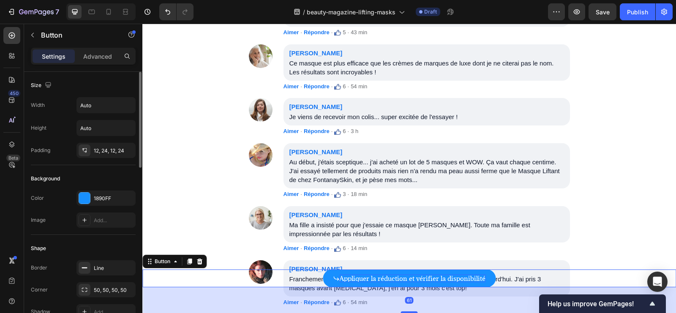
click at [400, 276] on p "Appliquer la réduction et vérifier la disponibilité" at bounding box center [412, 279] width 146 height 8
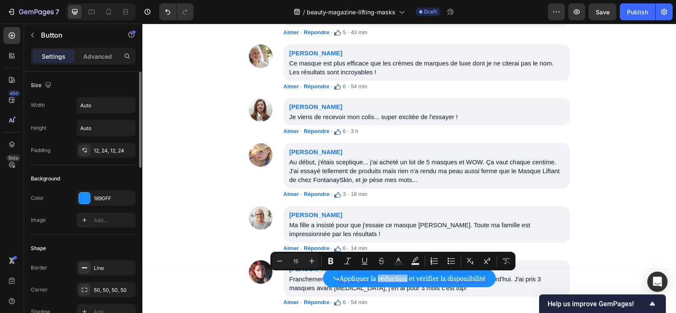
click at [400, 276] on p "Appliquer la réduction et vérifier la disponibilité" at bounding box center [412, 279] width 146 height 8
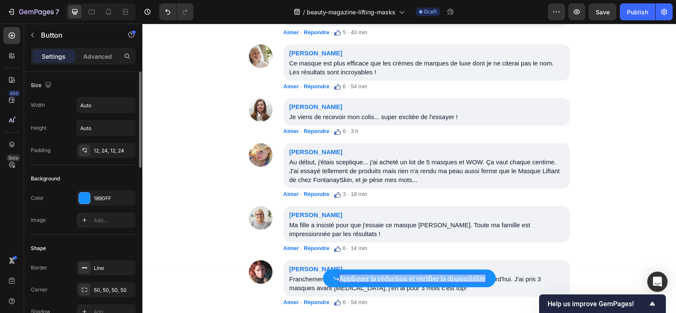
click at [400, 276] on p "Appliquer la réduction et vérifier la disponibilité" at bounding box center [412, 279] width 146 height 8
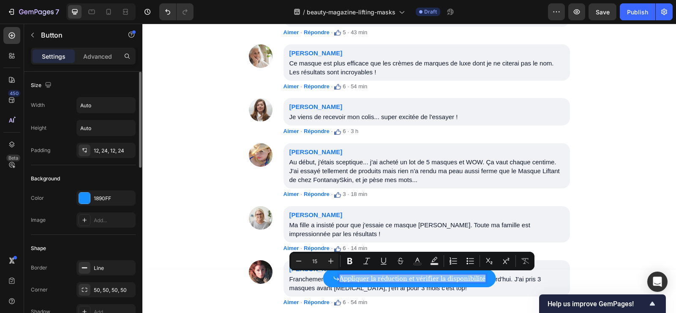
copy p "Appliquer la réduction et vérifier la disponibilité"
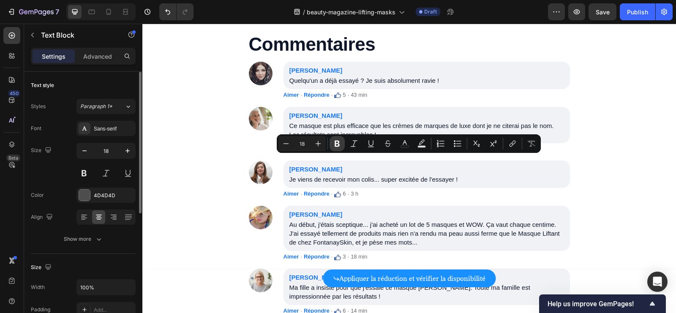
click at [338, 142] on icon "Editor contextual toolbar" at bounding box center [337, 144] width 5 height 6
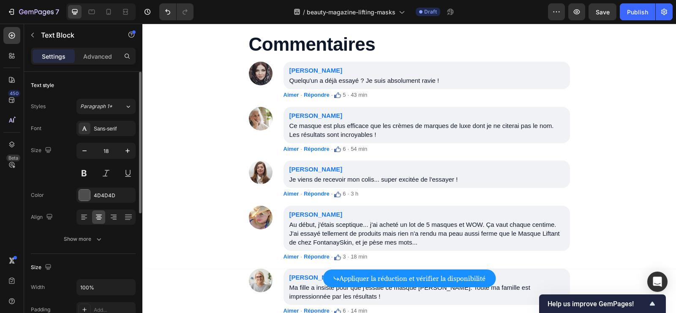
drag, startPoint x: 510, startPoint y: 193, endPoint x: 435, endPoint y: 194, distance: 74.8
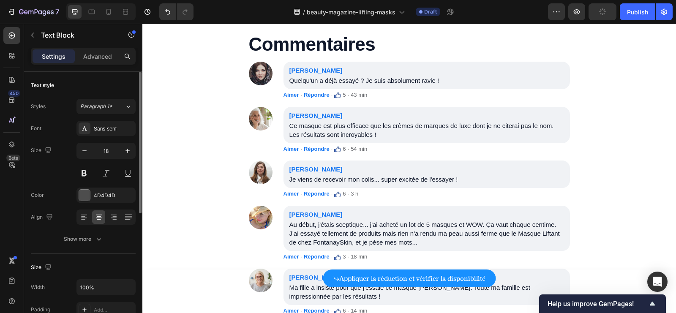
drag, startPoint x: 519, startPoint y: 192, endPoint x: 301, endPoint y: 193, distance: 218.0
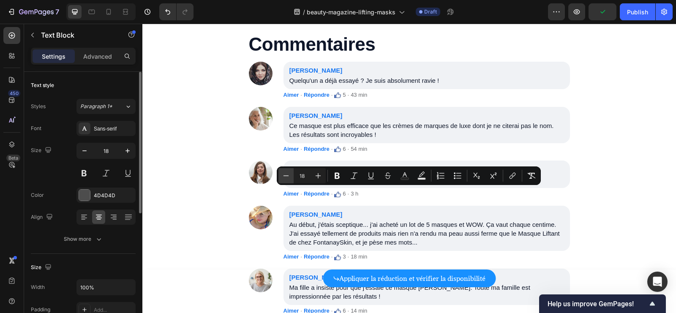
click at [291, 178] on button "Minus" at bounding box center [285, 175] width 15 height 15
type input "15"
click at [544, 20] on div "En profiter maintenant Button" at bounding box center [409, 11] width 380 height 18
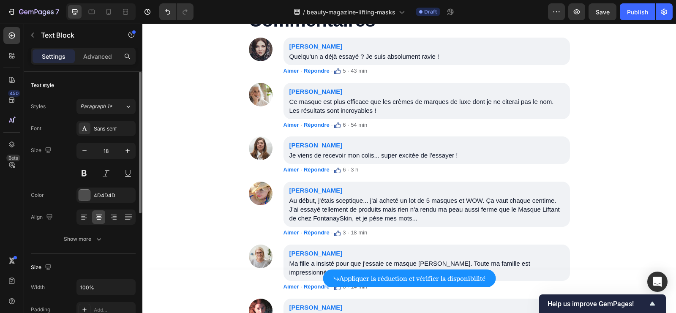
scroll to position [4487, 0]
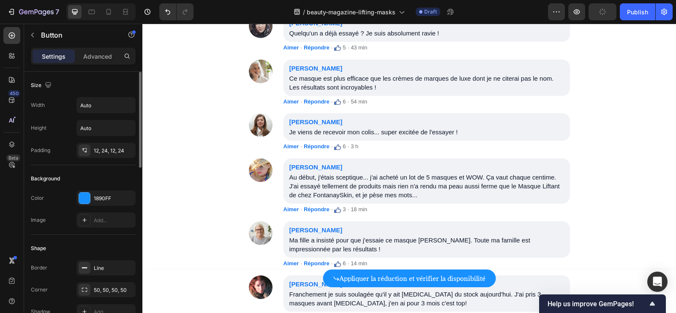
click at [407, 280] on p "Appliquer la réduction et vérifier la disponibilité" at bounding box center [412, 279] width 146 height 8
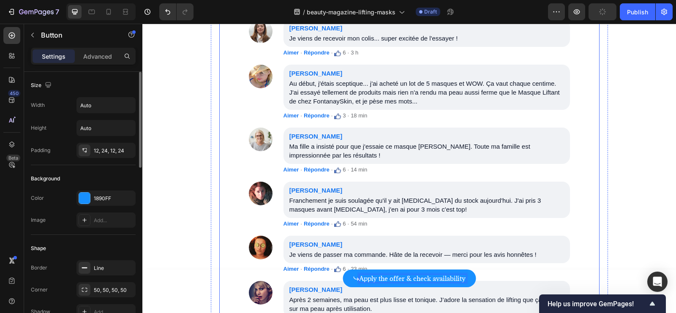
scroll to position [4590, 0]
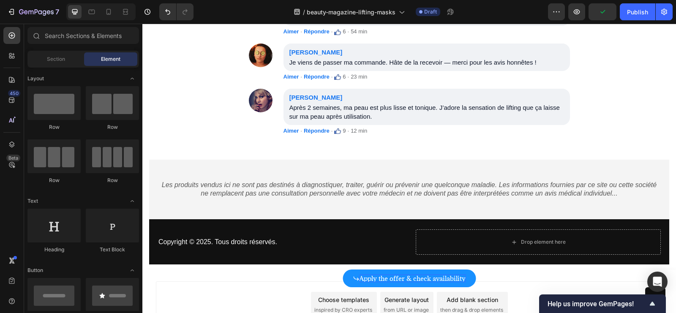
scroll to position [5000, 0]
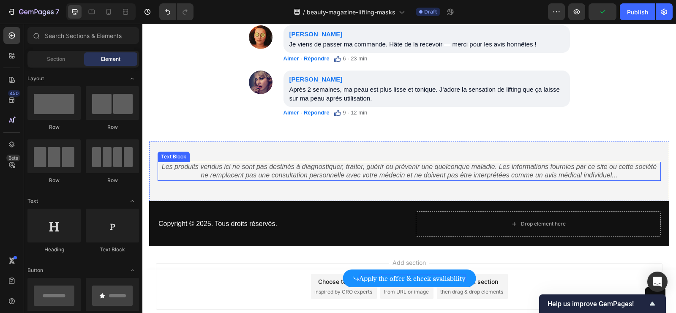
click at [553, 169] on icon "Les produits vendus ici ne sont pas destinés à diagnostiquer, traiter, guérir o…" at bounding box center [409, 171] width 495 height 16
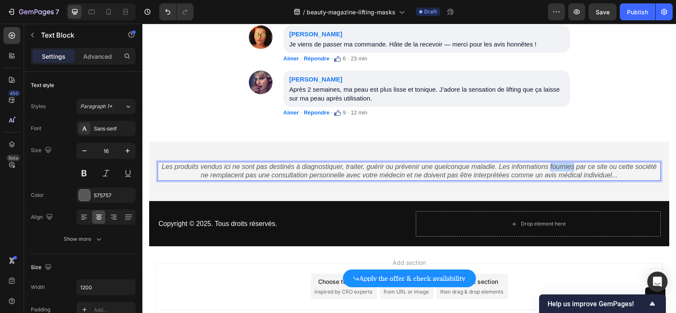
click at [553, 169] on icon "Les produits vendus ici ne sont pas destinés à diagnostiquer, traiter, guérir o…" at bounding box center [409, 171] width 495 height 16
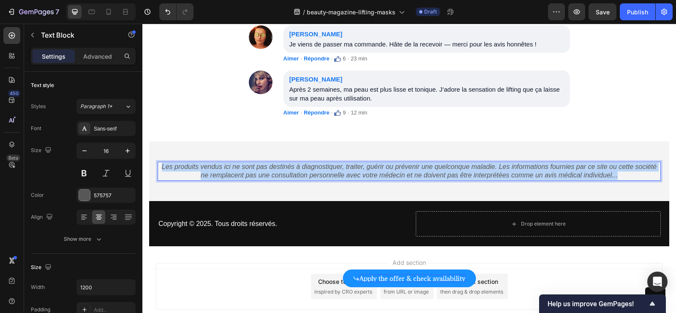
click at [553, 169] on icon "Les produits vendus ici ne sont pas destinés à diagnostiquer, traiter, guérir o…" at bounding box center [409, 171] width 495 height 16
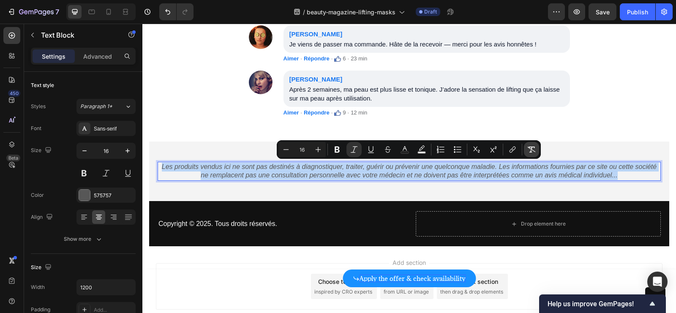
copy icon "Les produits vendus ici ne sont pas destinés à diagnostiquer, traiter, guérir o…"
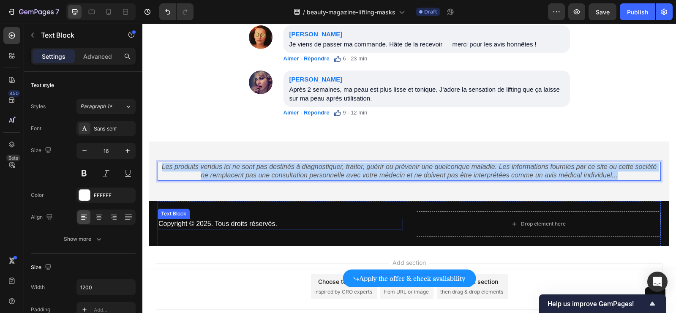
click at [214, 224] on p "Copyright © 2025. Tous droits réservés." at bounding box center [280, 224] width 244 height 9
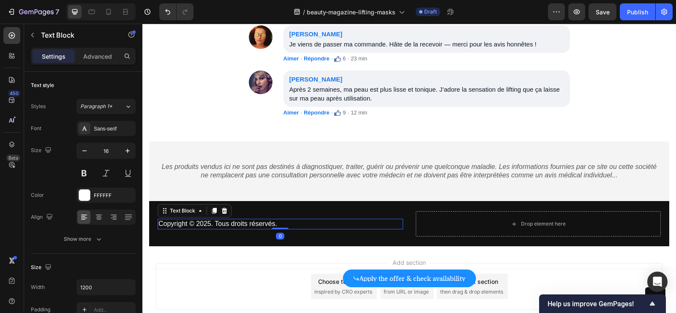
click at [213, 224] on p "Copyright © 2025. Tous droits réservés." at bounding box center [280, 224] width 244 height 9
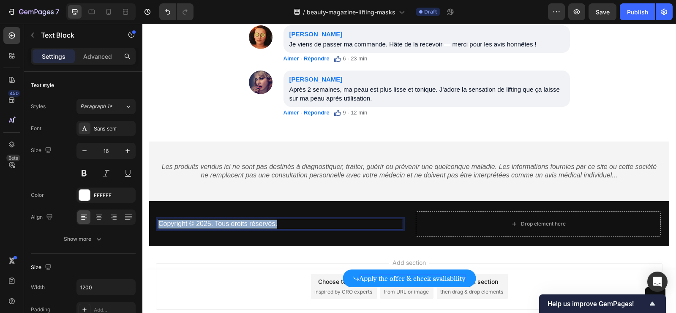
click at [213, 224] on p "Copyright © 2025. Tous droits réservés." at bounding box center [280, 224] width 244 height 9
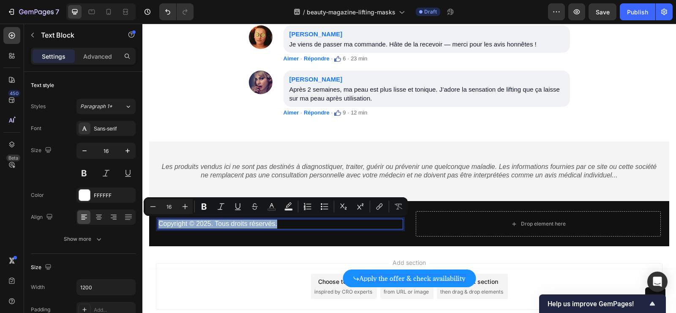
copy p "Copyright © 2025. Tous droits réservés."
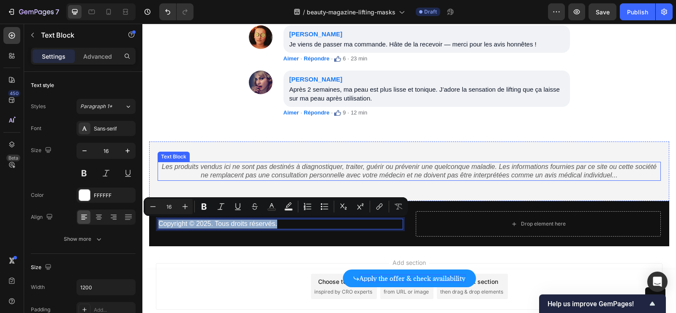
click at [302, 166] on icon "Les produits vendus ici ne sont pas destinés à diagnostiquer, traiter, guérir o…" at bounding box center [409, 171] width 495 height 16
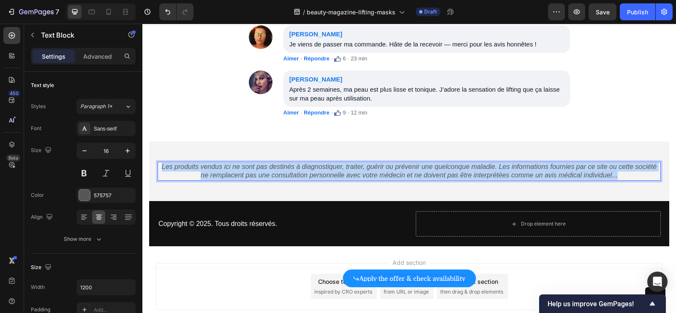
click at [302, 166] on icon "Les produits vendus ici ne sont pas destinés à diagnostiquer, traiter, guérir o…" at bounding box center [409, 171] width 495 height 16
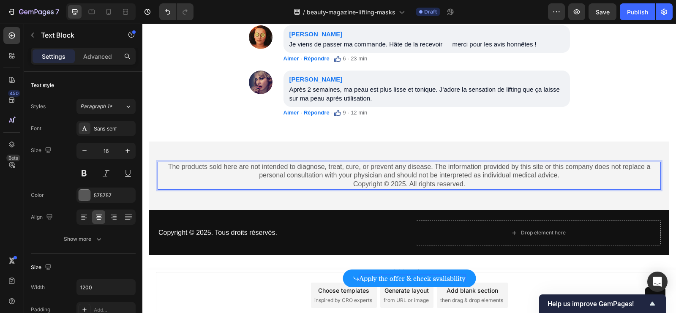
click at [407, 182] on p "Copyright © 2025. All rights reserved." at bounding box center [408, 184] width 501 height 9
copy p "Copyright © 2025. All rights reserved."
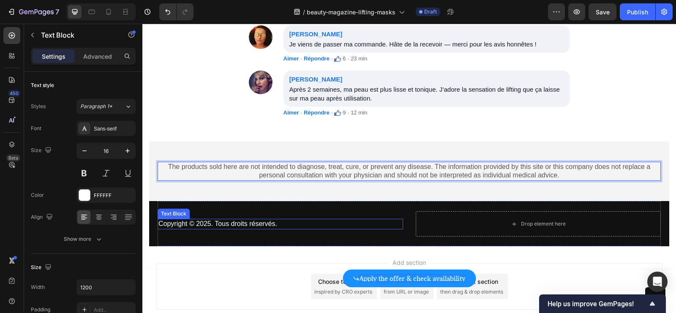
click at [275, 223] on p "Copyright © 2025. Tous droits réservés." at bounding box center [280, 224] width 244 height 9
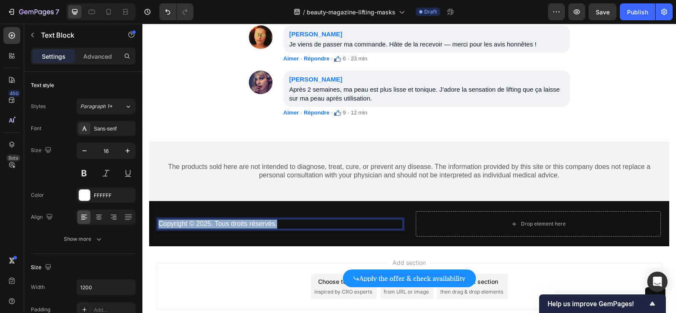
click at [275, 223] on p "Copyright © 2025. Tous droits réservés." at bounding box center [280, 224] width 244 height 9
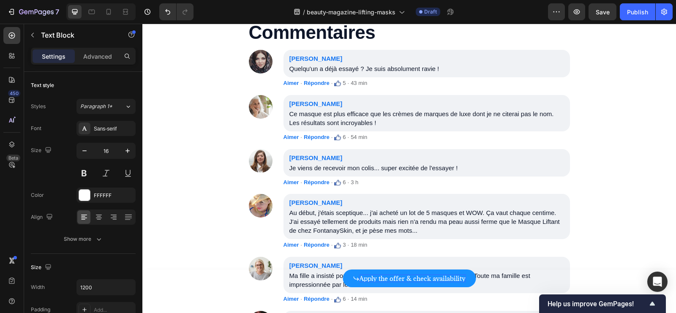
scroll to position [4644, 0]
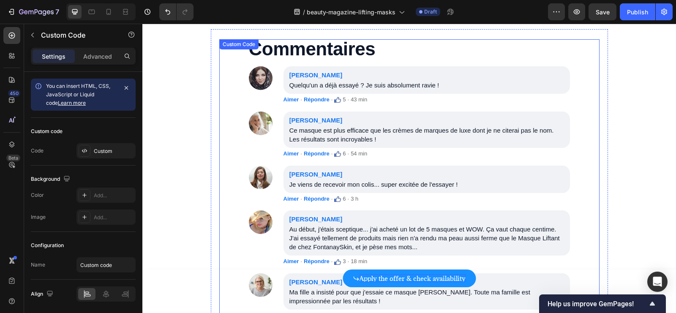
click at [457, 82] on p "Chloé Dubois Quelqu'un a déjà essayé ? Je suis absolument ravie !" at bounding box center [426, 79] width 286 height 27
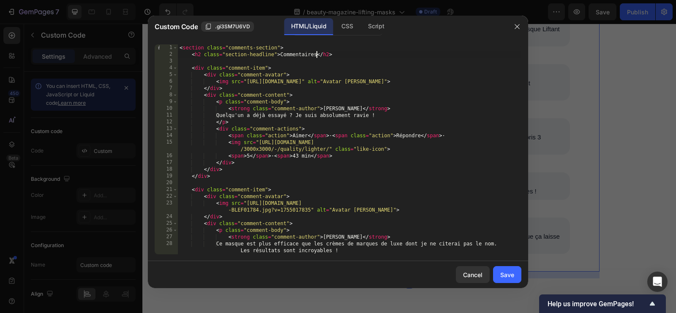
click at [318, 52] on div "< section class = "comments-section" > < h2 class = "section-headline" > Commen…" at bounding box center [349, 155] width 343 height 223
click at [294, 92] on div "< section class = "comments-section" > < h2 class = "section-headline" > Commen…" at bounding box center [349, 155] width 343 height 223
click at [228, 114] on div "< section class = "comments-section" > < h2 class = "section-headline" > Commen…" at bounding box center [349, 155] width 343 height 223
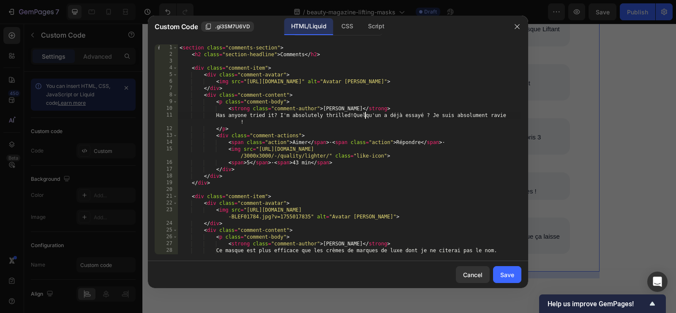
scroll to position [0, 16]
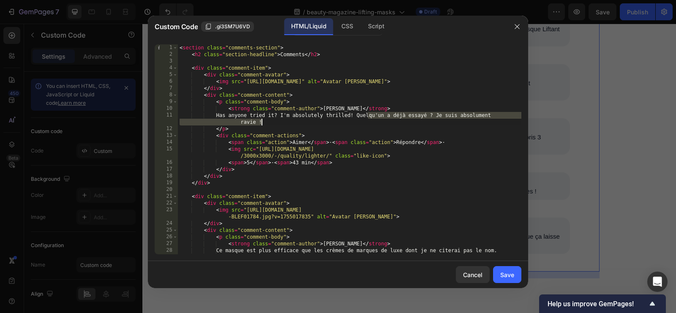
drag, startPoint x: 367, startPoint y: 115, endPoint x: 372, endPoint y: 123, distance: 9.5
click at [373, 123] on div "< section class = "comments-section" > < h2 class = "section-headline" > Commen…" at bounding box center [349, 155] width 343 height 223
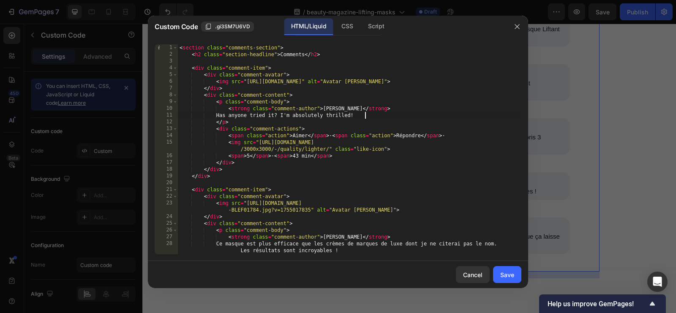
scroll to position [0, 15]
click at [302, 135] on div "< section class = "comments-section" > < h2 class = "section-headline" > Commen…" at bounding box center [349, 155] width 343 height 223
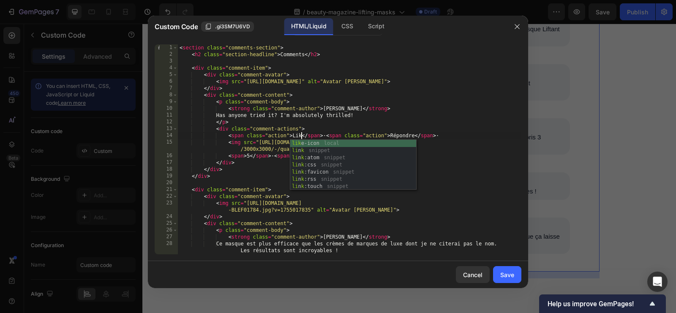
scroll to position [0, 10]
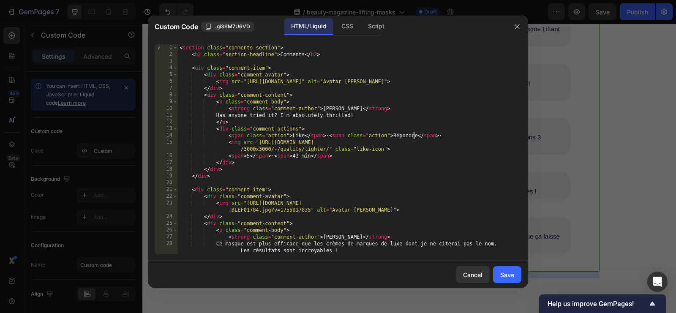
click at [414, 133] on div "< section class = "comments-section" > < h2 class = "section-headline" > Commen…" at bounding box center [349, 155] width 343 height 223
click at [413, 133] on div "< section class = "comments-section" > < h2 class = "section-headline" > Commen…" at bounding box center [349, 155] width 343 height 223
click at [393, 156] on div "< section class = "comments-section" > < h2 class = "section-headline" > Commen…" at bounding box center [349, 155] width 343 height 223
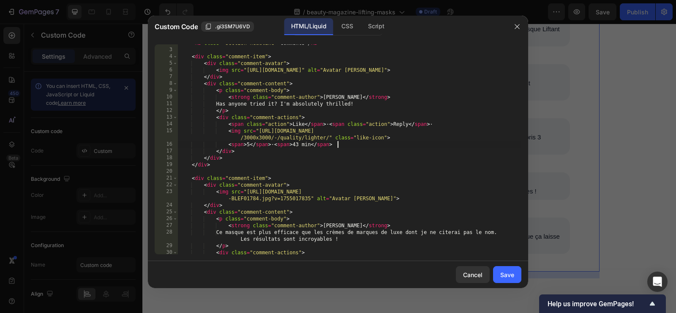
scroll to position [19, 0]
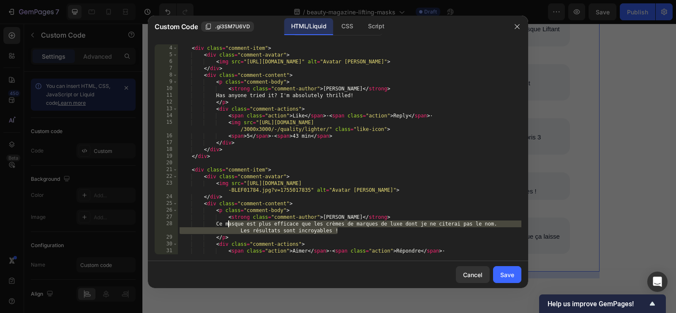
drag, startPoint x: 337, startPoint y: 231, endPoint x: 228, endPoint y: 225, distance: 109.1
click at [228, 225] on div "< div class = "comment-item" > < div class = "comment-avatar" > < img src = "ht…" at bounding box center [349, 153] width 343 height 230
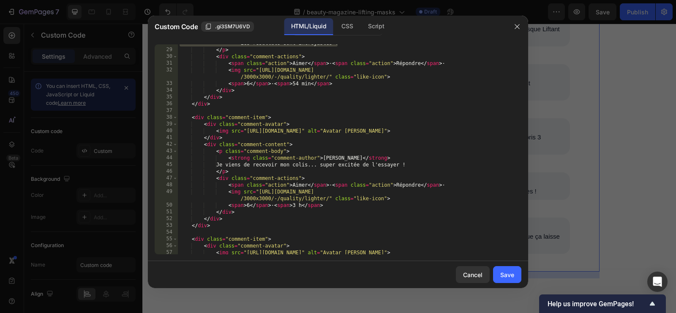
scroll to position [215, 0]
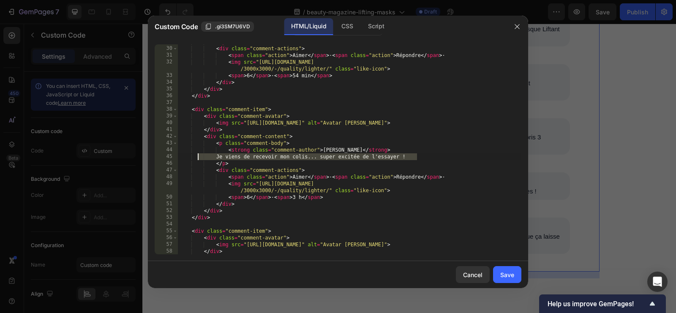
drag, startPoint x: 422, startPoint y: 157, endPoint x: 199, endPoint y: 156, distance: 223.0
click at [199, 156] on div "</ p > < div class = "comment-actions" > < span class = "action" > Aimer </ spa…" at bounding box center [349, 149] width 343 height 223
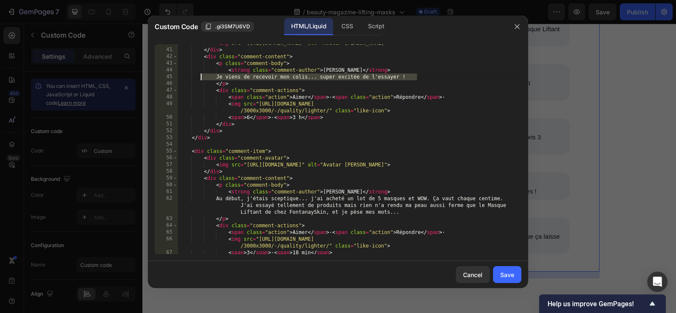
scroll to position [300, 0]
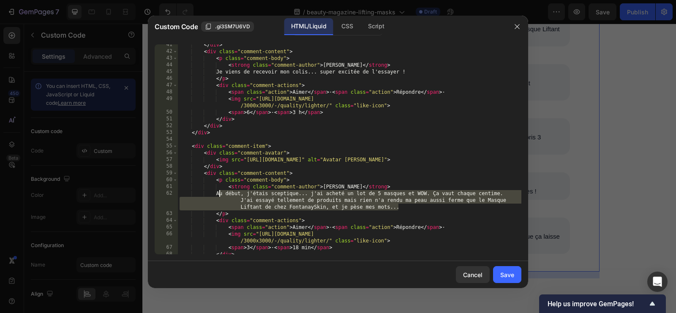
drag, startPoint x: 400, startPoint y: 208, endPoint x: 219, endPoint y: 193, distance: 181.8
click at [219, 193] on div "</ div > < div class = "comment-content" > < p class = "comment-body" > < stron…" at bounding box center [349, 152] width 343 height 223
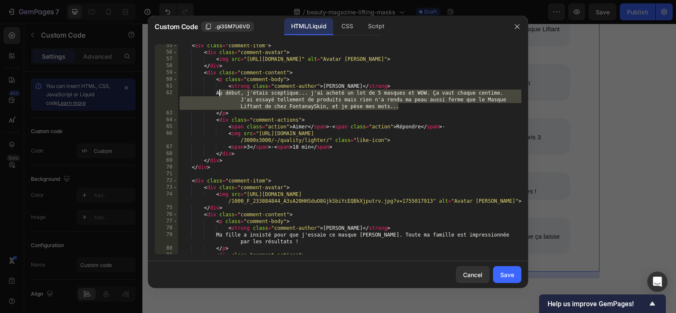
scroll to position [441, 0]
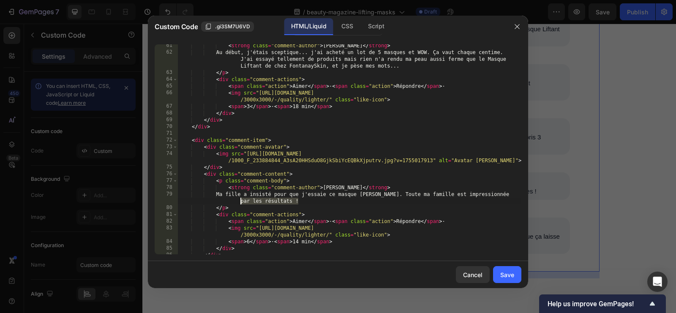
drag, startPoint x: 316, startPoint y: 203, endPoint x: 210, endPoint y: 196, distance: 105.4
click at [210, 196] on div "< strong class = "comment-author" > Camille Lefebvre </ strong > Au début, j'ét…" at bounding box center [349, 153] width 343 height 223
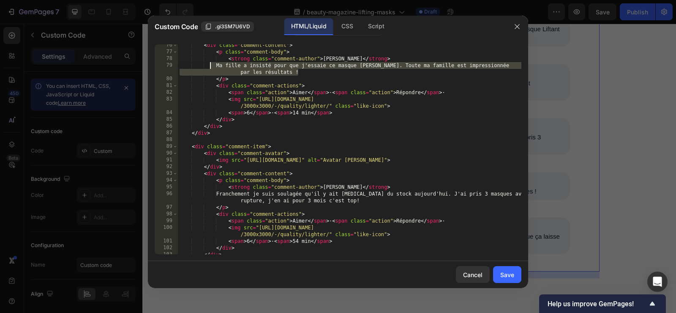
scroll to position [575, 0]
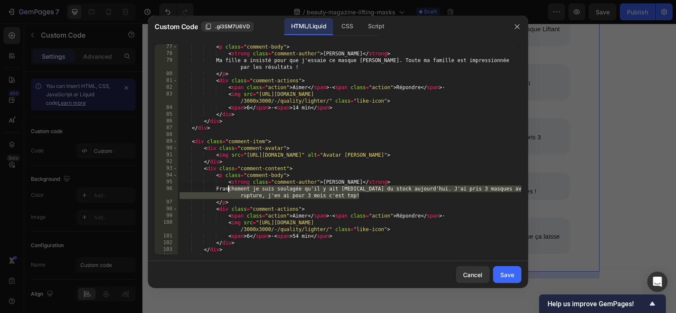
drag, startPoint x: 362, startPoint y: 195, endPoint x: 228, endPoint y: 189, distance: 134.5
click at [228, 189] on div "< p class = "comment-body" > < strong class = "comment-author" > Alice Moreau <…" at bounding box center [349, 155] width 343 height 223
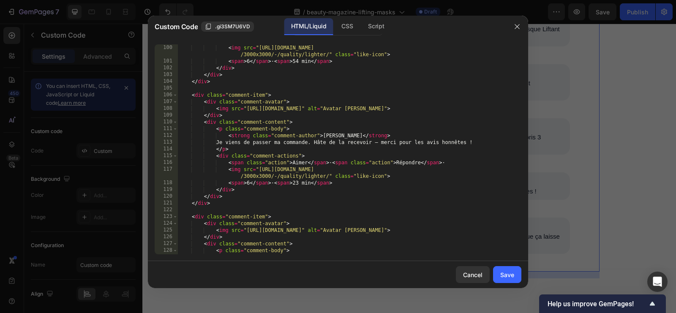
scroll to position [754, 0]
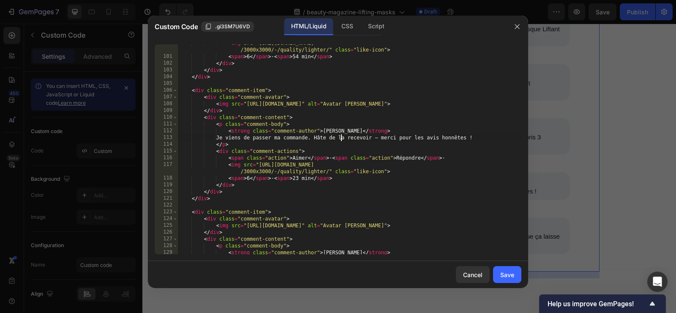
click at [340, 137] on div "< img src = "https://ucarecdn.com/6f24fed0-64b8-4e56-9fdd-c76e61fae250/-/format…" at bounding box center [349, 158] width 343 height 237
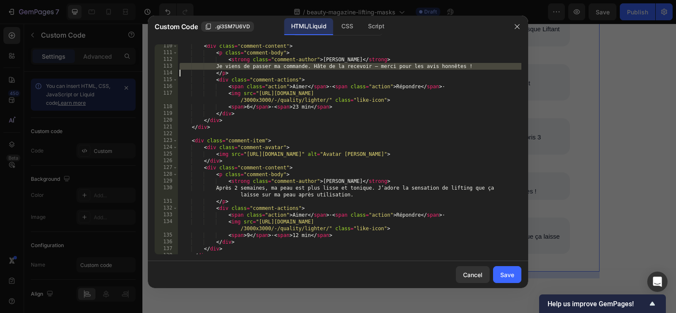
scroll to position [829, 0]
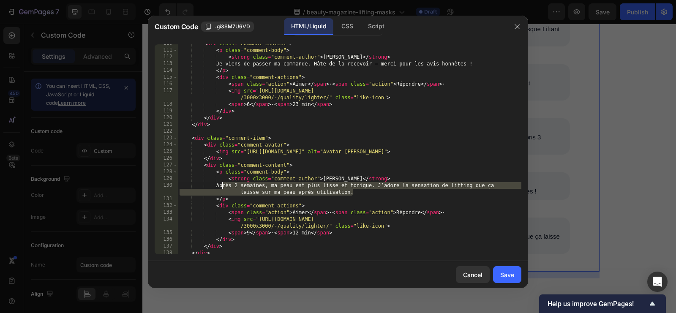
drag, startPoint x: 357, startPoint y: 192, endPoint x: 220, endPoint y: 185, distance: 136.6
click at [220, 185] on div "< div class = "comment-content" > < p class = "comment-body" > < strong class =…" at bounding box center [349, 151] width 343 height 223
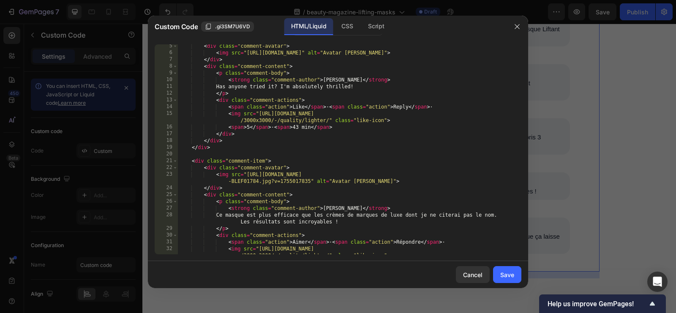
scroll to position [32, 0]
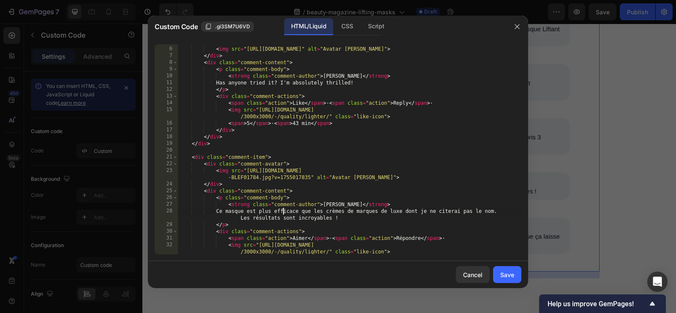
click at [282, 211] on div "< div class = "comment-avatar" > < img src = "https://i.pravatar.cc/112?img=47"…" at bounding box center [349, 150] width 343 height 223
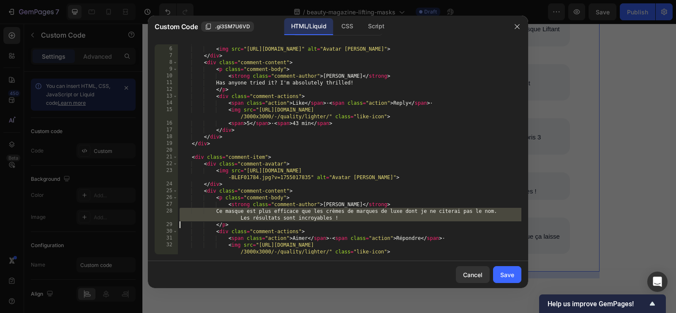
click at [282, 211] on div "< div class = "comment-avatar" > < img src = "https://i.pravatar.cc/112?img=47"…" at bounding box center [349, 150] width 343 height 223
paste textarea "This mask is more effective than luxury creams I won’t name. The results are in…"
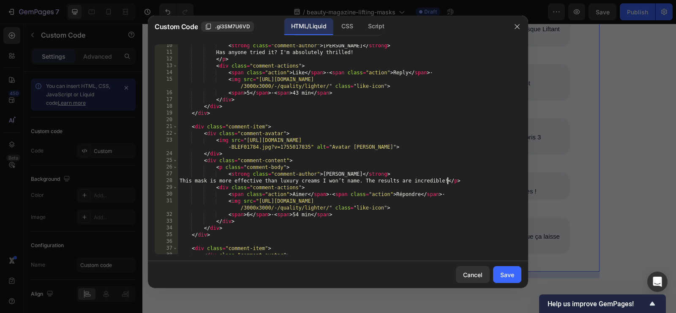
scroll to position [63, 0]
click at [299, 196] on div "< strong class = "comment-author" > Chloé Dubois </ strong > Has anyone tried i…" at bounding box center [349, 153] width 343 height 223
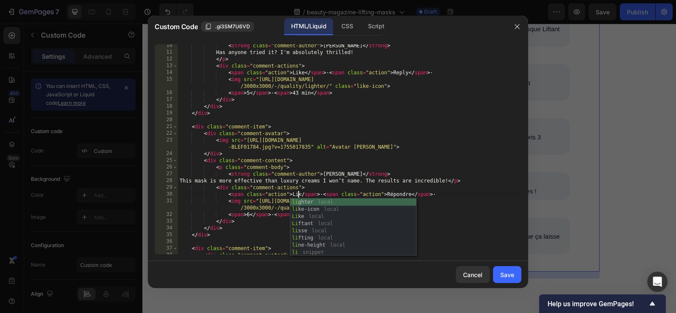
scroll to position [0, 10]
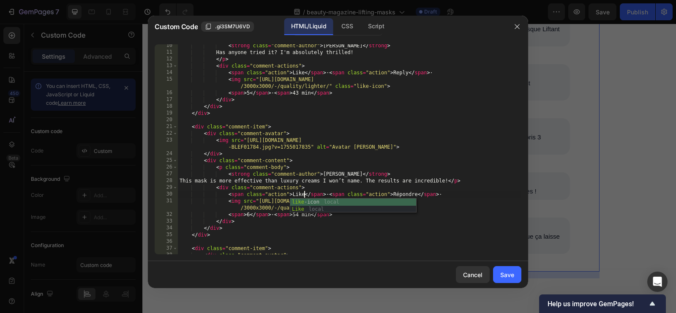
click at [408, 192] on div "< strong class = "comment-author" > Chloé Dubois </ strong > Has anyone tried i…" at bounding box center [349, 153] width 343 height 223
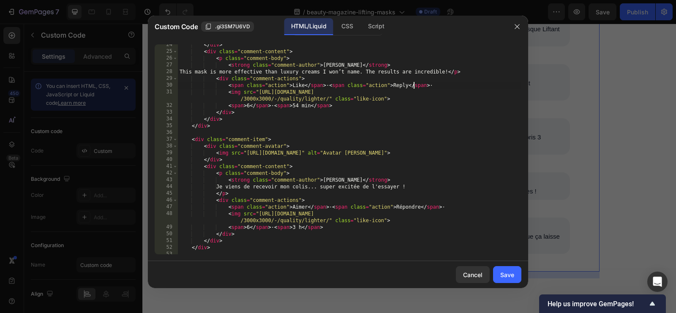
scroll to position [172, 0]
click at [312, 187] on div "</ div > < div class = "comment-content" > < p class = "comment-body" > < stron…" at bounding box center [349, 152] width 343 height 223
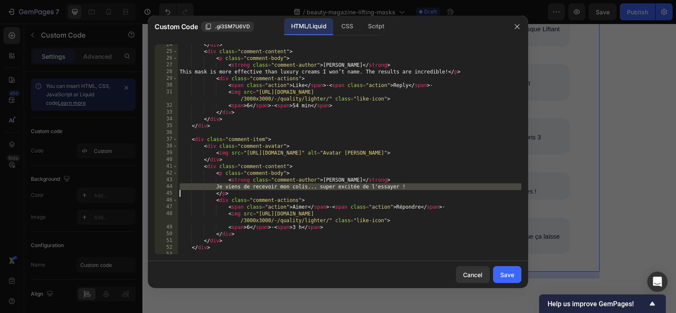
paste textarea "I just received my package… super excited to try it!"
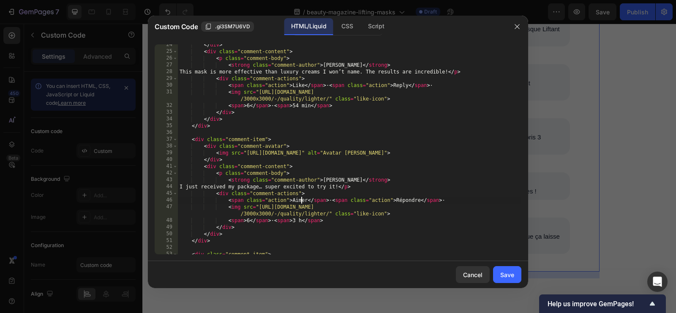
click at [301, 201] on div "</ div > < div class = "comment-content" > < p class = "comment-body" > < stron…" at bounding box center [349, 152] width 343 height 223
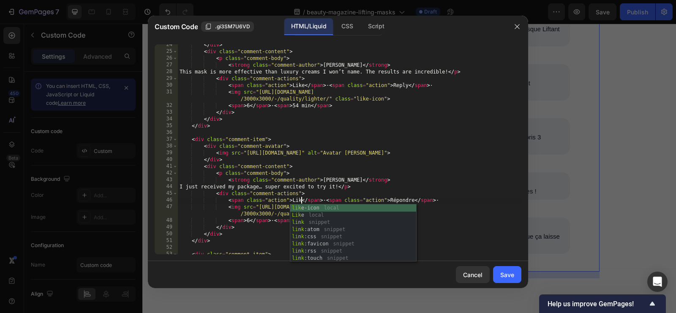
scroll to position [0, 10]
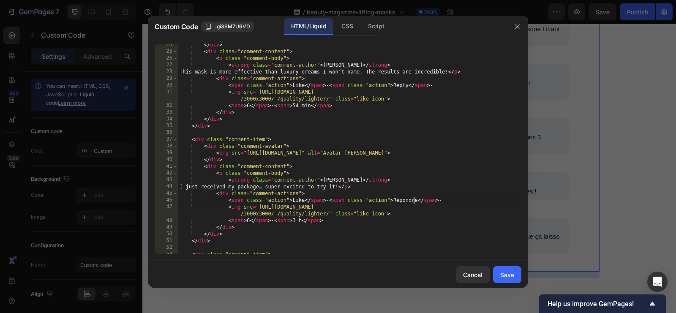
click at [413, 198] on div "</ div > < div class = "comment-content" > < p class = "comment-body" > < stron…" at bounding box center [349, 152] width 343 height 223
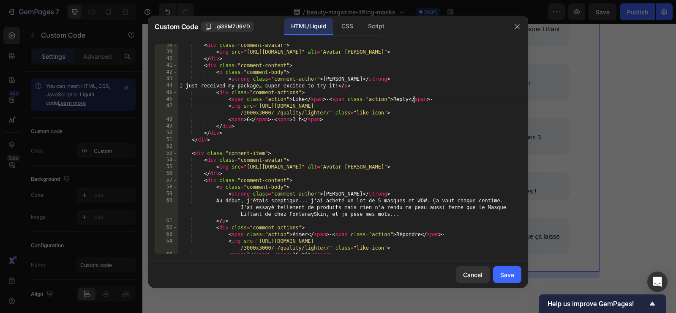
scroll to position [297, 0]
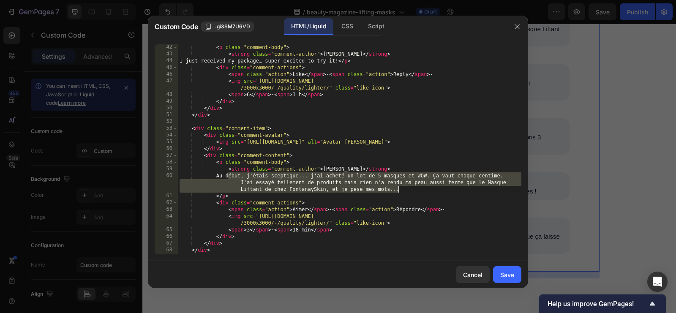
drag, startPoint x: 229, startPoint y: 176, endPoint x: 409, endPoint y: 188, distance: 181.2
click at [409, 188] on div "< p class = "comment-body" > < strong class = "comment-author" > Manon Girard <…" at bounding box center [349, 155] width 343 height 223
paste textarea "t first, I was skeptical… I bought a set of 5 masks and WOW. Worth every penny.…"
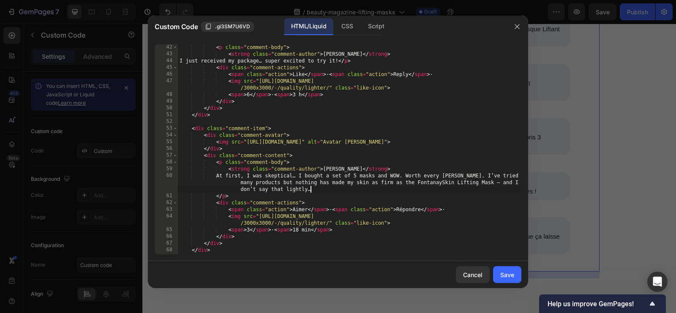
click at [297, 210] on div "< p class = "comment-body" > < strong class = "comment-author" > Manon Girard <…" at bounding box center [349, 155] width 343 height 223
click at [416, 206] on div "< p class = "comment-body" > < strong class = "comment-author" > Manon Girard <…" at bounding box center [349, 155] width 343 height 223
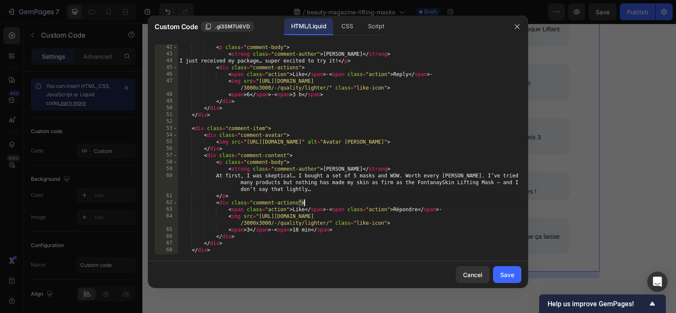
click at [413, 208] on div "< p class = "comment-body" > < strong class = "comment-author" > Manon Girard <…" at bounding box center [349, 155] width 343 height 223
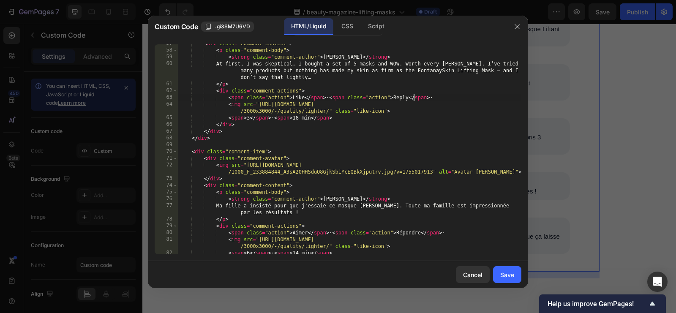
scroll to position [410, 0]
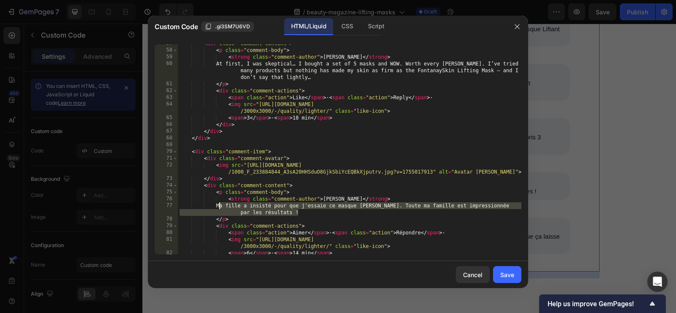
drag, startPoint x: 301, startPoint y: 213, endPoint x: 220, endPoint y: 208, distance: 80.9
click at [220, 207] on div "< div class = "comment-content" > < p class = "comment-body" > < strong class =…" at bounding box center [349, 151] width 343 height 223
paste textarea "My daughter insisted I try this FontanaySkin mask. My whole family is impressed…"
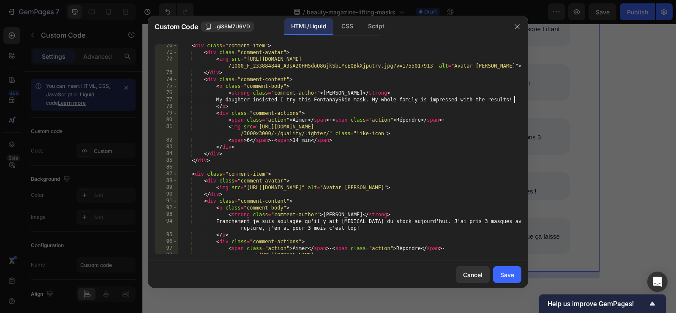
scroll to position [516, 0]
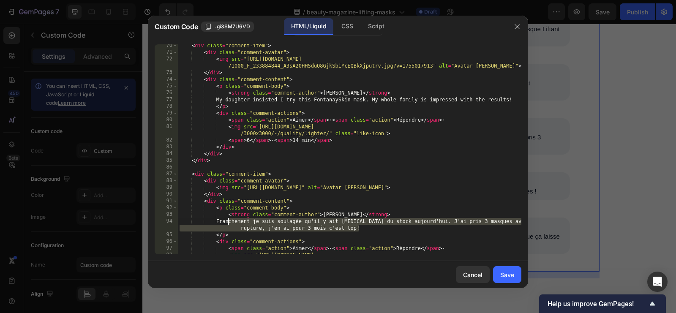
drag, startPoint x: 360, startPoint y: 227, endPoint x: 226, endPoint y: 219, distance: 133.7
click at [226, 219] on div "< div class = "comment-item" > < div class = "comment-avatar" > < img src = "ht…" at bounding box center [349, 157] width 343 height 230
paste textarea "Honestly, I’m relieved there’s still stock today. I grabbed 3 masks before it s…"
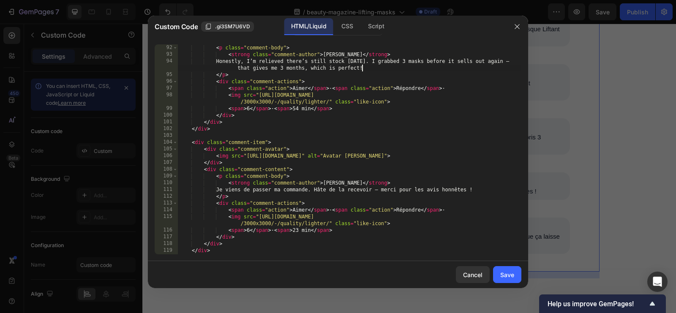
scroll to position [676, 0]
click at [308, 190] on div "< p class = "comment-body" > < strong class = "comment-author" > Louise Petit <…" at bounding box center [349, 155] width 343 height 223
paste textarea "Just placed my order. Can’t wait to receive it — thank you for the honest revie…"
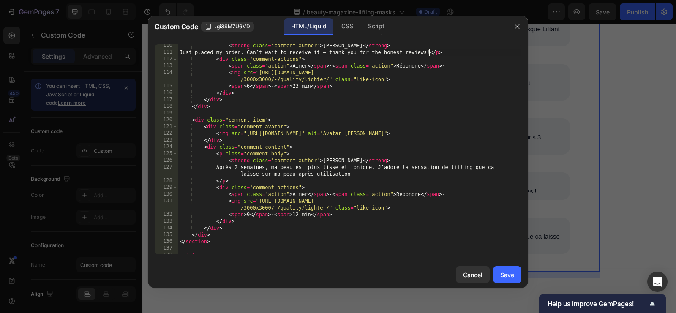
scroll to position [816, 0]
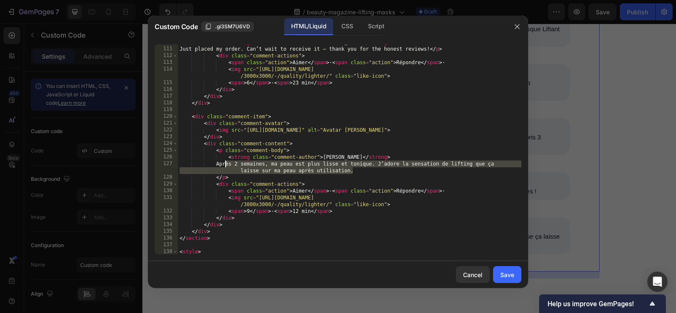
drag, startPoint x: 358, startPoint y: 172, endPoint x: 227, endPoint y: 165, distance: 131.1
click at [226, 165] on div "< strong class = "comment-author" > Jeanne Richard </ strong > Just placed my o…" at bounding box center [349, 150] width 343 height 223
paste textarea "After 2 weeks, my skin is smoother and firmer. I love the lifting sensation it …"
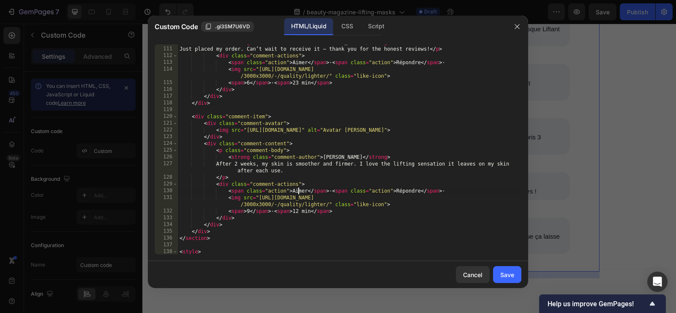
click at [299, 191] on div "< strong class = "comment-author" > Jeanne Richard </ strong > Just placed my o…" at bounding box center [349, 150] width 343 height 223
click at [298, 191] on div "< strong class = "comment-author" > Jeanne Richard </ strong > Just placed my o…" at bounding box center [349, 150] width 343 height 223
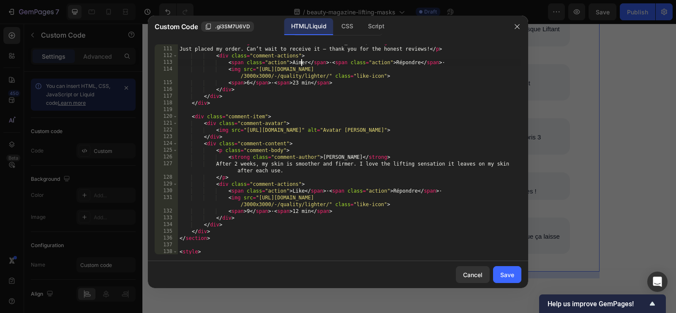
click at [299, 63] on div "< strong class = "comment-author" > Jeanne Richard </ strong > Just placed my o…" at bounding box center [349, 150] width 343 height 223
paste textarea "Like"
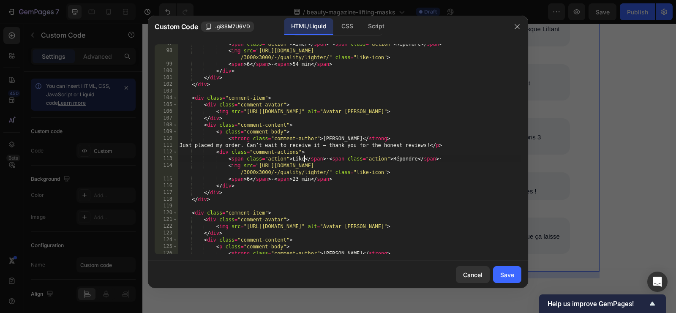
scroll to position [705, 0]
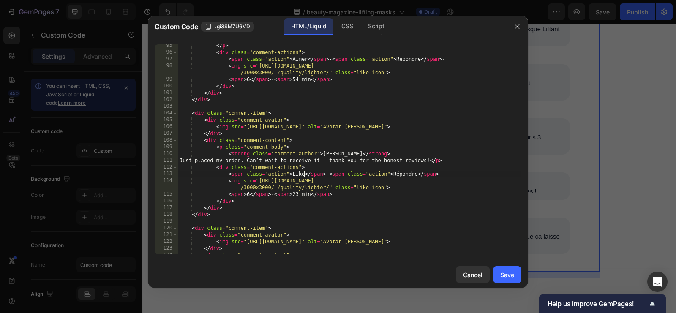
click at [299, 60] on div "</ p > < div class = "comment-actions" > < span class = "action" > Aimer </ spa…" at bounding box center [349, 153] width 343 height 223
paste textarea "Like"
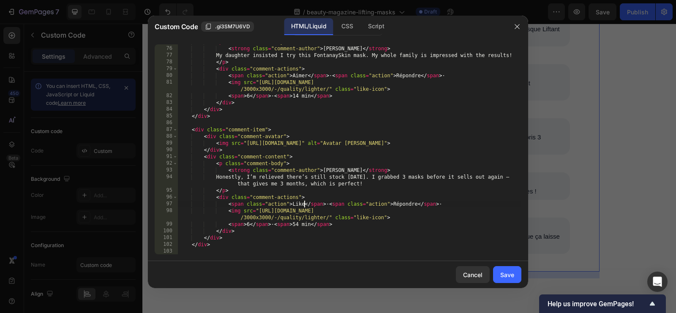
scroll to position [560, 0]
click at [299, 76] on div "< p class = "comment-body" > < strong class = "comment-author" > Alice Moreau <…" at bounding box center [349, 149] width 343 height 223
paste textarea "Like"
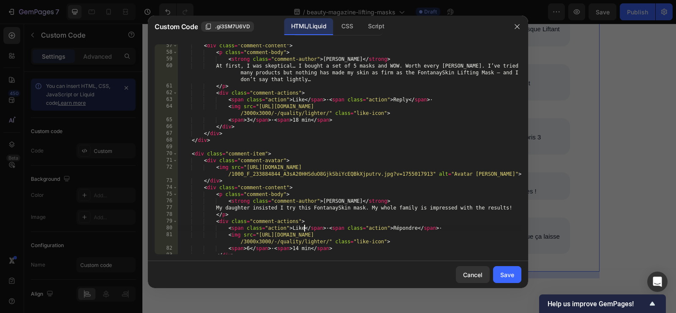
scroll to position [391, 0]
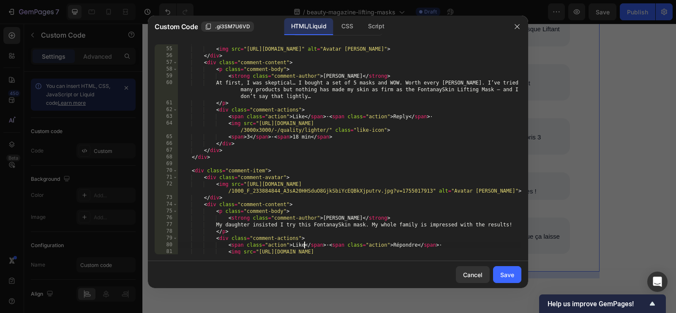
click at [408, 117] on div "< div class = "comment-avatar" > < img src = "https://i.pravatar.cc/112?img=29"…" at bounding box center [349, 154] width 343 height 230
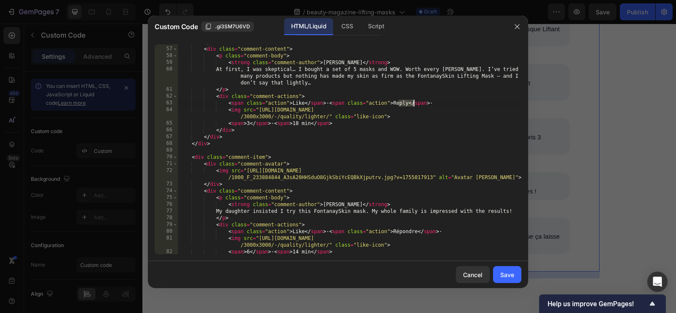
click at [408, 229] on div "</ div > < div class = "comment-content" > < p class = "comment-body" > < stron…" at bounding box center [349, 150] width 343 height 223
paste textarea "eply"
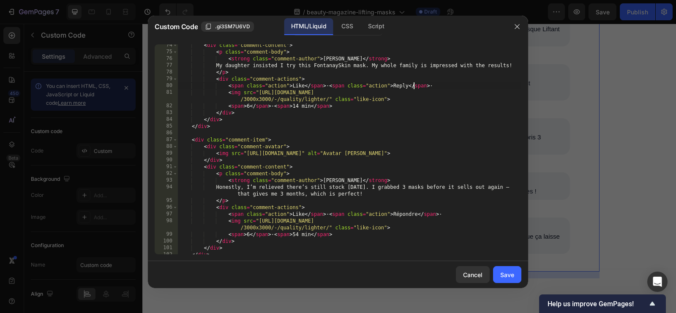
scroll to position [550, 0]
click at [411, 216] on div "< div class = "comment-content" > < p class = "comment-body" > < strong class =…" at bounding box center [349, 153] width 343 height 223
paste textarea "eply"
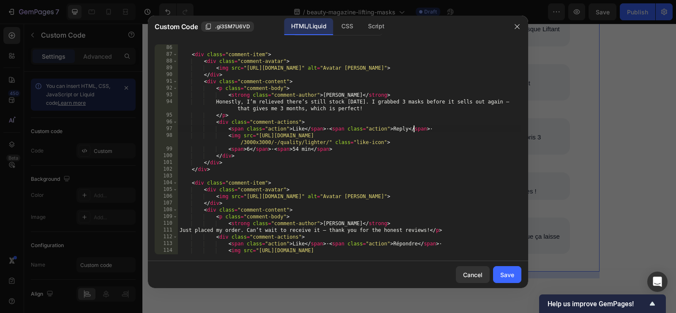
scroll to position [646, 0]
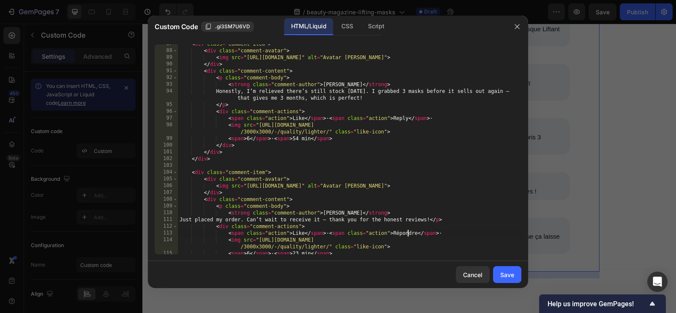
click at [407, 231] on div "< div class = "comment-item" > < div class = "comment-avatar" > < img src = "ht…" at bounding box center [349, 152] width 343 height 223
paste textarea "eply"
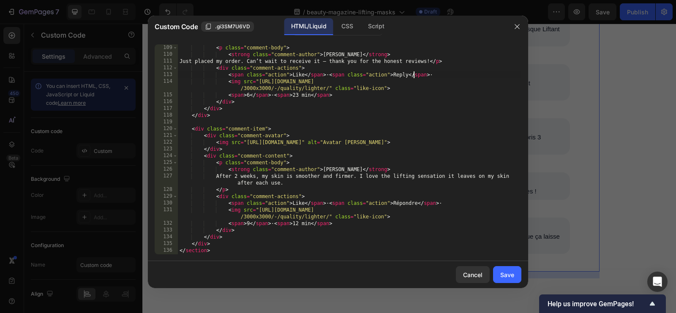
scroll to position [804, 0]
click at [412, 204] on div "< p class = "comment-body" > < strong class = "comment-author" > Jeanne Richard…" at bounding box center [349, 155] width 343 height 223
paste textarea "eply"
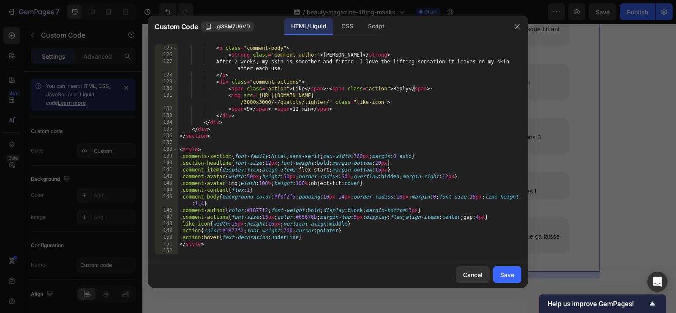
scroll to position [919, 0]
type textarea "<span class="action">Like</span> · <span class="action">Reply</span> ·"
click at [500, 271] on div "Save" at bounding box center [507, 274] width 14 height 9
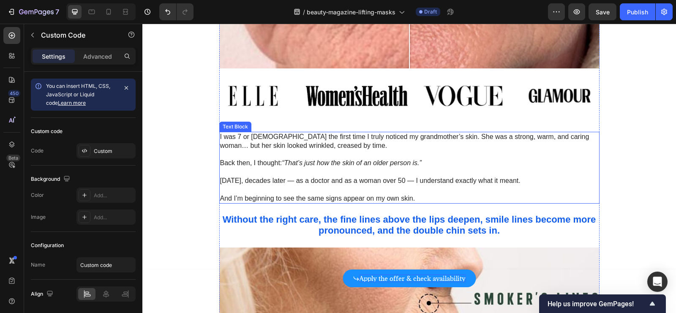
scroll to position [486, 0]
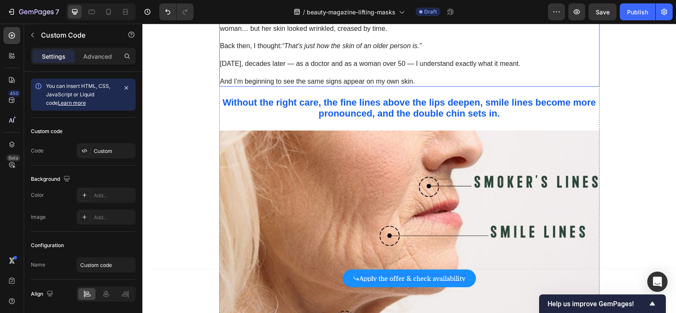
click at [547, 161] on img at bounding box center [409, 273] width 380 height 285
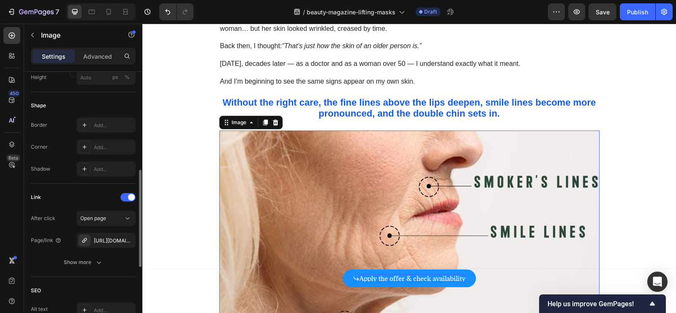
scroll to position [302, 0]
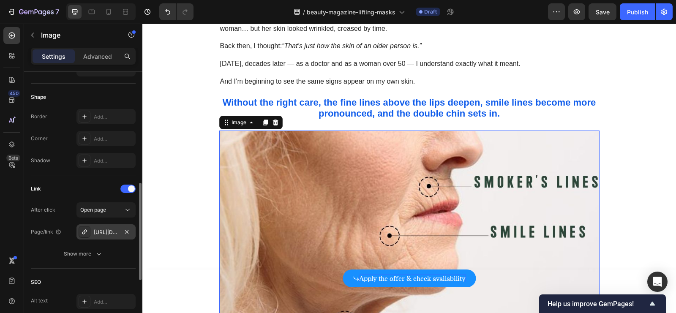
click at [116, 232] on div "https://fontanayskin.com/masque-visage-fontanay%E2%84%A2-lift-raffermissant?var…" at bounding box center [106, 233] width 24 height 8
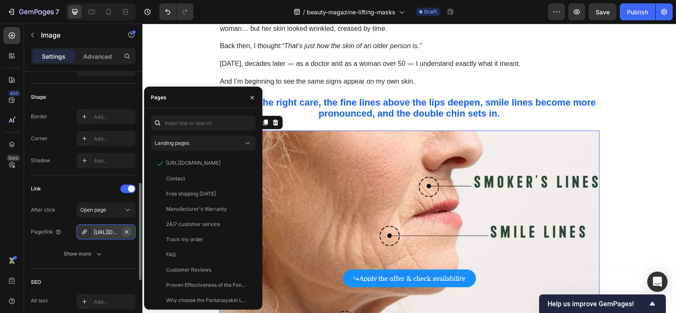
click at [127, 230] on icon "button" at bounding box center [126, 231] width 3 height 3
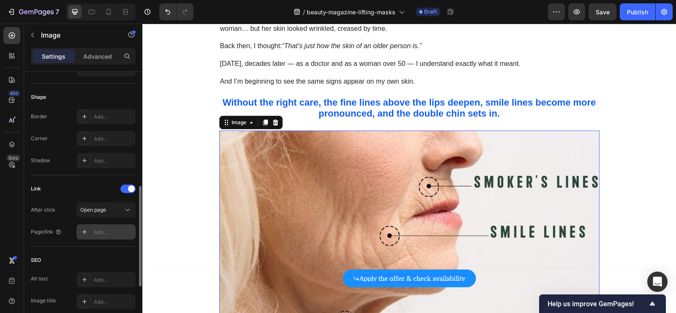
click at [113, 230] on div "Add..." at bounding box center [114, 233] width 40 height 8
paste input "https://uk-fontanayskin.com/products/lifting-and-firming-face-mask-fontanaylift…"
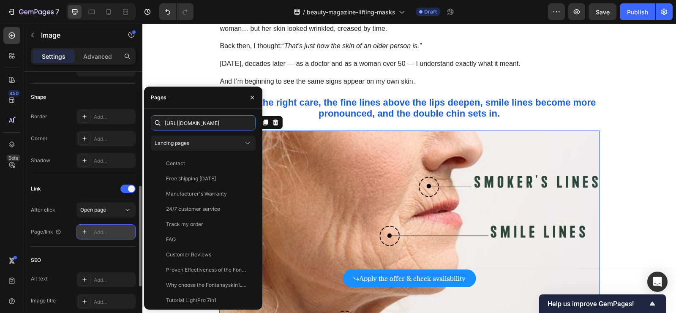
scroll to position [0, 269]
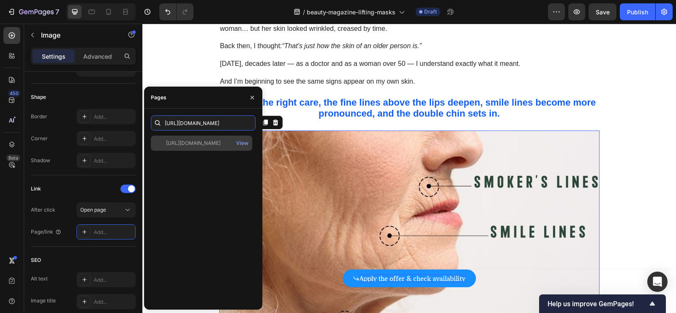
type input "https://uk-fontanayskin.com/products/lifting-and-firming-face-mask-fontanaylift…"
click at [212, 143] on div "https://uk-fontanayskin.com/products/lifting-and-firming-face-mask-fontanaylift…" at bounding box center [193, 143] width 54 height 8
click at [249, 144] on div "View" at bounding box center [242, 143] width 20 height 15
click at [245, 143] on div "View" at bounding box center [242, 143] width 12 height 8
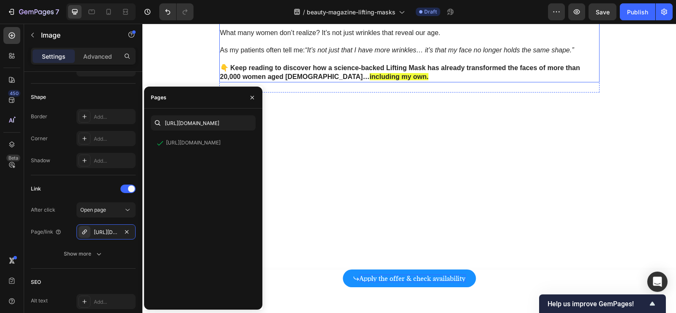
scroll to position [1013, 0]
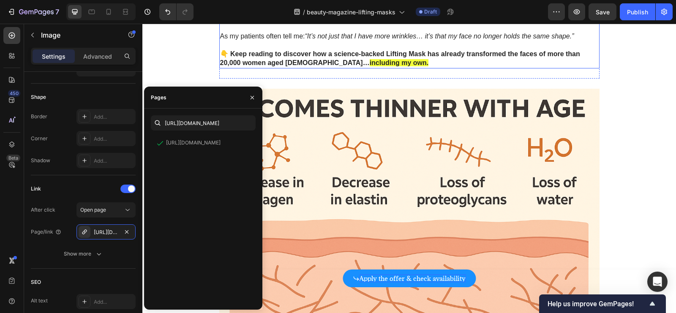
click at [364, 159] on img at bounding box center [409, 231] width 380 height 285
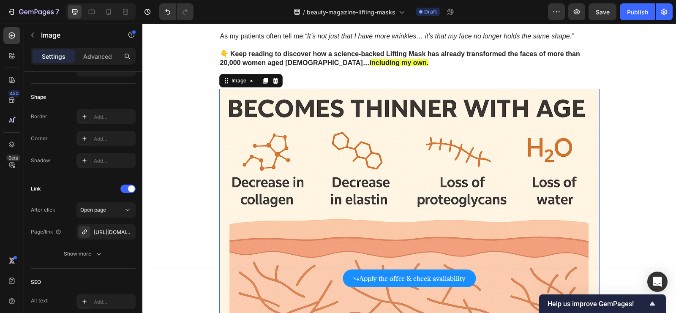
scroll to position [302, 0]
click at [128, 231] on icon "button" at bounding box center [126, 232] width 7 height 7
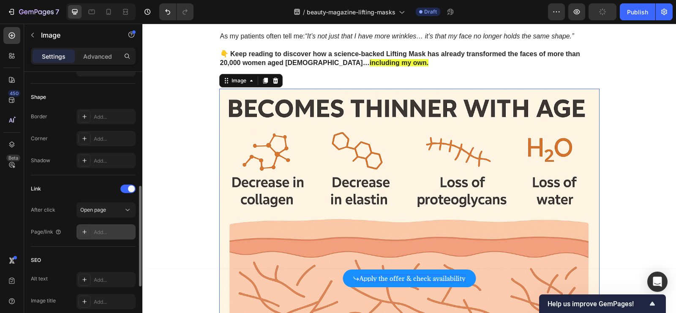
click at [112, 231] on div "Add..." at bounding box center [114, 233] width 40 height 8
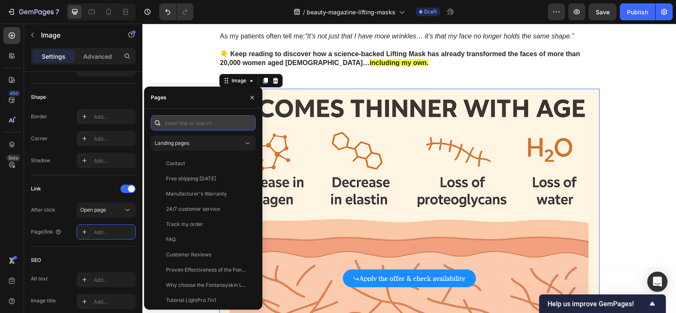
click at [199, 124] on input "text" at bounding box center [203, 122] width 105 height 15
paste input "https://uk-fontanayskin.com/products/lifting-and-firming-face-mask-fontanaylift…"
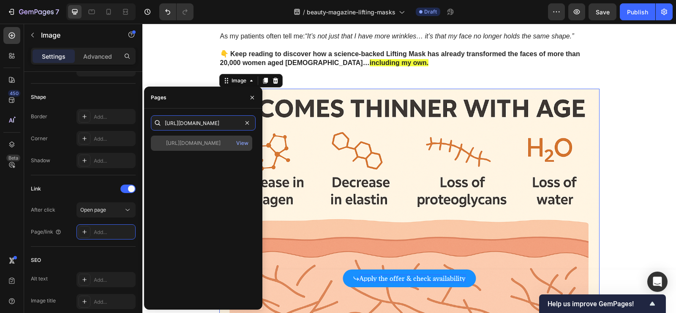
type input "https://uk-fontanayskin.com/products/lifting-and-firming-face-mask-fontanaylift…"
click at [204, 142] on div "https://uk-fontanayskin.com/products/lifting-and-firming-face-mask-fontanaylift…" at bounding box center [193, 143] width 54 height 8
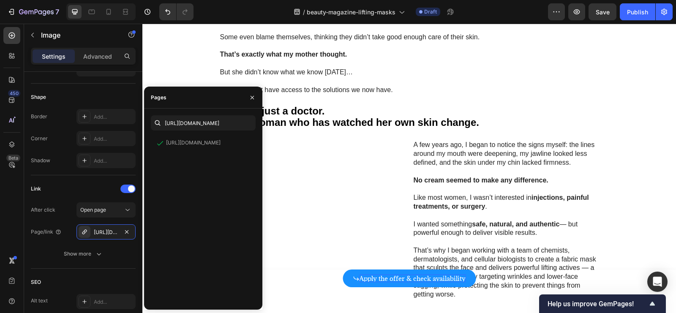
scroll to position [1489, 0]
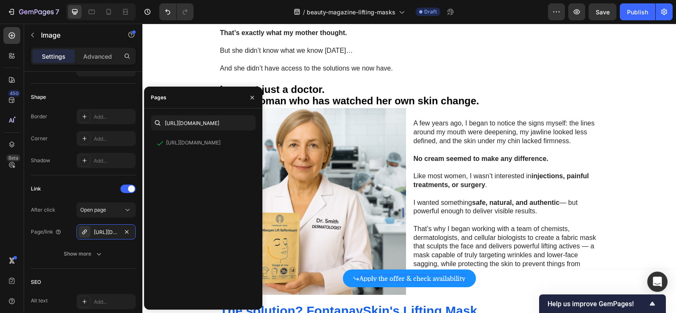
click at [336, 162] on img at bounding box center [312, 201] width 187 height 187
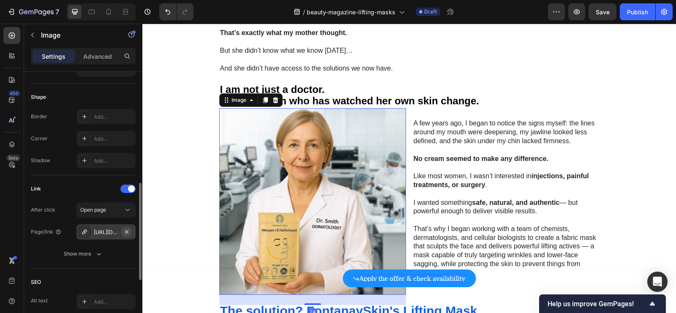
click at [131, 230] on button "button" at bounding box center [127, 232] width 10 height 10
click at [112, 231] on div "Add..." at bounding box center [114, 233] width 40 height 8
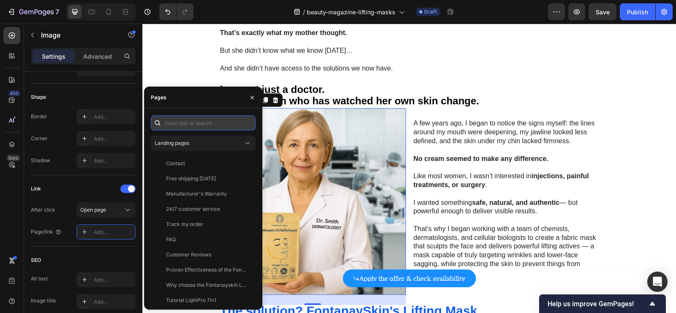
click at [210, 124] on input "text" at bounding box center [203, 122] width 105 height 15
paste input "https://uk-fontanayskin.com/products/lifting-and-firming-face-mask-fontanaylift…"
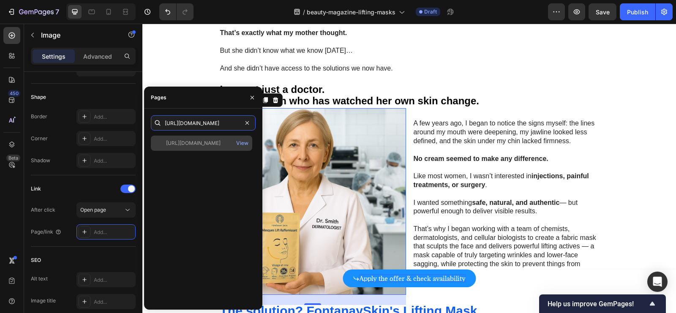
type input "https://uk-fontanayskin.com/products/lifting-and-firming-face-mask-fontanaylift…"
click at [204, 148] on div "https://uk-fontanayskin.com/products/lifting-and-firming-face-mask-fontanaylift…" at bounding box center [201, 143] width 101 height 15
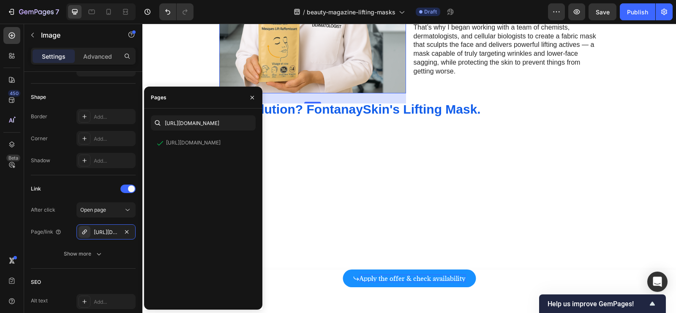
scroll to position [1694, 0]
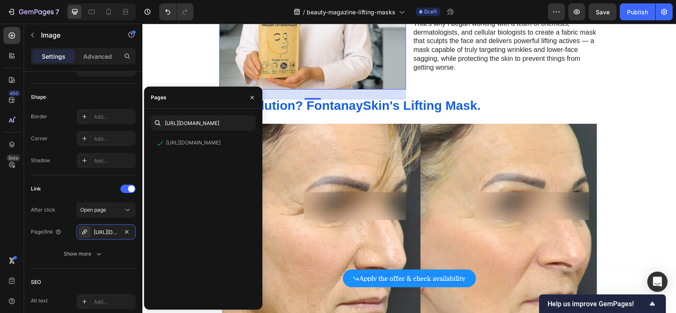
click at [326, 171] on img at bounding box center [409, 266] width 380 height 285
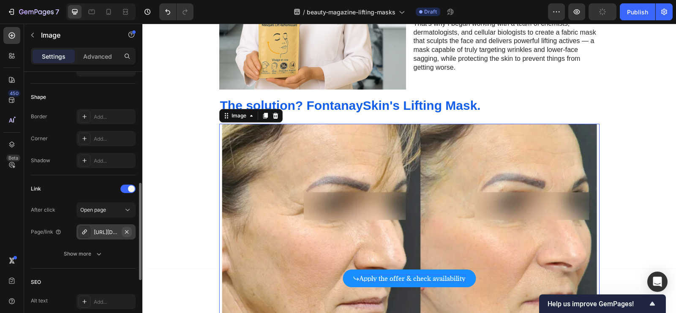
click at [131, 231] on button "button" at bounding box center [127, 232] width 10 height 10
click at [107, 230] on div "Add..." at bounding box center [114, 233] width 40 height 8
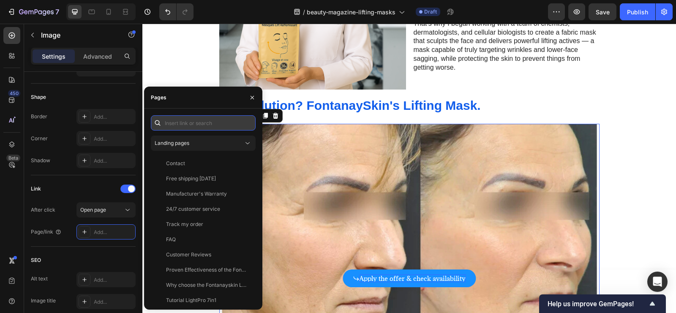
click at [202, 122] on input "text" at bounding box center [203, 122] width 105 height 15
paste input "https://uk-fontanayskin.com/products/lifting-and-firming-face-mask-fontanaylift…"
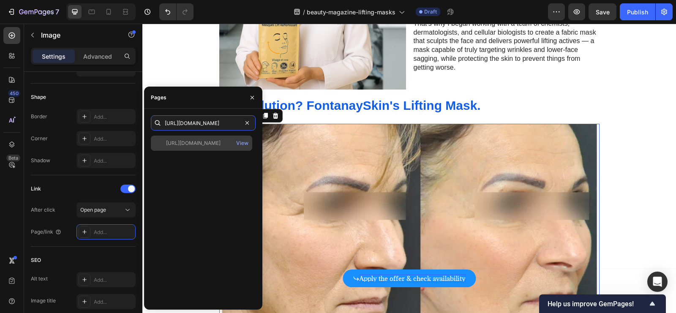
type input "https://uk-fontanayskin.com/products/lifting-and-firming-face-mask-fontanaylift…"
click at [203, 145] on div "https://uk-fontanayskin.com/products/lifting-and-firming-face-mask-fontanaylift…" at bounding box center [193, 143] width 54 height 8
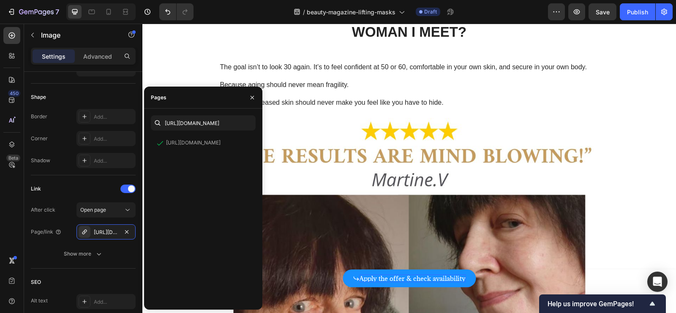
scroll to position [2432, 0]
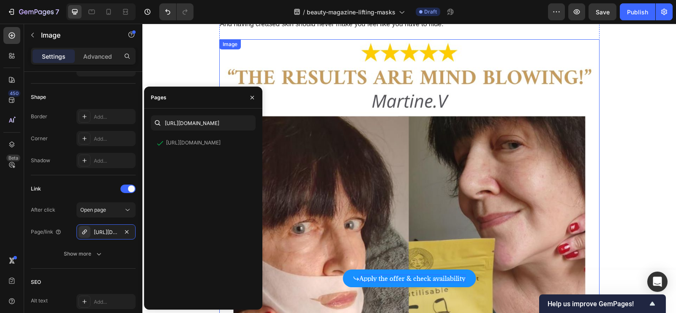
click at [342, 178] on img at bounding box center [409, 229] width 380 height 380
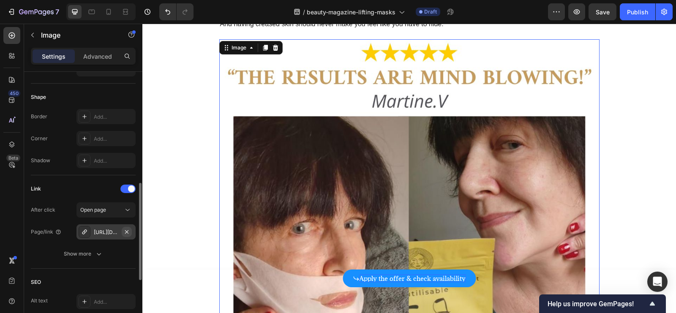
click at [128, 229] on icon "button" at bounding box center [126, 232] width 7 height 7
click at [114, 229] on div "Add..." at bounding box center [114, 233] width 40 height 8
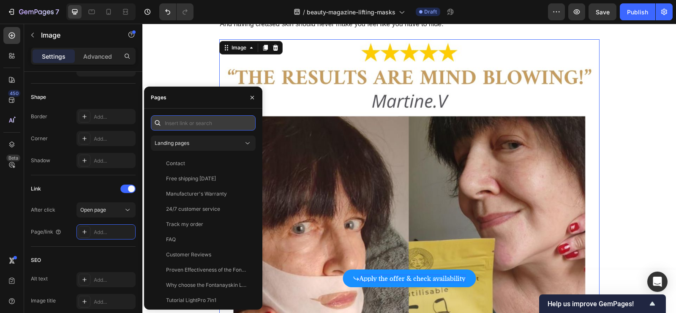
click at [206, 127] on input "text" at bounding box center [203, 122] width 105 height 15
paste input "https://uk-fontanayskin.com/products/lifting-and-firming-face-mask-fontanaylift…"
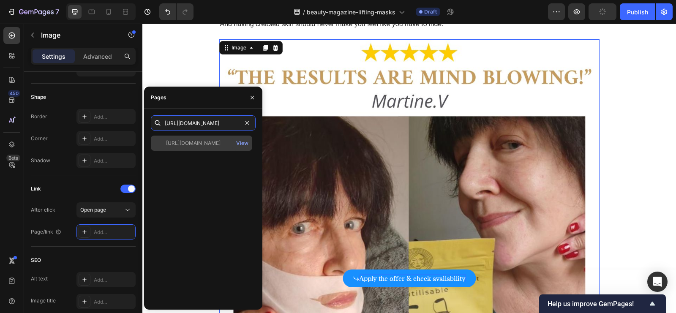
type input "https://uk-fontanayskin.com/products/lifting-and-firming-face-mask-fontanaylift…"
click at [205, 145] on div "https://uk-fontanayskin.com/products/lifting-and-firming-face-mask-fontanaylift…" at bounding box center [193, 143] width 54 height 8
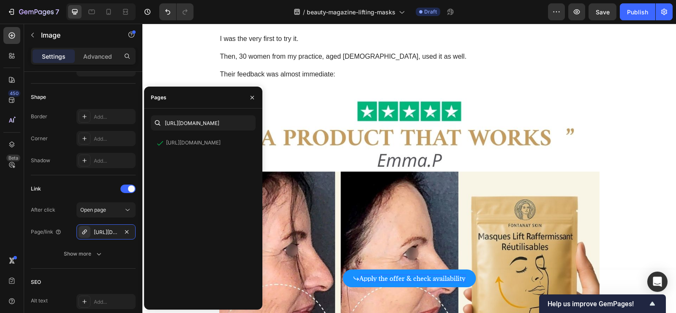
scroll to position [2850, 0]
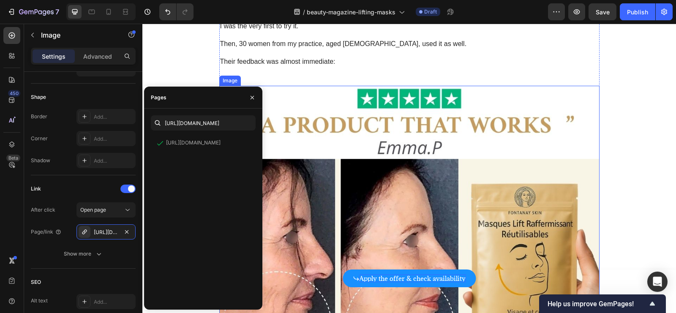
click at [351, 158] on img at bounding box center [409, 276] width 380 height 380
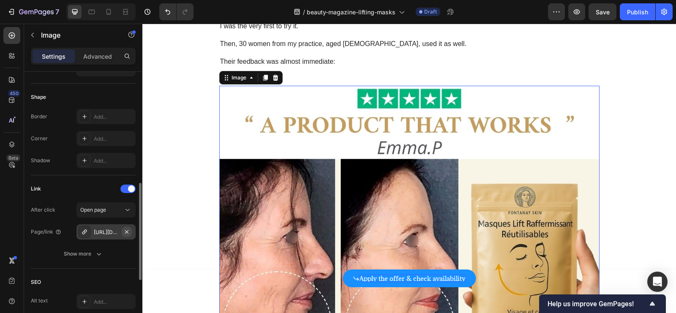
click at [125, 232] on icon "button" at bounding box center [126, 232] width 7 height 7
click at [111, 231] on div "Add..." at bounding box center [114, 233] width 40 height 8
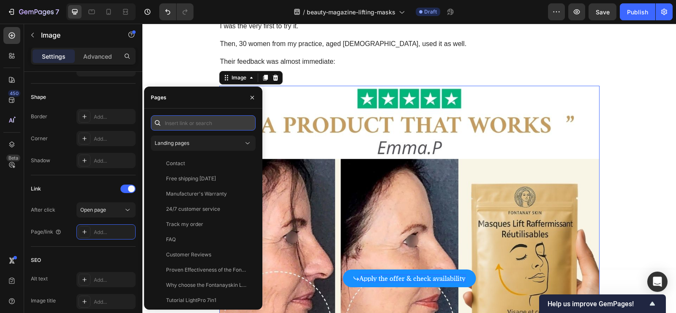
click at [226, 123] on input "text" at bounding box center [203, 122] width 105 height 15
paste input "https://uk-fontanayskin.com/products/lifting-and-firming-face-mask-fontanaylift…"
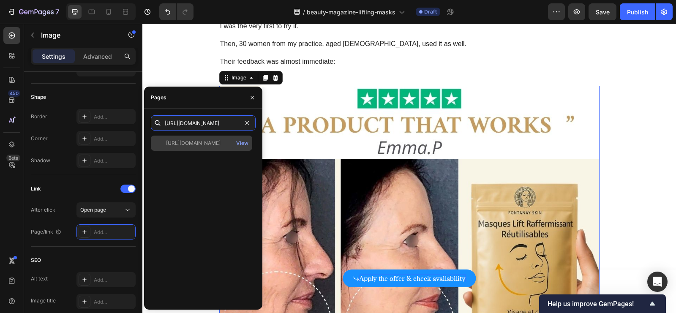
type input "https://uk-fontanayskin.com/products/lifting-and-firming-face-mask-fontanaylift…"
click at [220, 143] on div "https://uk-fontanayskin.com/products/lifting-and-firming-face-mask-fontanaylift…" at bounding box center [193, 143] width 54 height 8
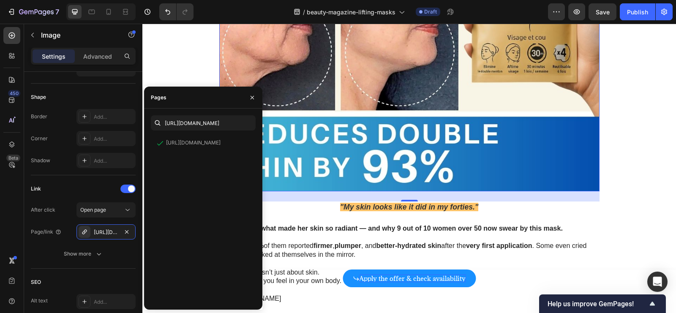
scroll to position [3163, 0]
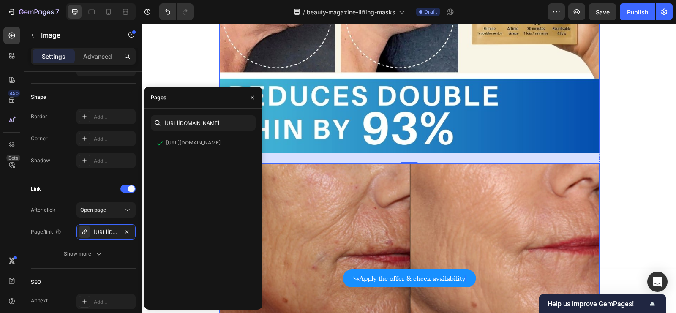
click at [404, 170] on img at bounding box center [409, 251] width 380 height 176
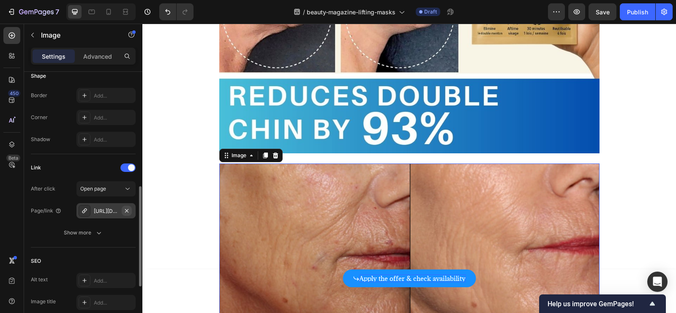
click at [128, 215] on div at bounding box center [127, 211] width 10 height 11
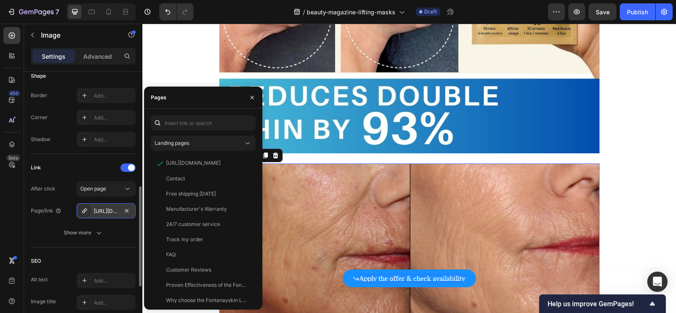
click at [114, 208] on div "https://fontanayskin.com/masque-visage-fontanay%E2%84%A2-lift-raffermissant?var…" at bounding box center [106, 211] width 24 height 8
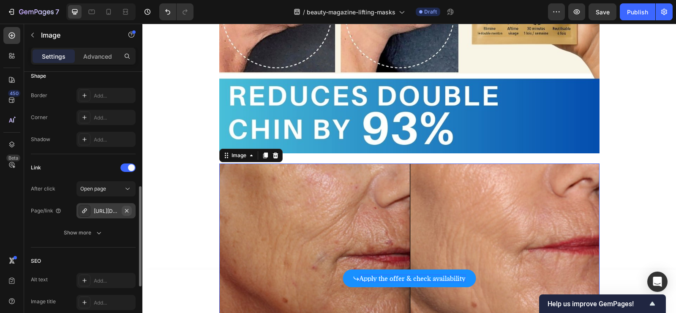
click at [127, 209] on icon "button" at bounding box center [126, 210] width 3 height 3
click at [112, 209] on div "Add..." at bounding box center [114, 211] width 40 height 8
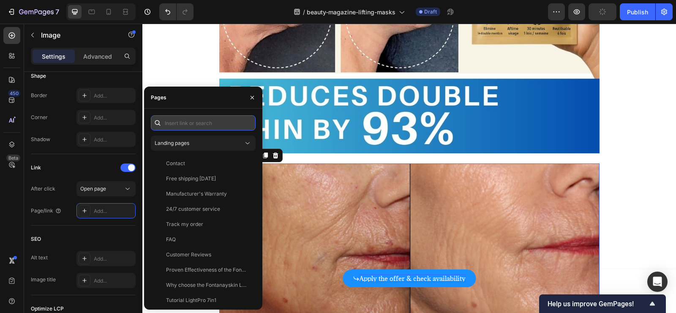
paste input "https://uk-fontanayskin.com/products/lifting-and-firming-face-mask-fontanaylift…"
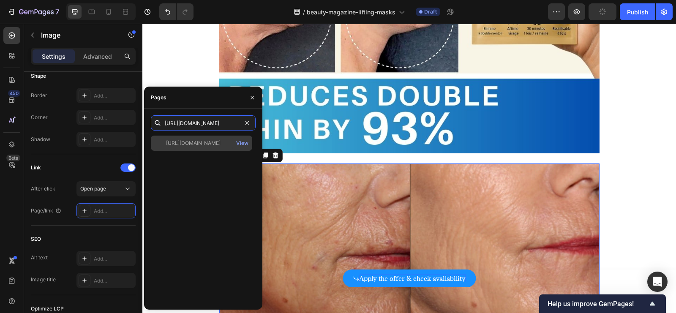
type input "https://uk-fontanayskin.com/products/lifting-and-firming-face-mask-fontanaylift…"
click at [205, 150] on div "https://uk-fontanayskin.com/products/lifting-and-firming-face-mask-fontanaylift…" at bounding box center [201, 143] width 101 height 15
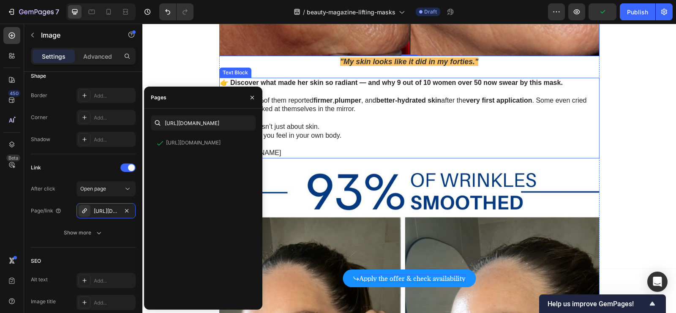
scroll to position [3520, 0]
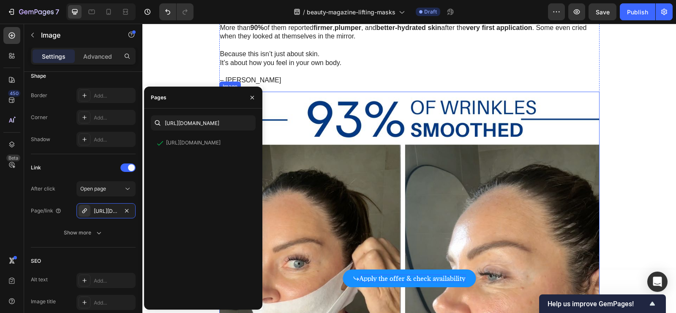
click at [413, 155] on img at bounding box center [409, 282] width 380 height 380
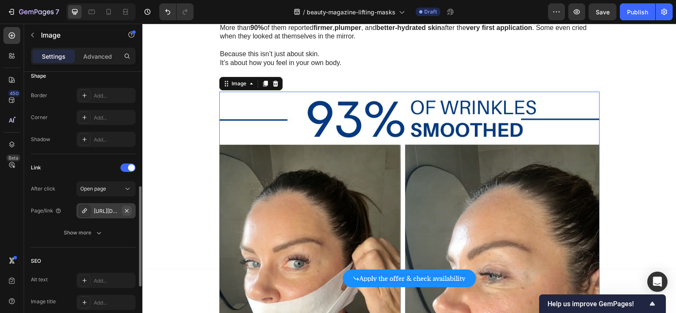
click at [131, 212] on button "button" at bounding box center [127, 211] width 10 height 10
click at [110, 211] on div "Add..." at bounding box center [114, 211] width 40 height 8
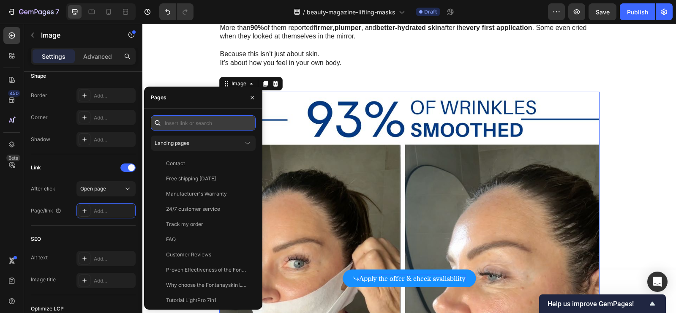
click at [221, 122] on input "text" at bounding box center [203, 122] width 105 height 15
paste input "https://uk-fontanayskin.com/products/lifting-and-firming-face-mask-fontanaylift…"
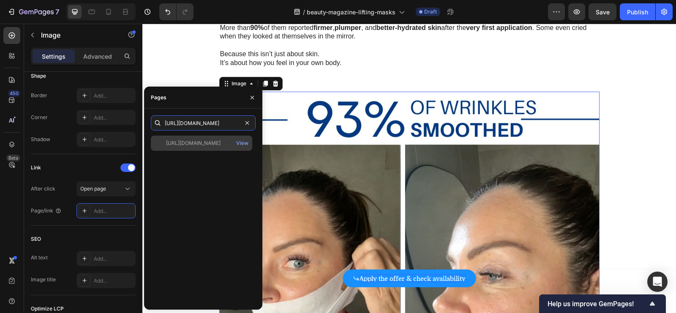
type input "https://uk-fontanayskin.com/products/lifting-and-firming-face-mask-fontanaylift…"
click at [212, 142] on div "https://uk-fontanayskin.com/products/lifting-and-firming-face-mask-fontanaylift…" at bounding box center [193, 143] width 54 height 8
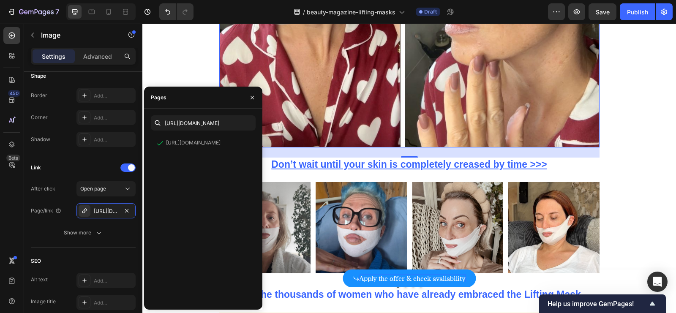
scroll to position [3861, 0]
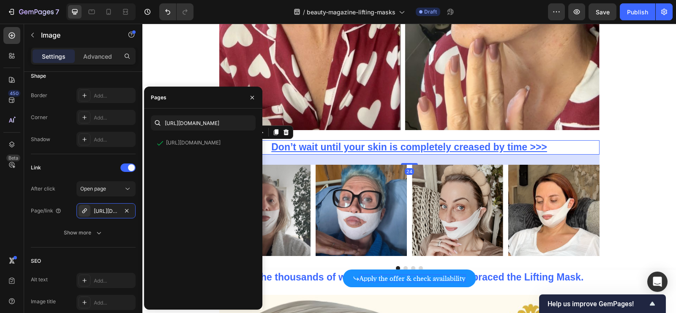
click at [549, 150] on p "Don’t wait until your skin is completely creased by time >>>" at bounding box center [409, 147] width 378 height 13
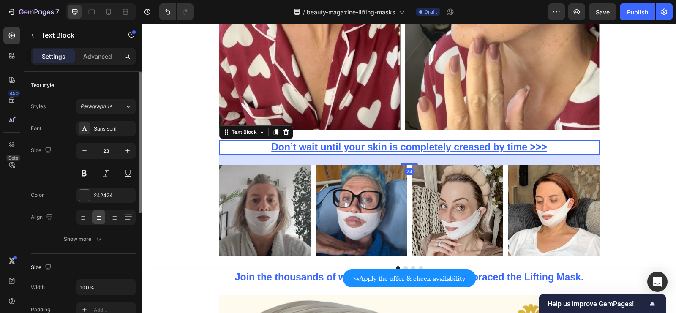
click at [549, 150] on p "Don’t wait until your skin is completely creased by time >>>" at bounding box center [409, 147] width 378 height 13
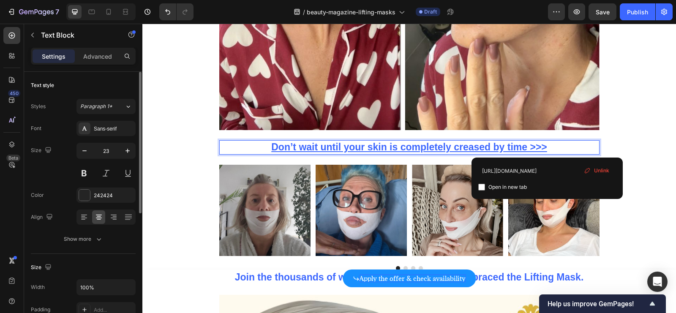
click at [549, 148] on p "Don’t wait until your skin is completely creased by time >>>" at bounding box center [409, 147] width 378 height 13
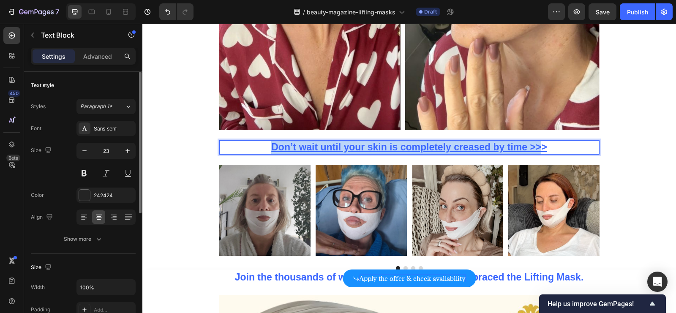
click at [549, 148] on p "Don’t wait until your skin is completely creased by time >>> ⁠⁠⁠⁠⁠⁠⁠" at bounding box center [409, 147] width 378 height 13
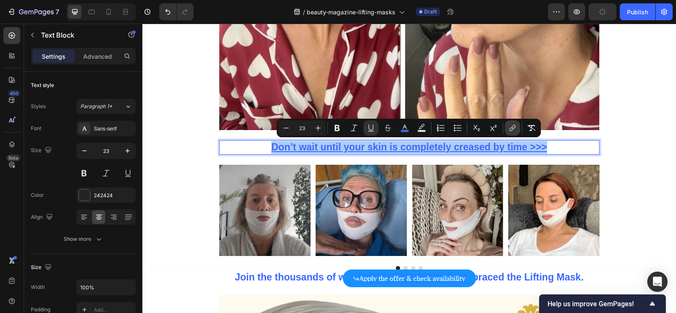
click at [509, 129] on icon "Editor contextual toolbar" at bounding box center [512, 128] width 8 height 8
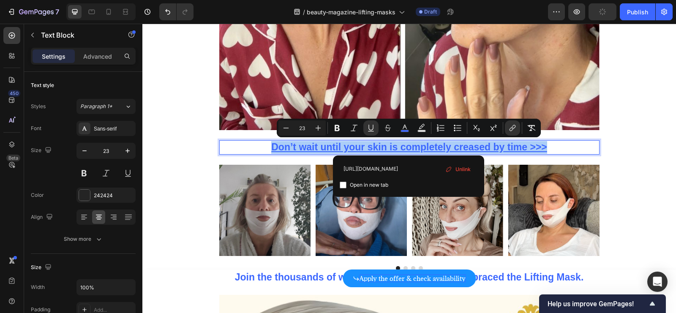
scroll to position [0, 190]
click at [433, 170] on input "https://fontanayskin.com/products/masque-visage-fontanay%E2%84%A2-lift-raffermi…" at bounding box center [409, 169] width 138 height 14
type input "https://uk-fontanayskin.com/products/lifting-and-firming-face-mask-fontanaylift…"
click at [278, 208] on img at bounding box center [264, 210] width 91 height 91
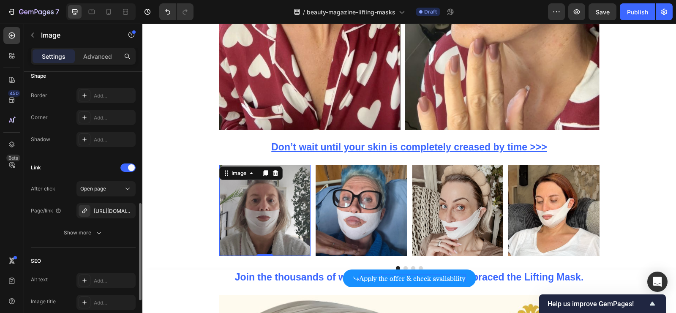
scroll to position [348, 0]
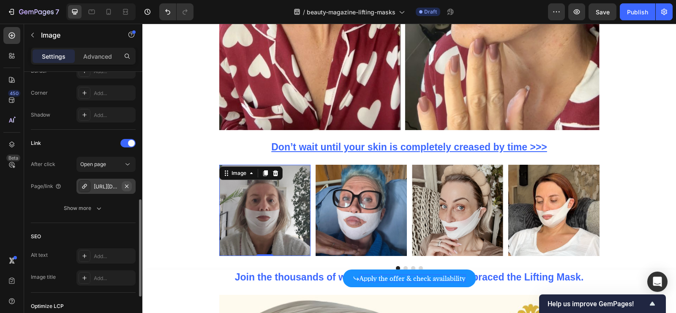
click at [128, 186] on icon "button" at bounding box center [126, 186] width 7 height 7
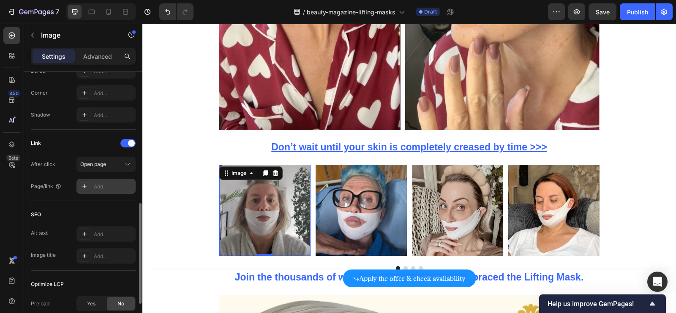
click at [105, 187] on div "Add..." at bounding box center [114, 187] width 40 height 8
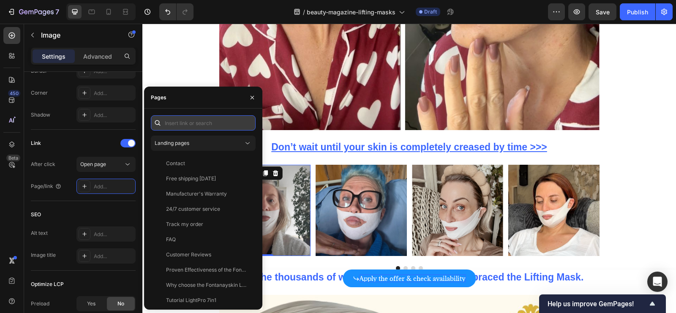
click at [201, 126] on input "text" at bounding box center [203, 122] width 105 height 15
paste input "https://uk-fontanayskin.com/products/lifting-and-firming-face-mask-fontanaylift…"
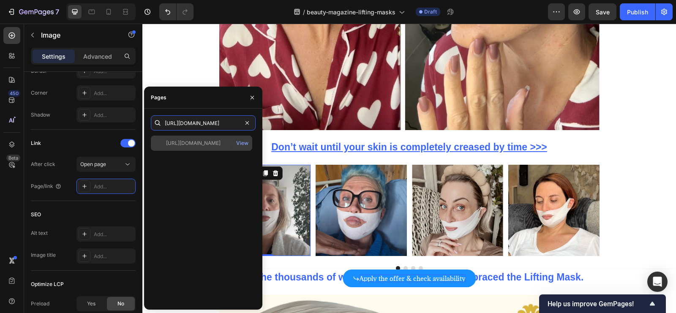
type input "https://uk-fontanayskin.com/products/lifting-and-firming-face-mask-fontanaylift…"
click at [202, 145] on div "https://uk-fontanayskin.com/products/lifting-and-firming-face-mask-fontanaylift…" at bounding box center [193, 143] width 54 height 8
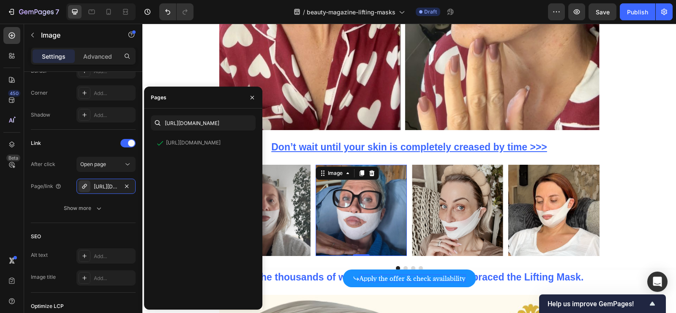
click at [351, 194] on img at bounding box center [361, 210] width 91 height 91
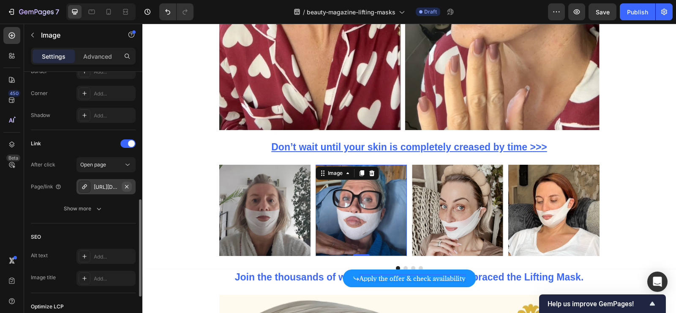
click at [129, 188] on icon "button" at bounding box center [126, 186] width 7 height 7
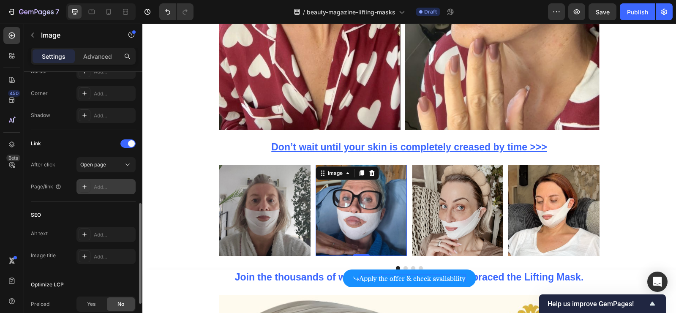
click at [112, 186] on div "Add..." at bounding box center [114, 187] width 40 height 8
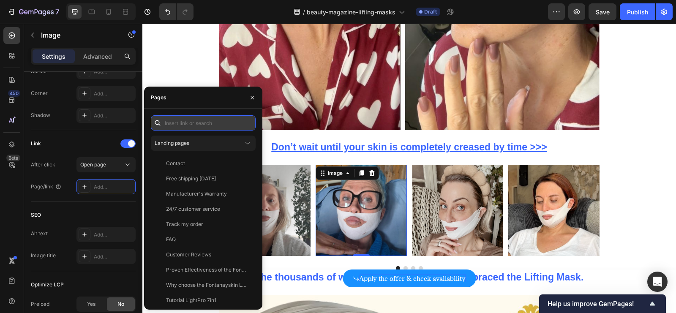
click at [205, 124] on input "text" at bounding box center [203, 122] width 105 height 15
paste input "https://uk-fontanayskin.com/products/lifting-and-firming-face-mask-fontanaylift…"
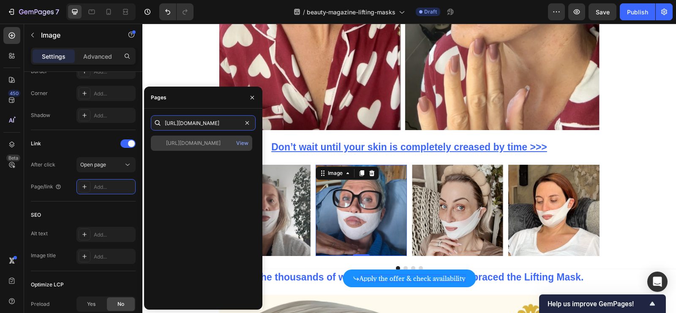
type input "https://uk-fontanayskin.com/products/lifting-and-firming-face-mask-fontanaylift…"
click at [205, 141] on div "https://uk-fontanayskin.com/products/lifting-and-firming-face-mask-fontanaylift…" at bounding box center [193, 143] width 54 height 8
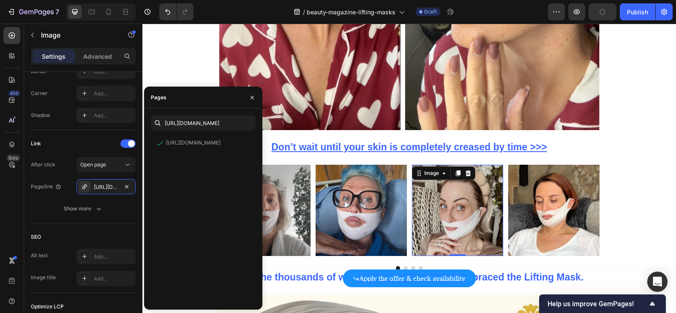
click at [438, 199] on img at bounding box center [457, 210] width 91 height 91
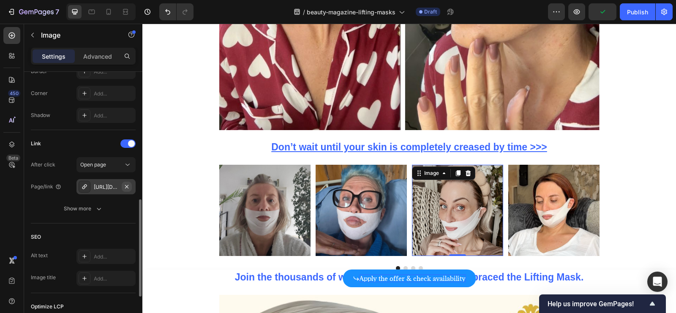
click at [129, 189] on button "button" at bounding box center [127, 187] width 10 height 10
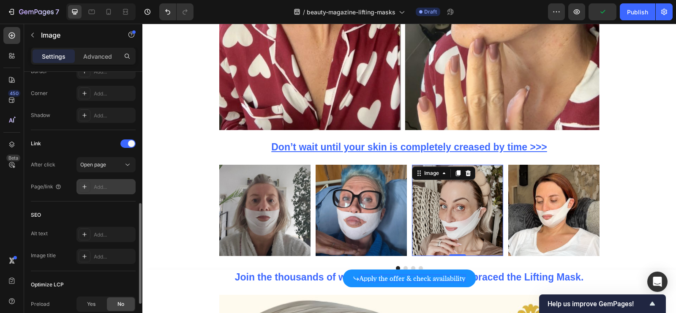
click at [113, 186] on div "Add..." at bounding box center [114, 187] width 40 height 8
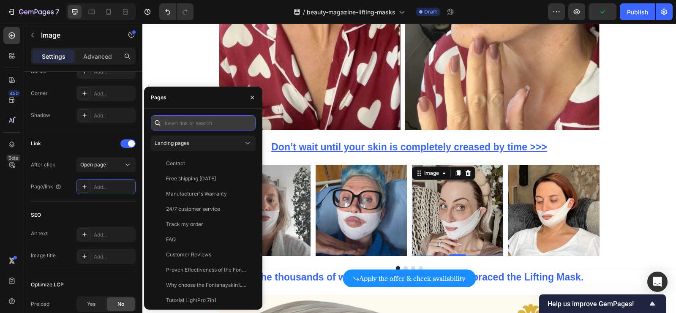
click at [218, 122] on input "text" at bounding box center [203, 122] width 105 height 15
paste input "https://uk-fontanayskin.com/products/lifting-and-firming-face-mask-fontanaylift…"
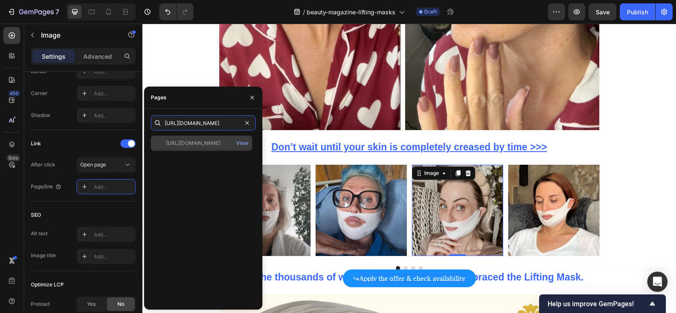
type input "https://uk-fontanayskin.com/products/lifting-and-firming-face-mask-fontanaylift…"
click at [201, 140] on div "https://uk-fontanayskin.com/products/lifting-and-firming-face-mask-fontanaylift…" at bounding box center [193, 143] width 54 height 8
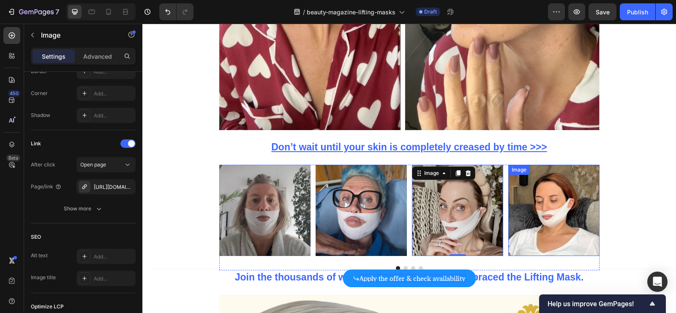
click at [547, 192] on img at bounding box center [553, 210] width 91 height 91
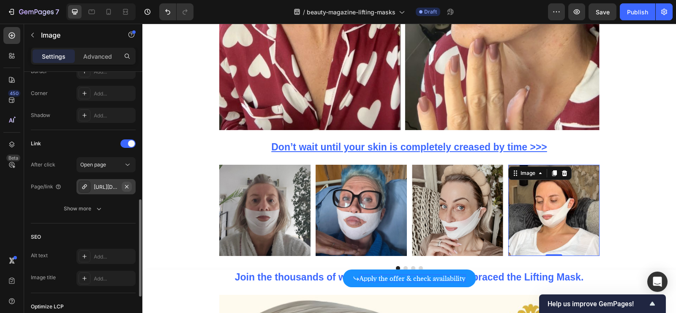
click at [131, 187] on button "button" at bounding box center [127, 187] width 10 height 10
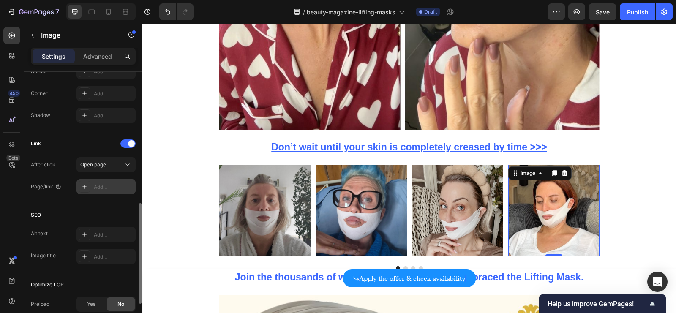
click at [111, 187] on div "Add..." at bounding box center [114, 187] width 40 height 8
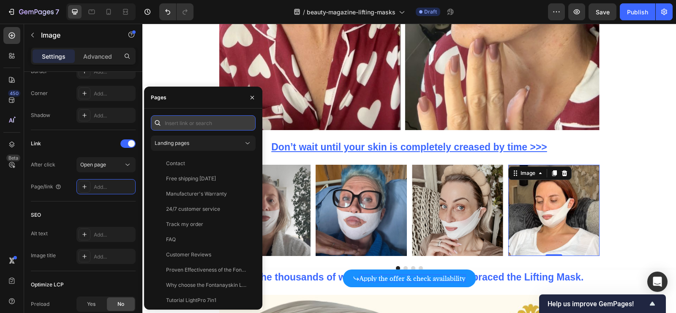
click at [191, 120] on input "text" at bounding box center [203, 122] width 105 height 15
paste input "https://uk-fontanayskin.com/products/lifting-and-firming-face-mask-fontanaylift…"
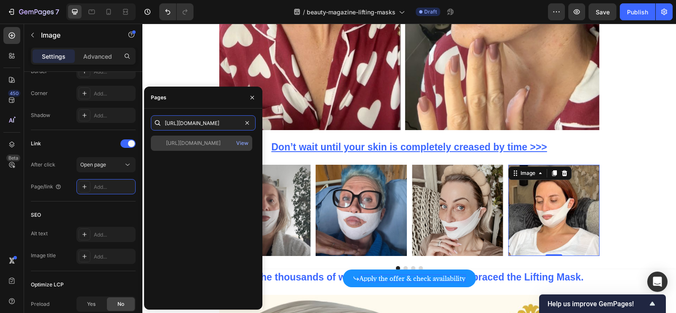
type input "https://uk-fontanayskin.com/products/lifting-and-firming-face-mask-fontanaylift…"
click at [199, 143] on div "https://uk-fontanayskin.com/products/lifting-and-firming-face-mask-fontanaylift…" at bounding box center [193, 143] width 54 height 8
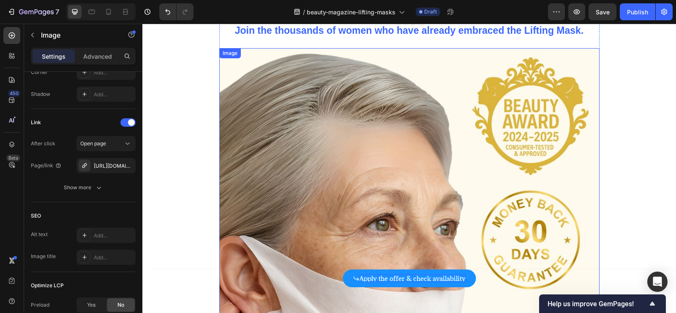
click at [418, 163] on img at bounding box center [409, 238] width 380 height 380
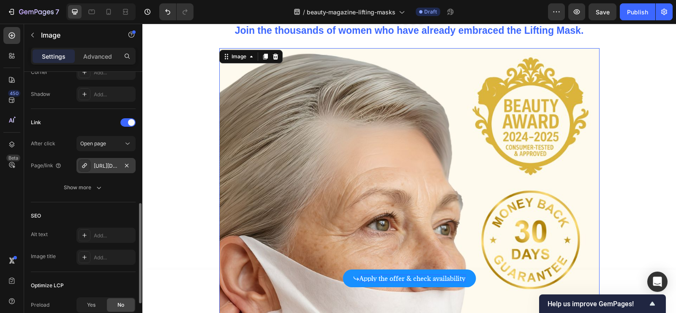
click at [131, 168] on div at bounding box center [127, 166] width 10 height 10
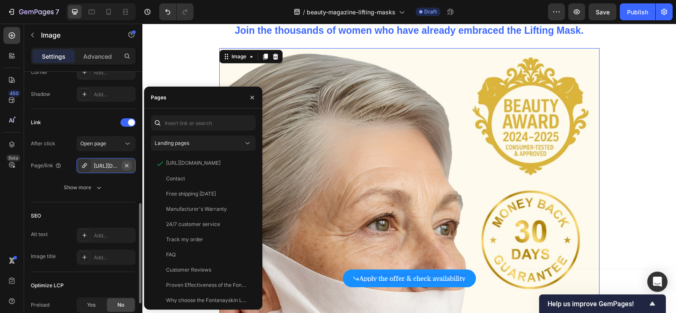
click at [126, 166] on icon "button" at bounding box center [126, 165] width 7 height 7
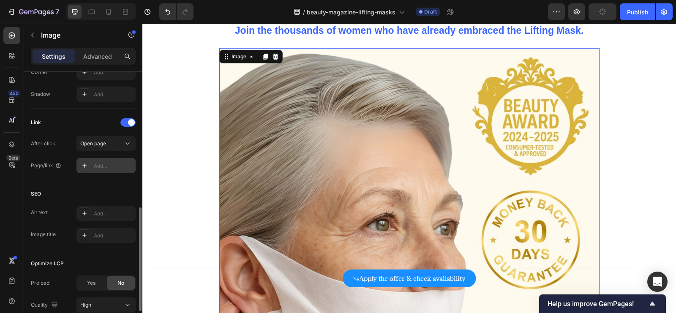
click at [112, 166] on div "Add..." at bounding box center [114, 166] width 40 height 8
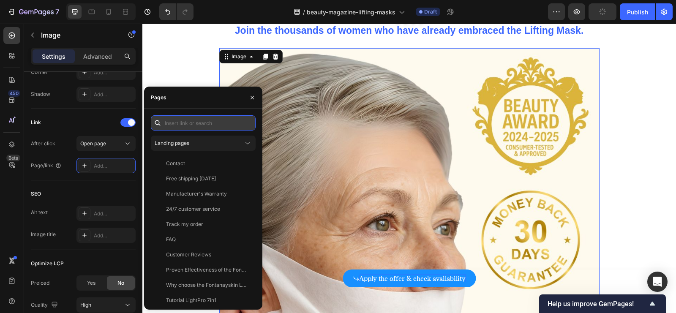
paste input "https://uk-fontanayskin.com/products/lifting-and-firming-face-mask-fontanaylift…"
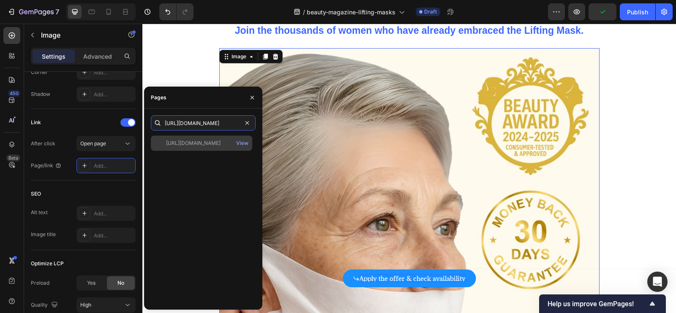
type input "https://uk-fontanayskin.com/products/lifting-and-firming-face-mask-fontanaylift…"
click at [206, 139] on div "https://uk-fontanayskin.com/products/lifting-and-firming-face-mask-fontanaylift…" at bounding box center [193, 143] width 54 height 8
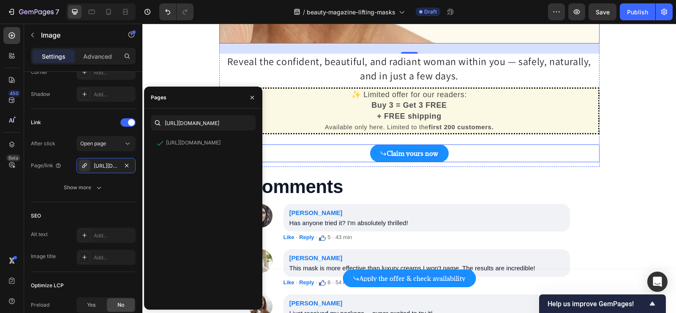
click at [400, 151] on strong "Claim yours now" at bounding box center [413, 153] width 52 height 8
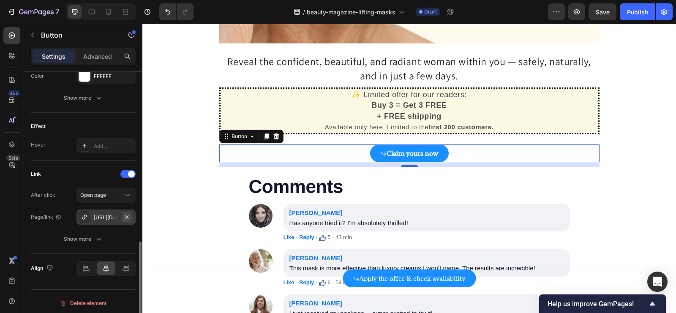
click at [129, 215] on icon "button" at bounding box center [126, 217] width 7 height 7
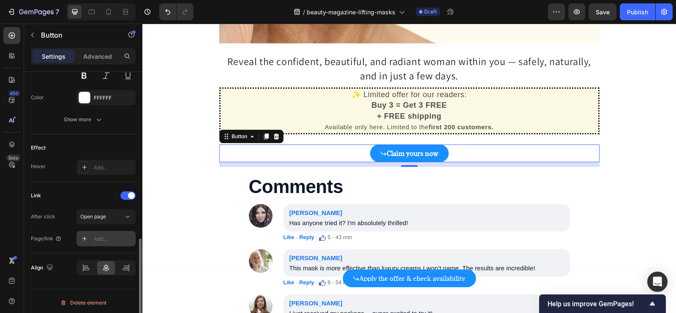
click at [106, 241] on div "Add..." at bounding box center [105, 238] width 59 height 15
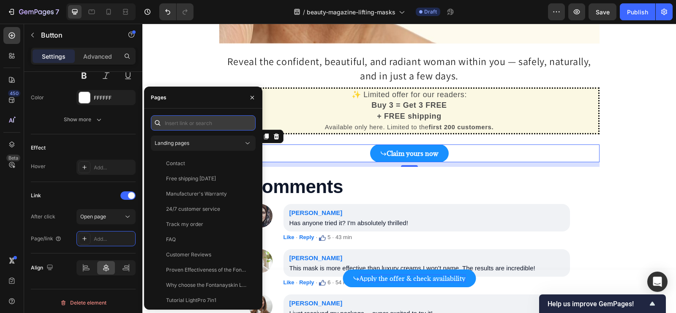
click at [208, 118] on input "text" at bounding box center [203, 122] width 105 height 15
paste input "https://uk-fontanayskin.com/products/lifting-and-firming-face-mask-fontanaylift…"
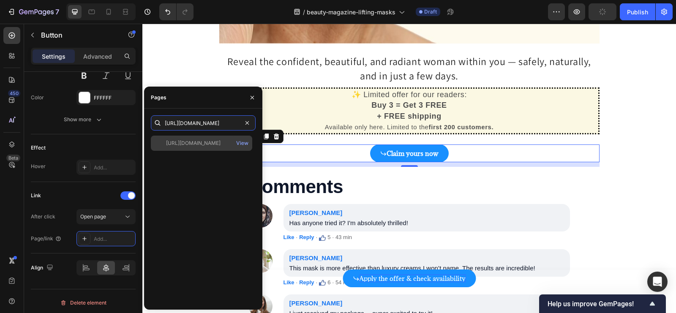
type input "https://uk-fontanayskin.com/products/lifting-and-firming-face-mask-fontanaylift…"
click at [209, 146] on div "https://uk-fontanayskin.com/products/lifting-and-firming-face-mask-fontanaylift…" at bounding box center [193, 143] width 54 height 8
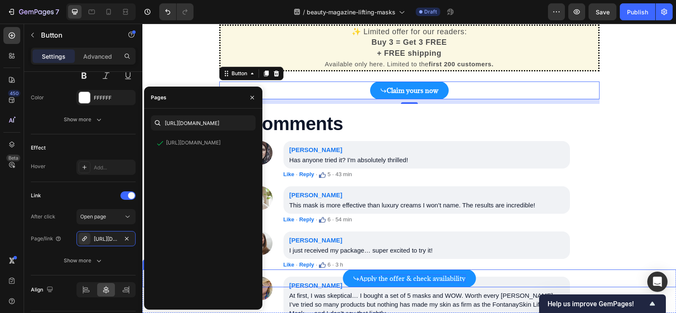
click at [410, 273] on link "Apply the offer & check availability" at bounding box center [409, 278] width 133 height 18
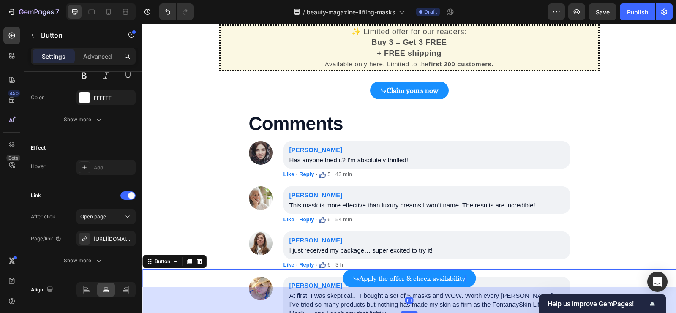
click at [210, 276] on div "Apply the offer & check availability Button 61" at bounding box center [409, 278] width 534 height 18
click at [128, 237] on icon "button" at bounding box center [126, 238] width 3 height 3
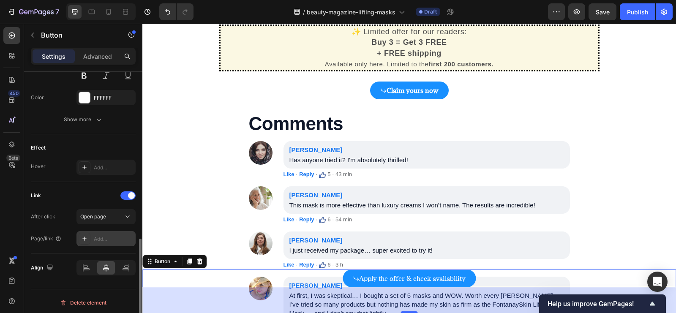
click at [112, 236] on div "Add..." at bounding box center [114, 239] width 40 height 8
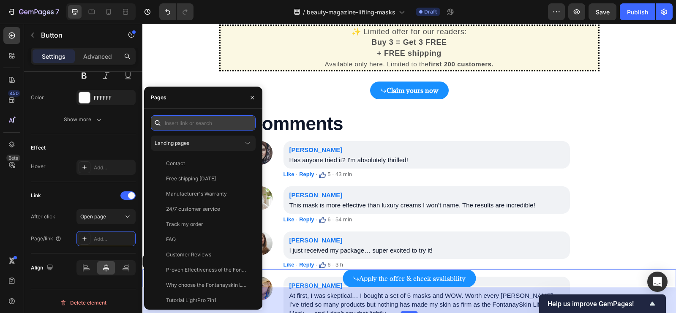
click at [196, 125] on input "text" at bounding box center [203, 122] width 105 height 15
paste input "https://uk-fontanayskin.com/products/lifting-and-firming-face-mask-fontanaylift…"
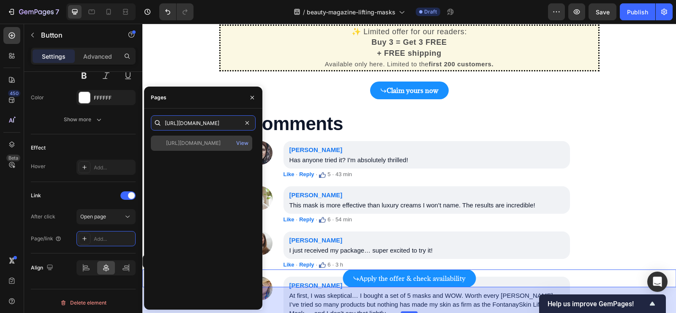
type input "https://uk-fontanayskin.com/products/lifting-and-firming-face-mask-fontanaylift…"
click at [199, 142] on div "https://uk-fontanayskin.com/products/lifting-and-firming-face-mask-fontanaylift…" at bounding box center [193, 143] width 54 height 8
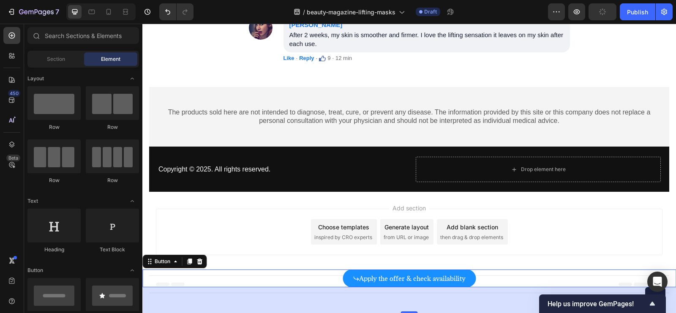
click at [590, 216] on div "Add section Choose templates inspired by CRO experts Generate layout from URL o…" at bounding box center [409, 232] width 506 height 46
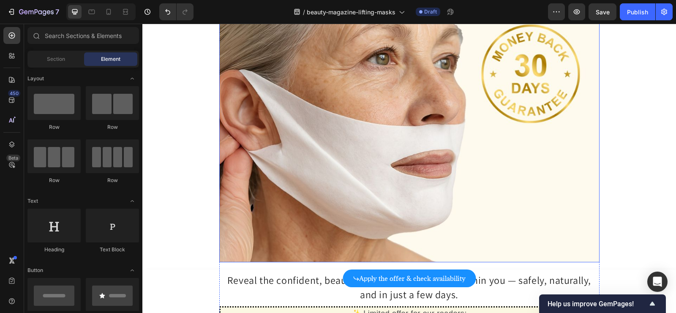
scroll to position [4457, 0]
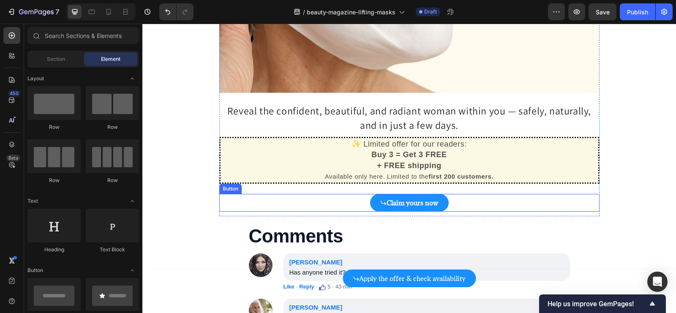
click at [360, 204] on div "Claim yours now Button" at bounding box center [409, 203] width 380 height 18
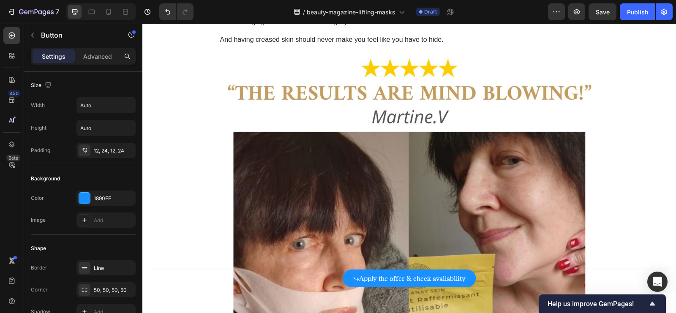
scroll to position [2149, 0]
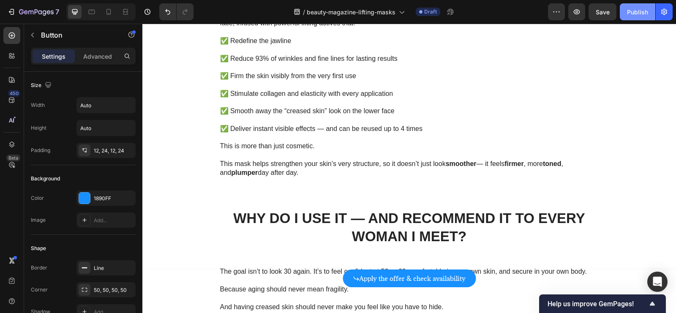
click at [643, 19] on button "Publish" at bounding box center [637, 11] width 35 height 17
click at [665, 15] on icon "button" at bounding box center [664, 12] width 8 height 8
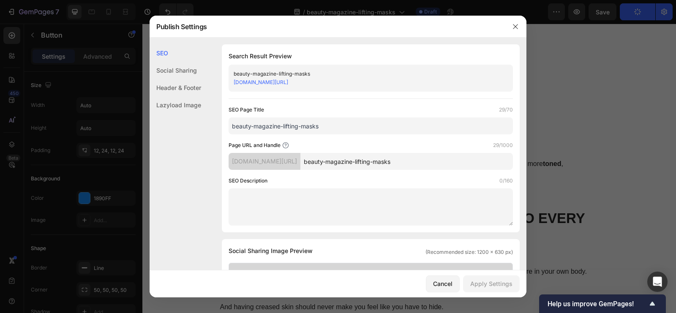
click at [194, 89] on div "Header & Footer" at bounding box center [176, 87] width 52 height 17
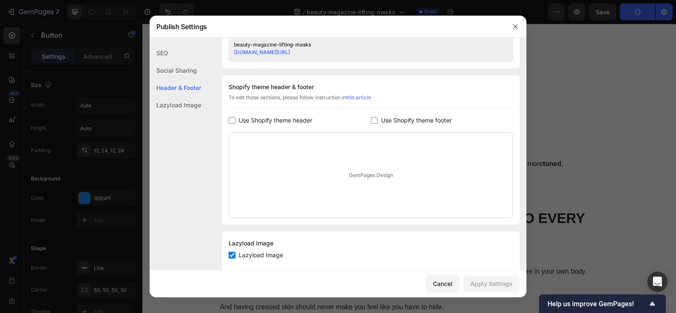
scroll to position [382, 0]
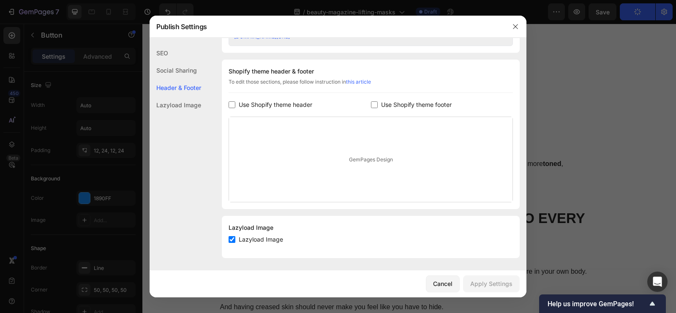
click at [183, 109] on div "Lazyload Image" at bounding box center [176, 104] width 52 height 17
click at [258, 240] on span "Lazyload Image" at bounding box center [261, 239] width 44 height 10
checkbox input "false"
click at [473, 286] on div "Apply Settings" at bounding box center [491, 283] width 42 height 9
click at [513, 23] on icon "button" at bounding box center [515, 26] width 7 height 7
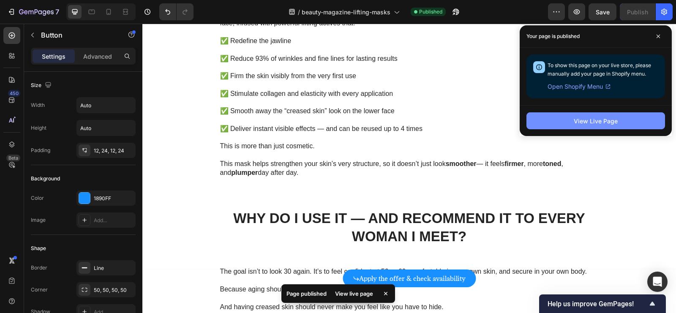
click at [576, 123] on div "View Live Page" at bounding box center [596, 121] width 44 height 9
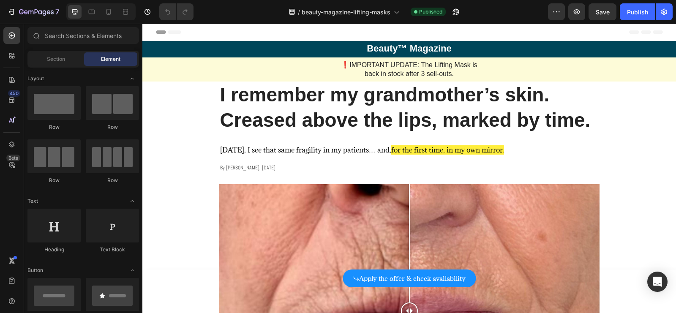
scroll to position [23, 0]
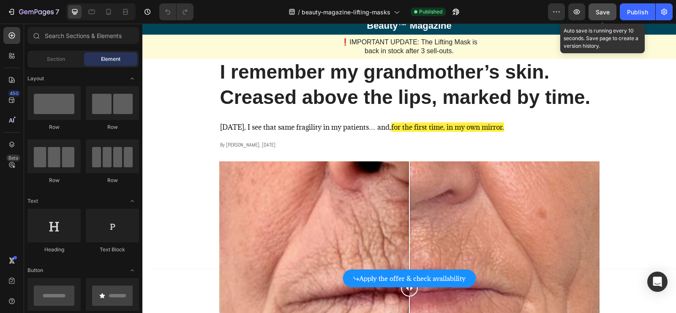
click at [610, 18] on button "Save" at bounding box center [602, 11] width 28 height 17
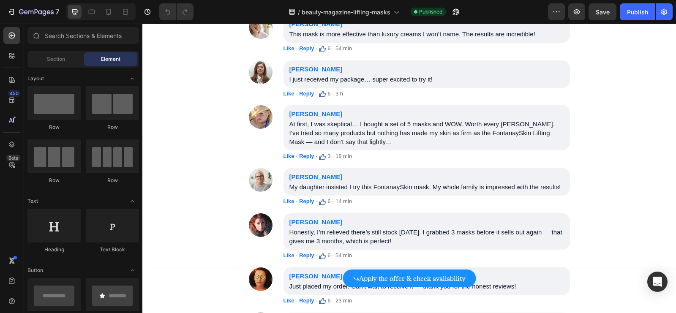
scroll to position [4774, 0]
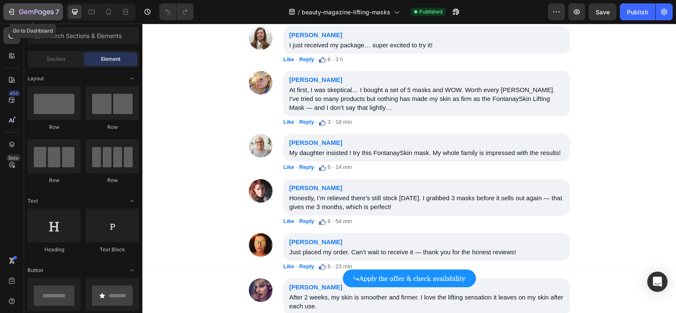
click at [11, 8] on icon "button" at bounding box center [11, 12] width 8 height 8
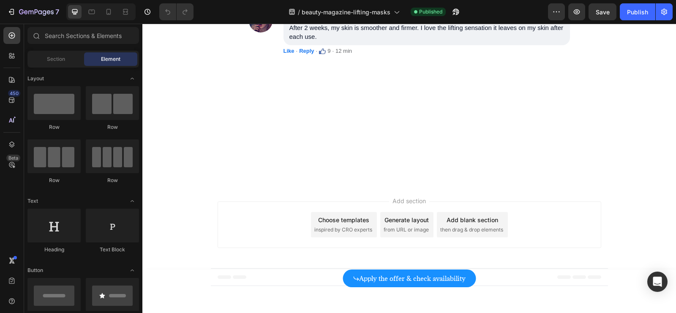
scroll to position [5043, 0]
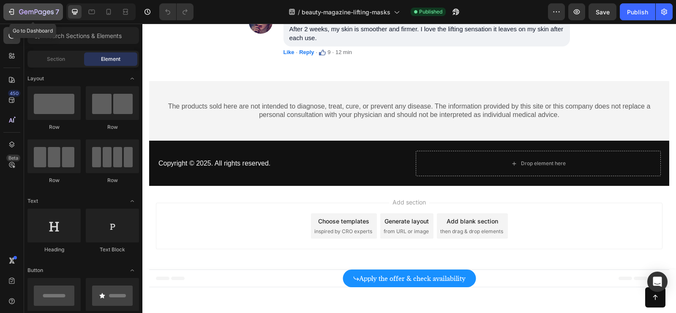
click at [15, 13] on icon "button" at bounding box center [11, 12] width 8 height 8
